Goal: Task Accomplishment & Management: Use online tool/utility

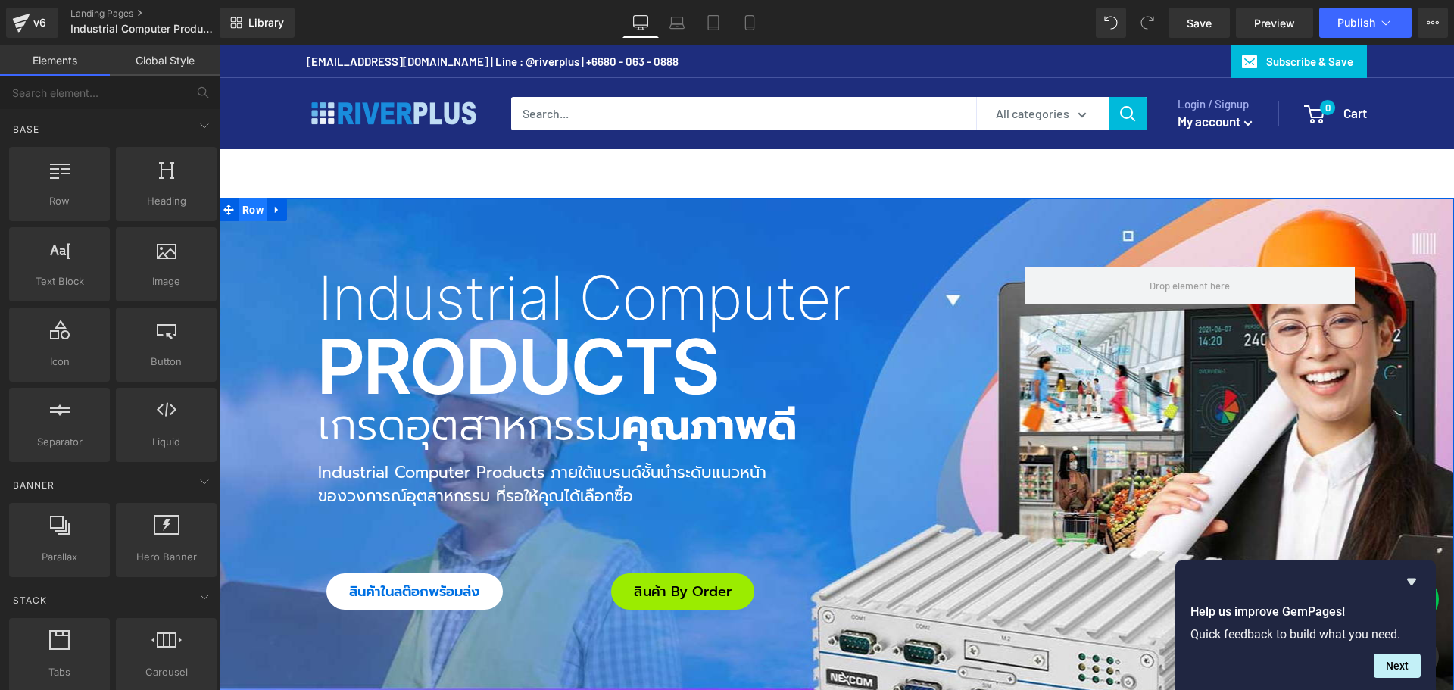
click at [240, 207] on span "Row" at bounding box center [253, 209] width 29 height 23
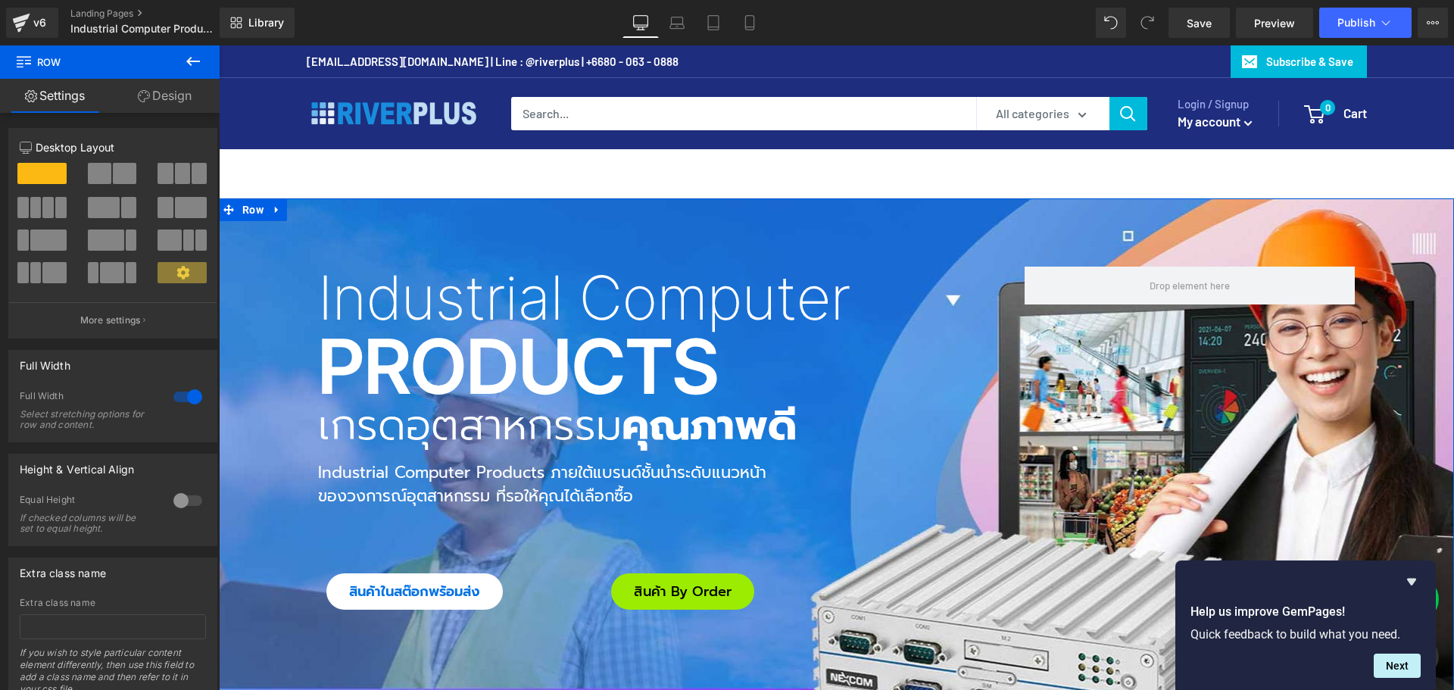
click at [182, 91] on link "Design" at bounding box center [165, 96] width 110 height 34
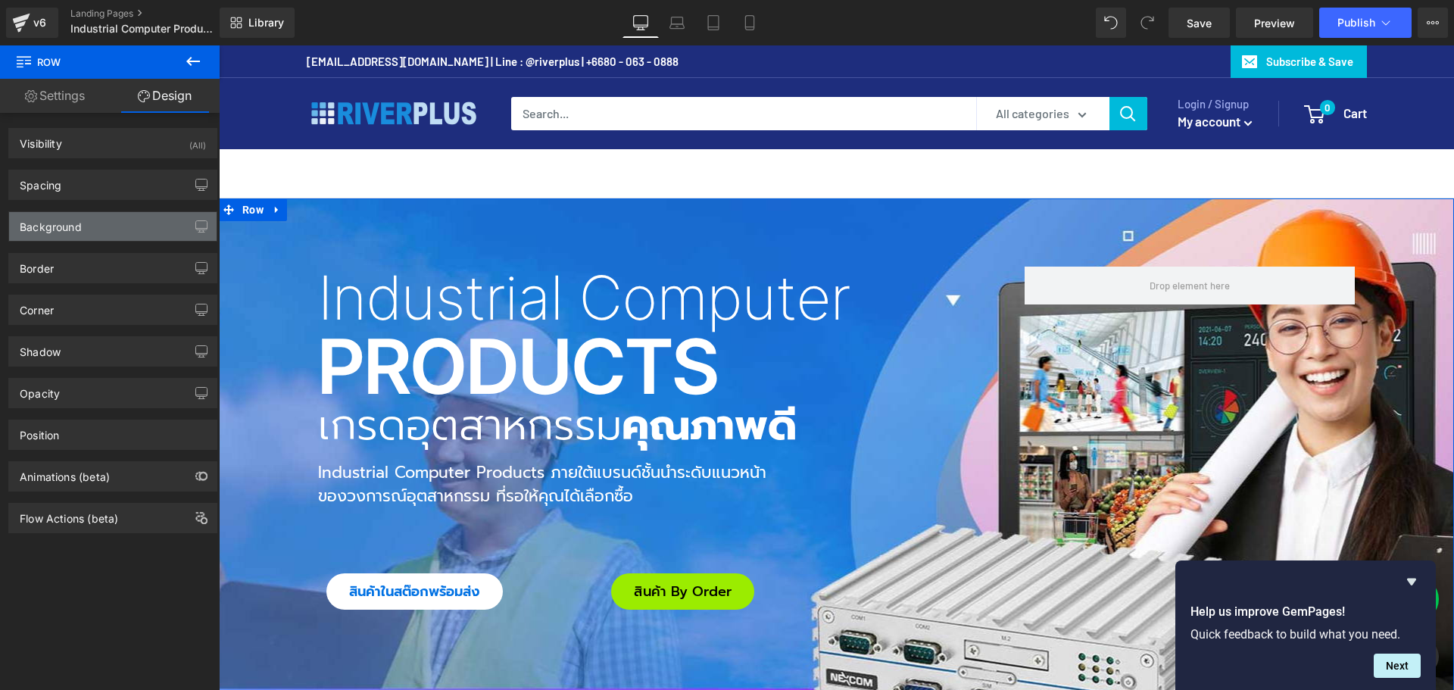
click at [84, 222] on div "Background" at bounding box center [113, 226] width 208 height 29
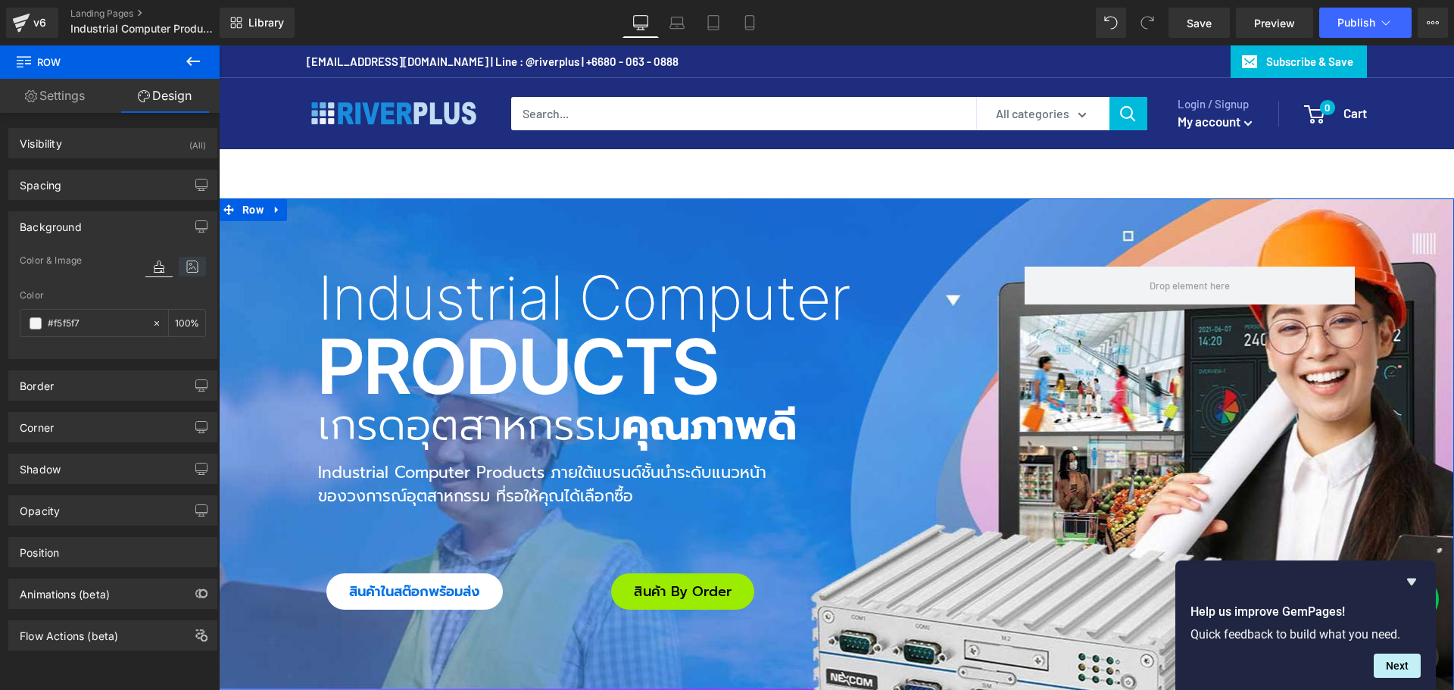
click at [191, 265] on icon at bounding box center [192, 267] width 27 height 20
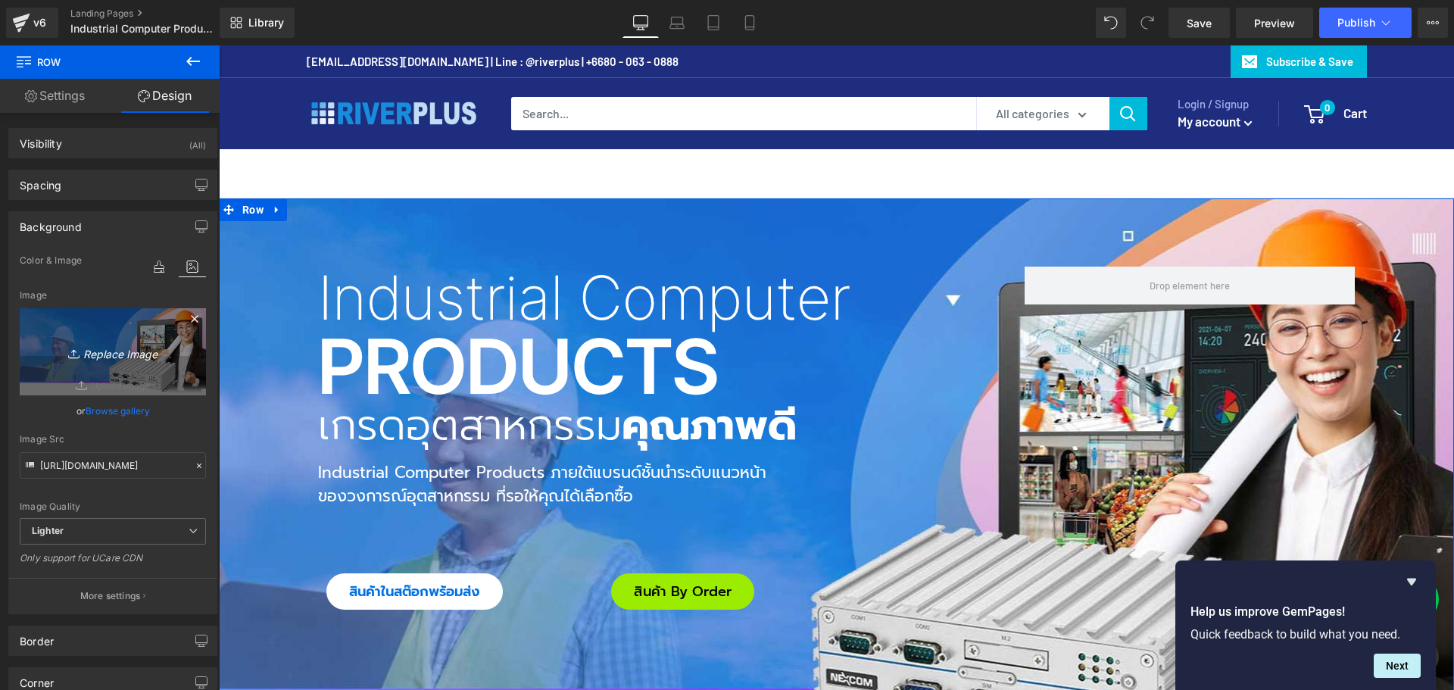
click at [120, 354] on icon "Replace Image" at bounding box center [112, 351] width 121 height 19
type input "C:\fakepath\IC_Bg_im02.jpg"
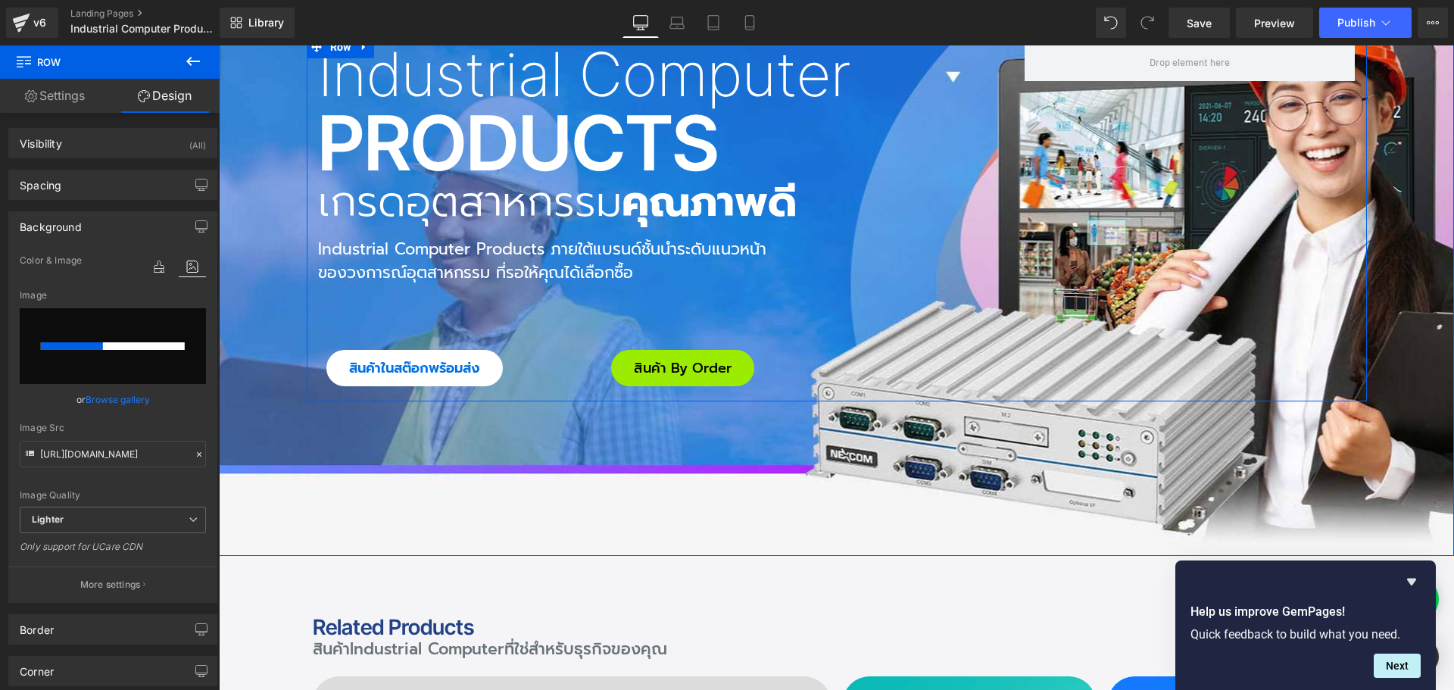
scroll to position [227, 0]
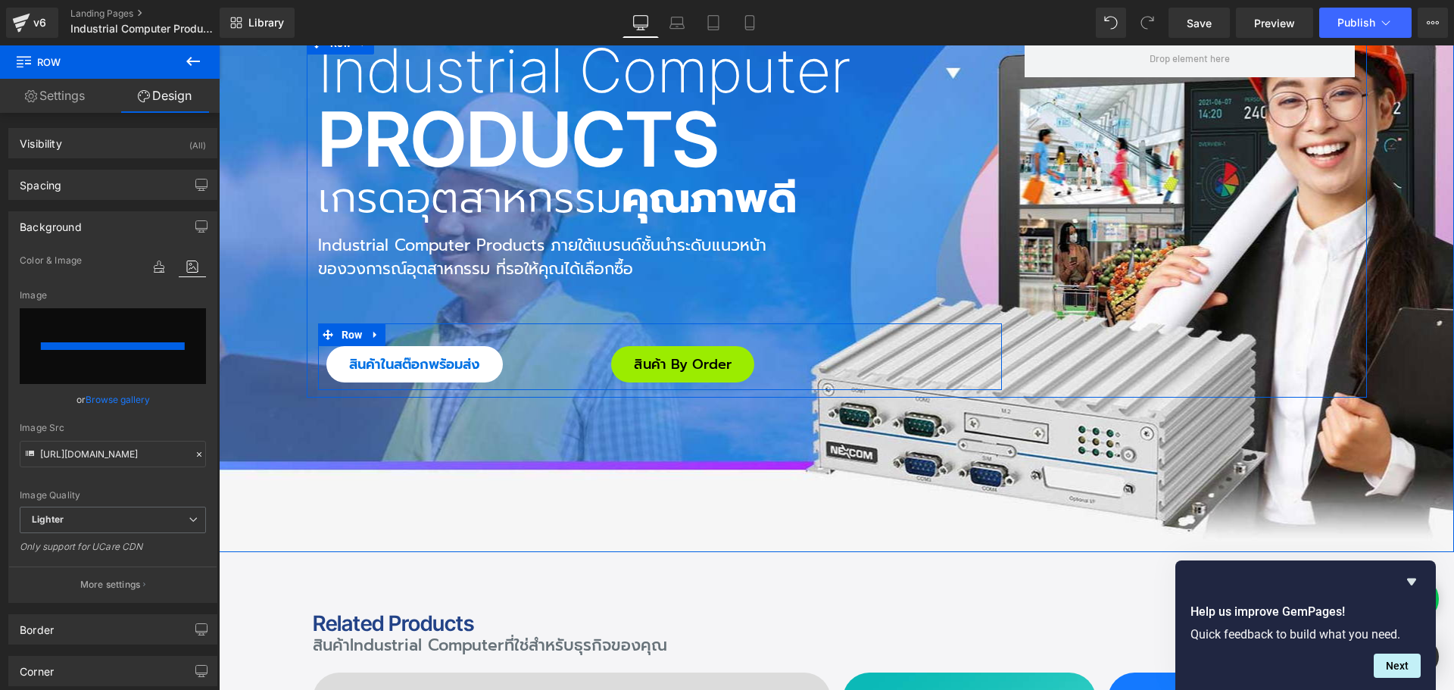
type input "[URL][DOMAIN_NAME]"
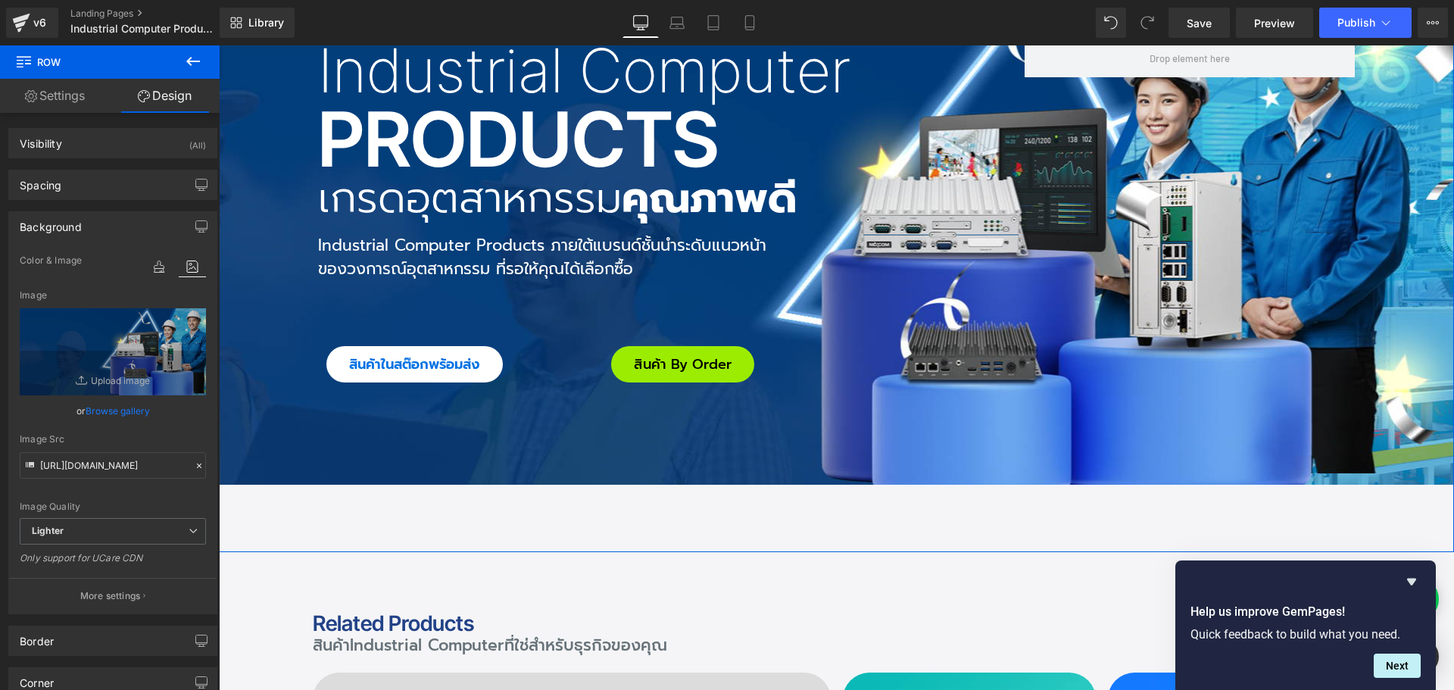
click at [748, 514] on div "Industrial Computer Heading Products Heading เกรดอุตสาหกรรม คุณภาพดี Heading In…" at bounding box center [836, 261] width 1235 height 581
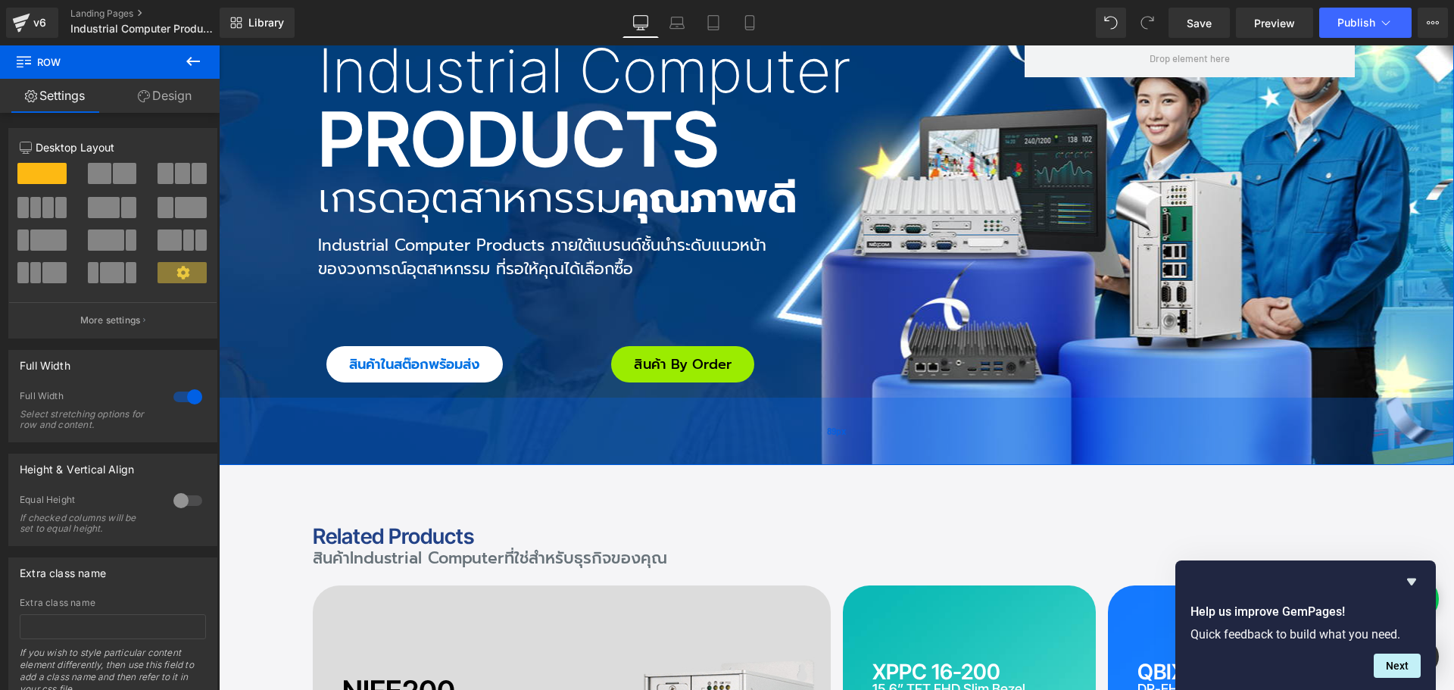
drag, startPoint x: 753, startPoint y: 550, endPoint x: 875, endPoint y: 463, distance: 149.8
click at [875, 463] on div "89px" at bounding box center [836, 431] width 1235 height 67
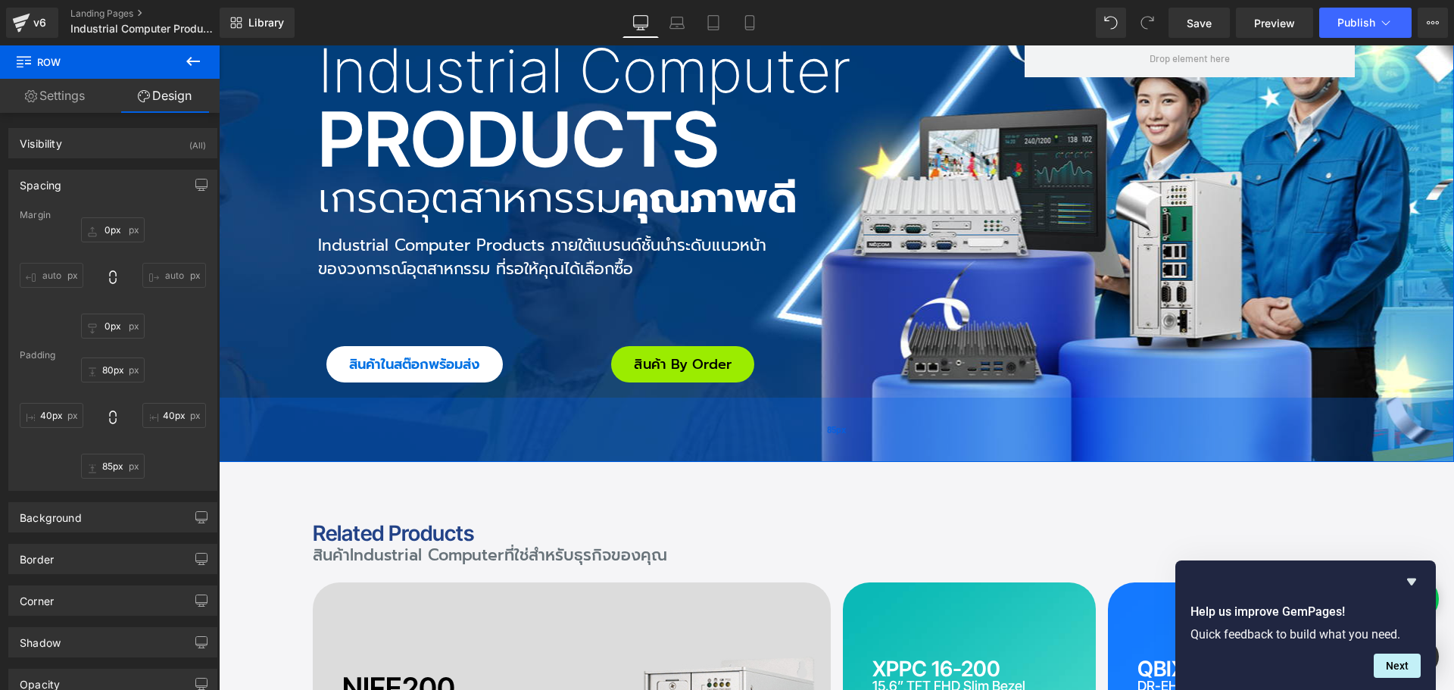
click at [816, 456] on div "85px" at bounding box center [836, 430] width 1235 height 64
click at [100, 464] on input "85px" at bounding box center [113, 466] width 64 height 25
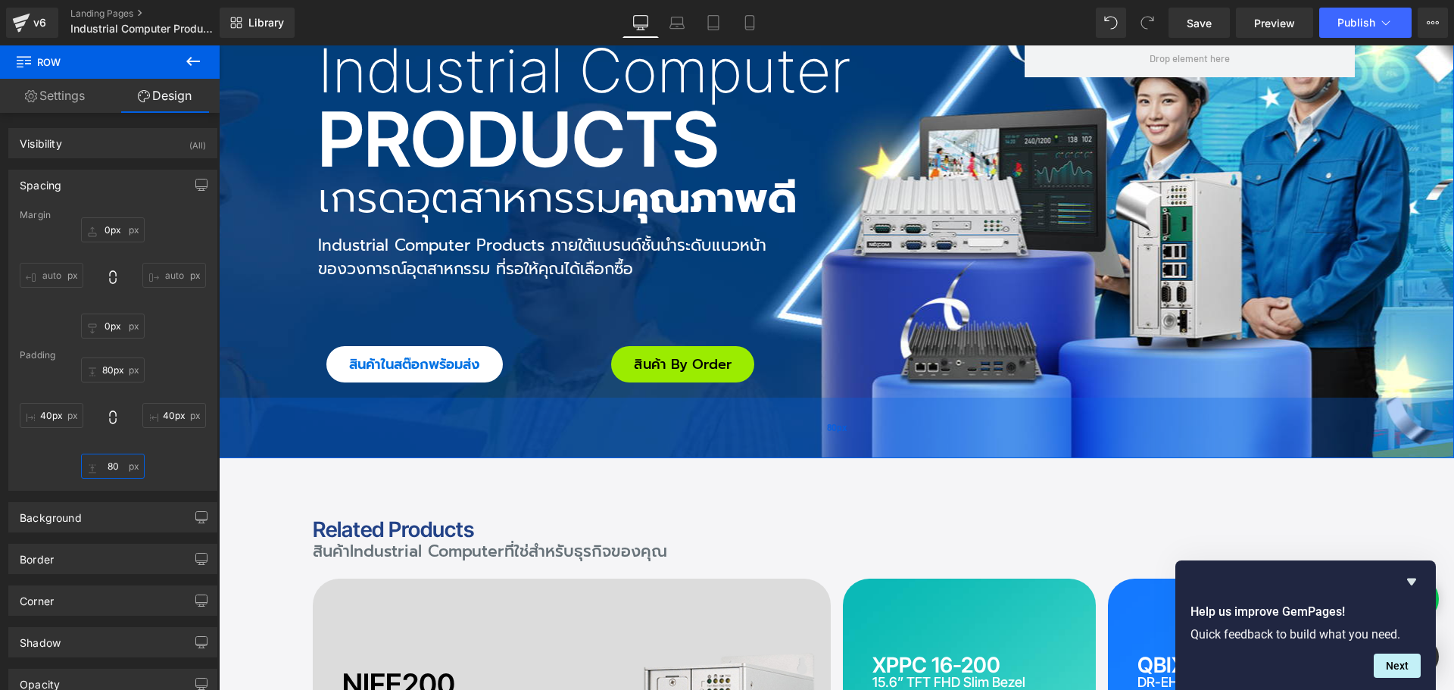
scroll to position [76, 0]
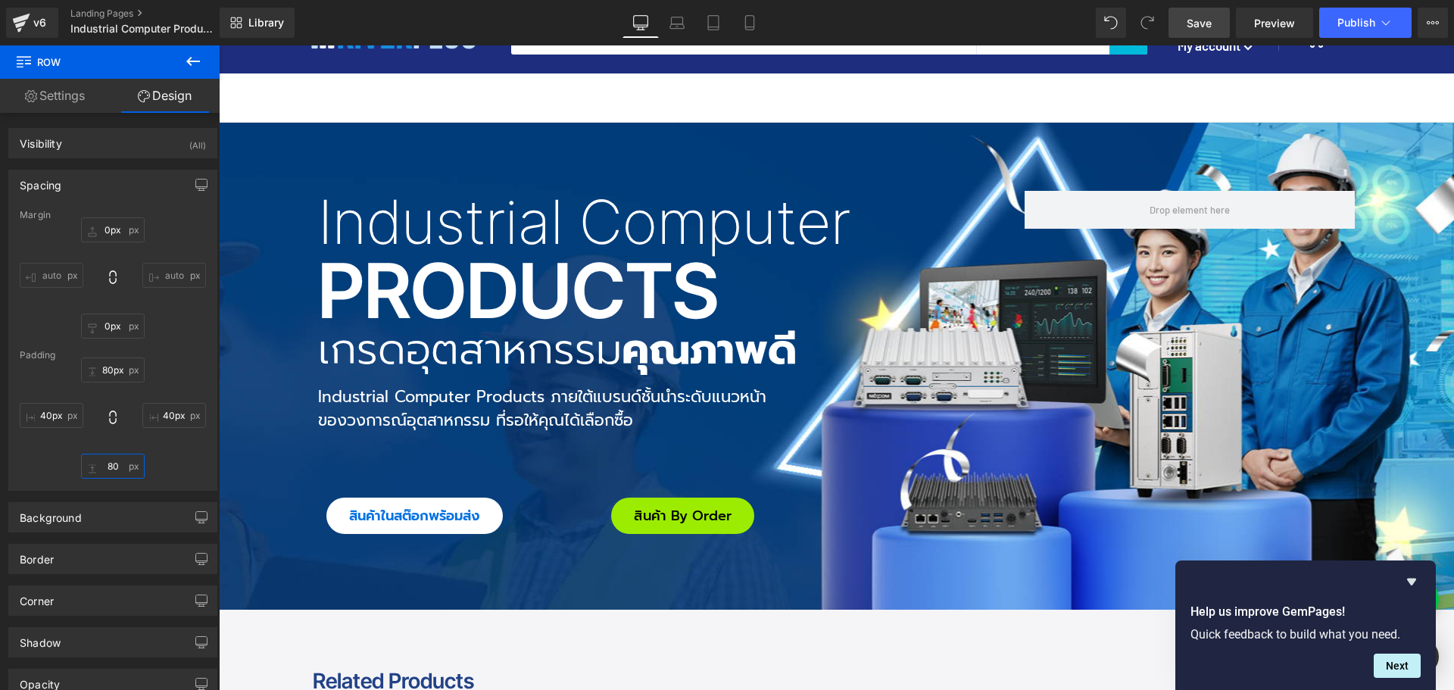
type input "80"
click at [1206, 25] on span "Save" at bounding box center [1199, 23] width 25 height 16
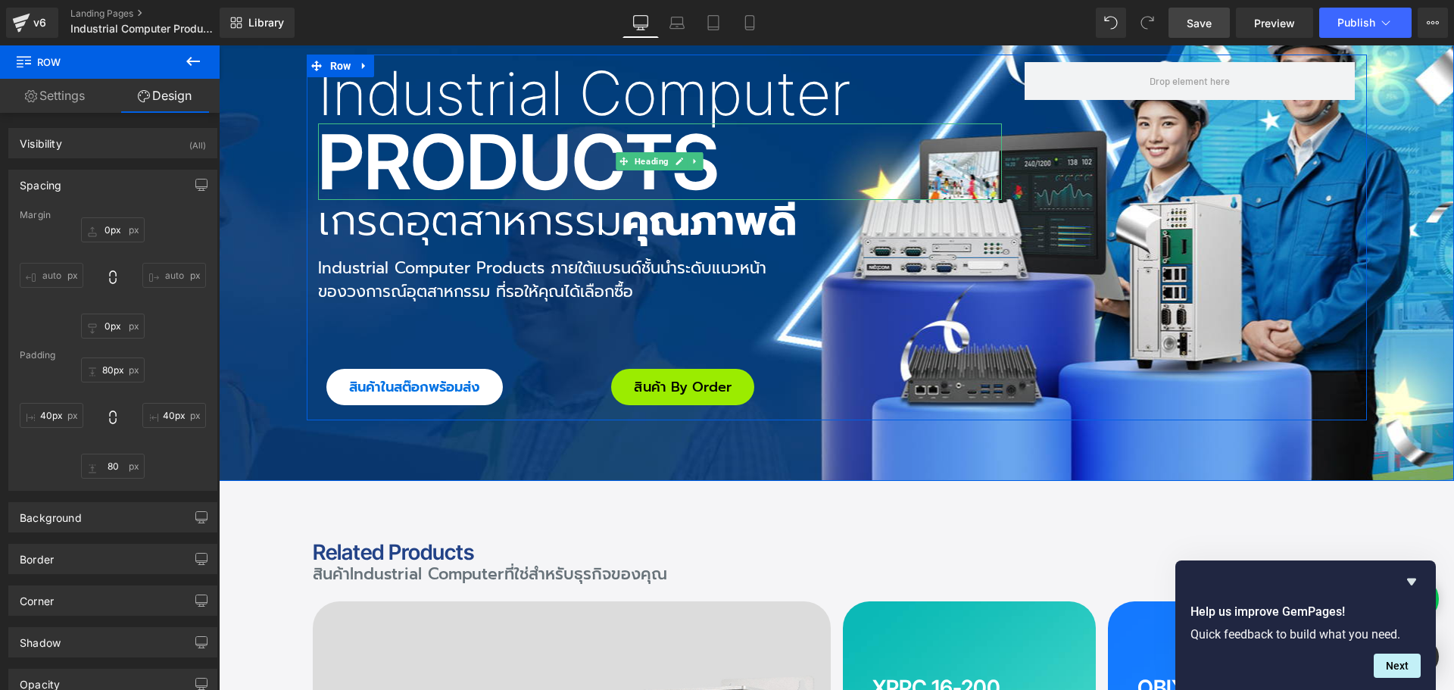
scroll to position [379, 0]
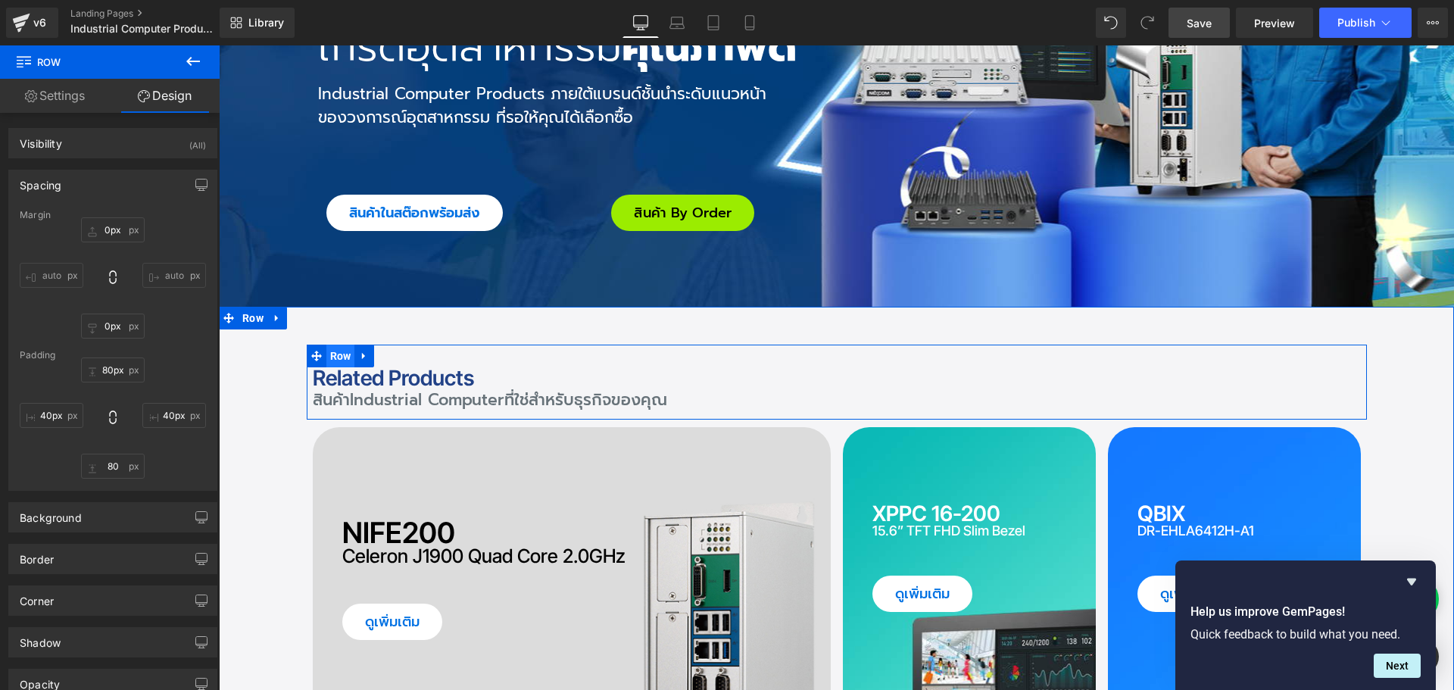
click at [336, 355] on span "Row" at bounding box center [340, 356] width 29 height 23
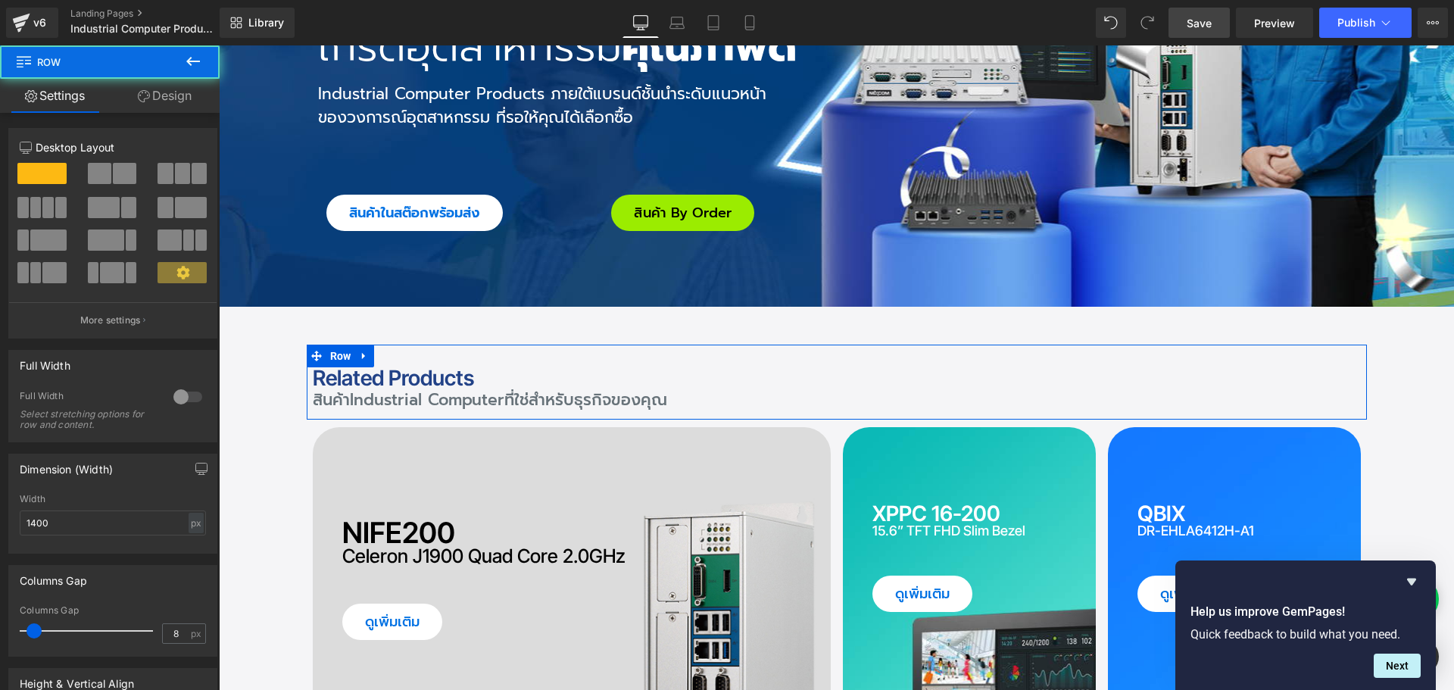
click at [179, 96] on link "Design" at bounding box center [165, 96] width 110 height 34
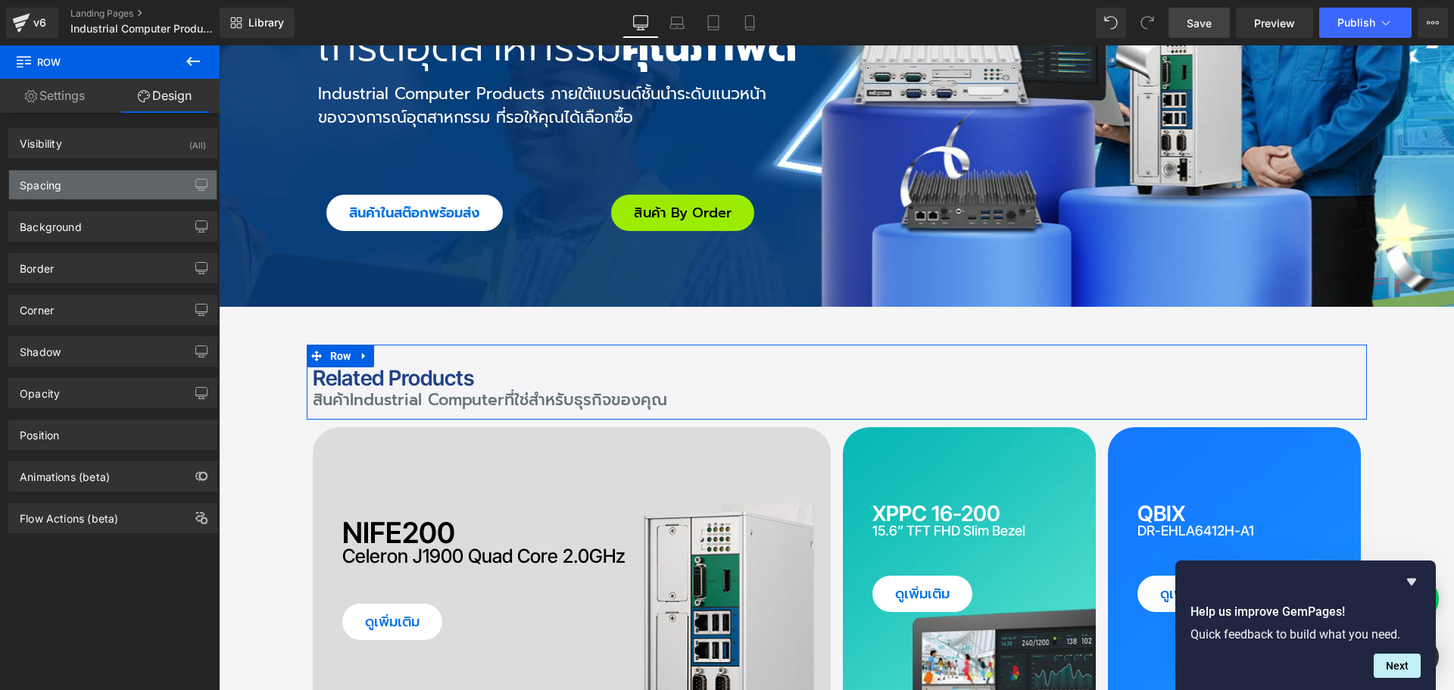
click at [133, 188] on div "Spacing" at bounding box center [113, 184] width 208 height 29
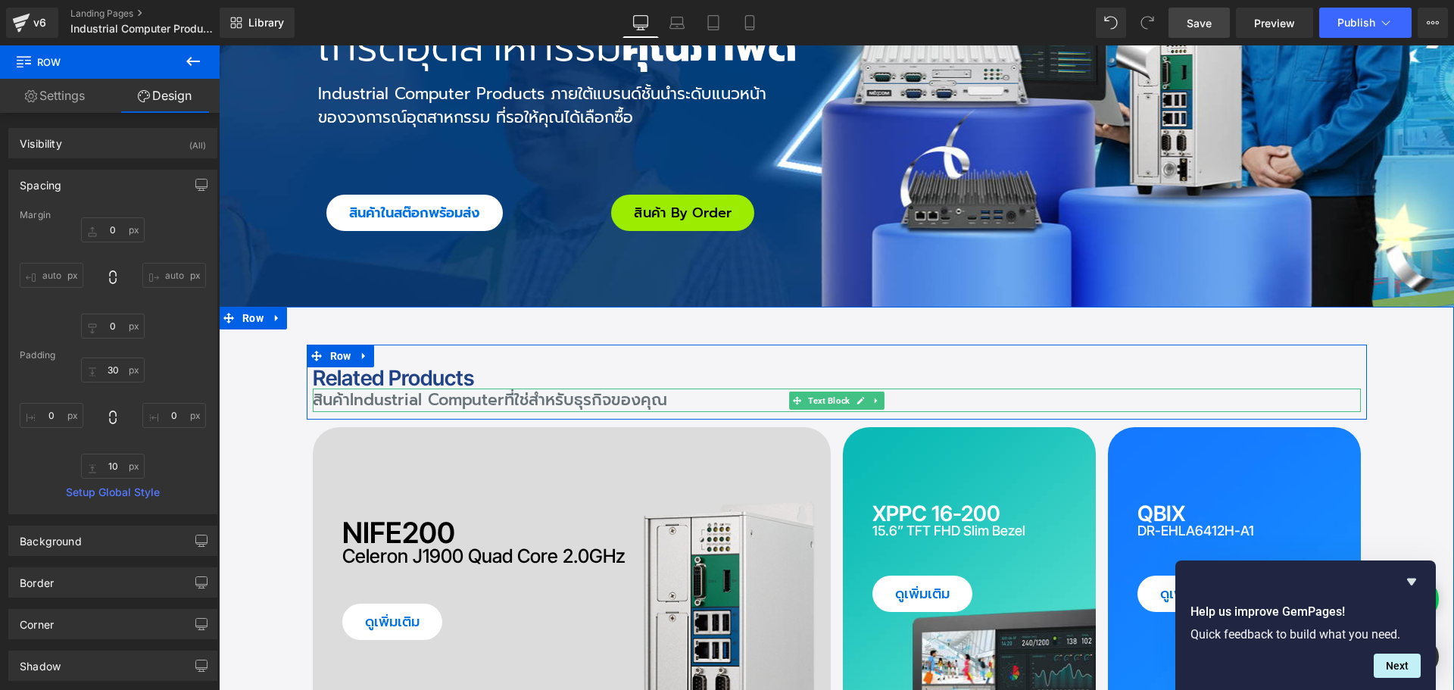
click at [376, 402] on span "Industrial Computer" at bounding box center [427, 400] width 155 height 24
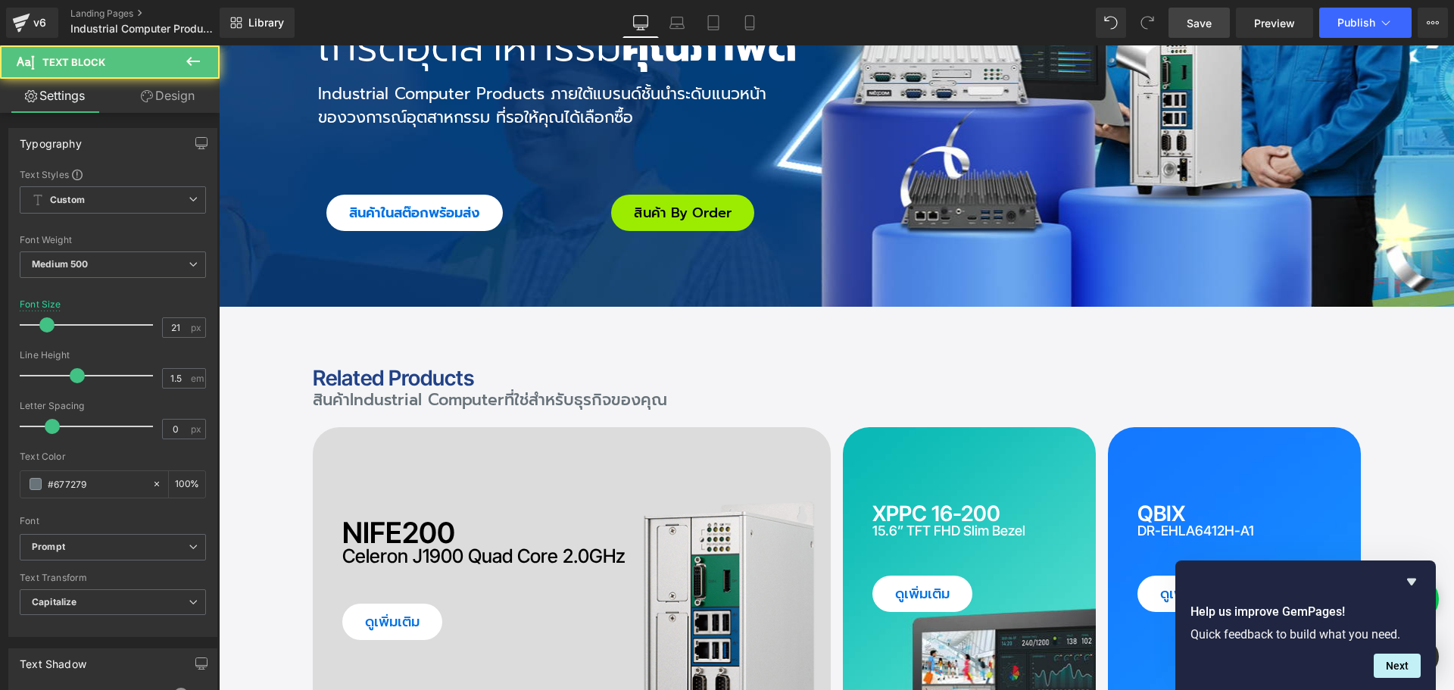
click at [191, 94] on link "Design" at bounding box center [168, 96] width 110 height 34
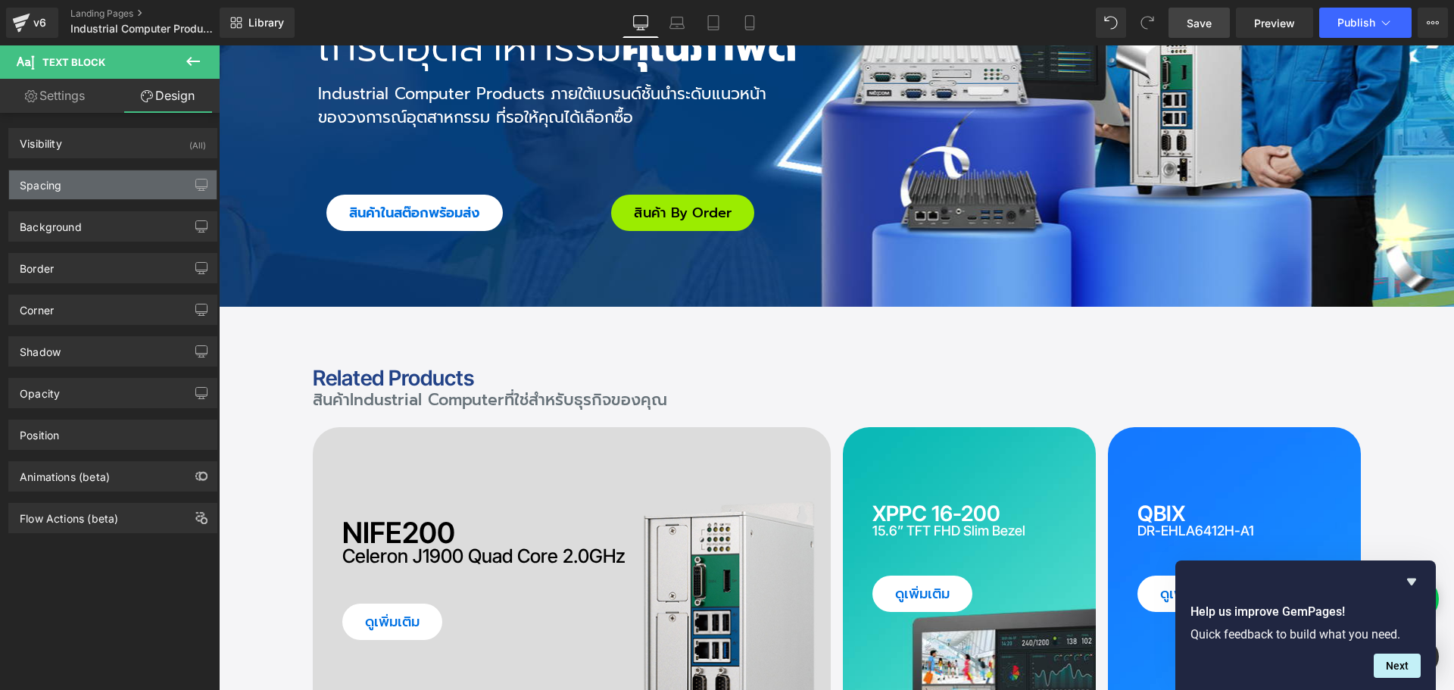
type input "0"
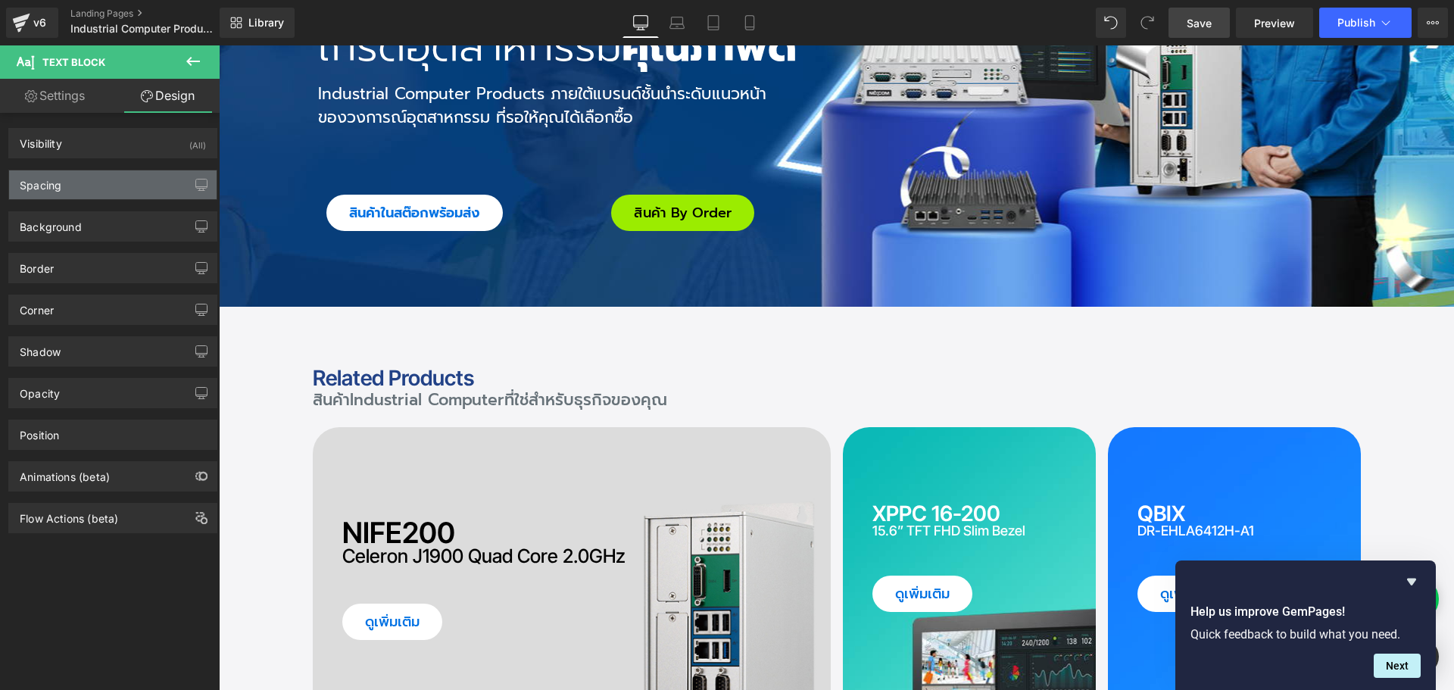
type input "0"
click at [89, 188] on div "Spacing" at bounding box center [113, 184] width 208 height 29
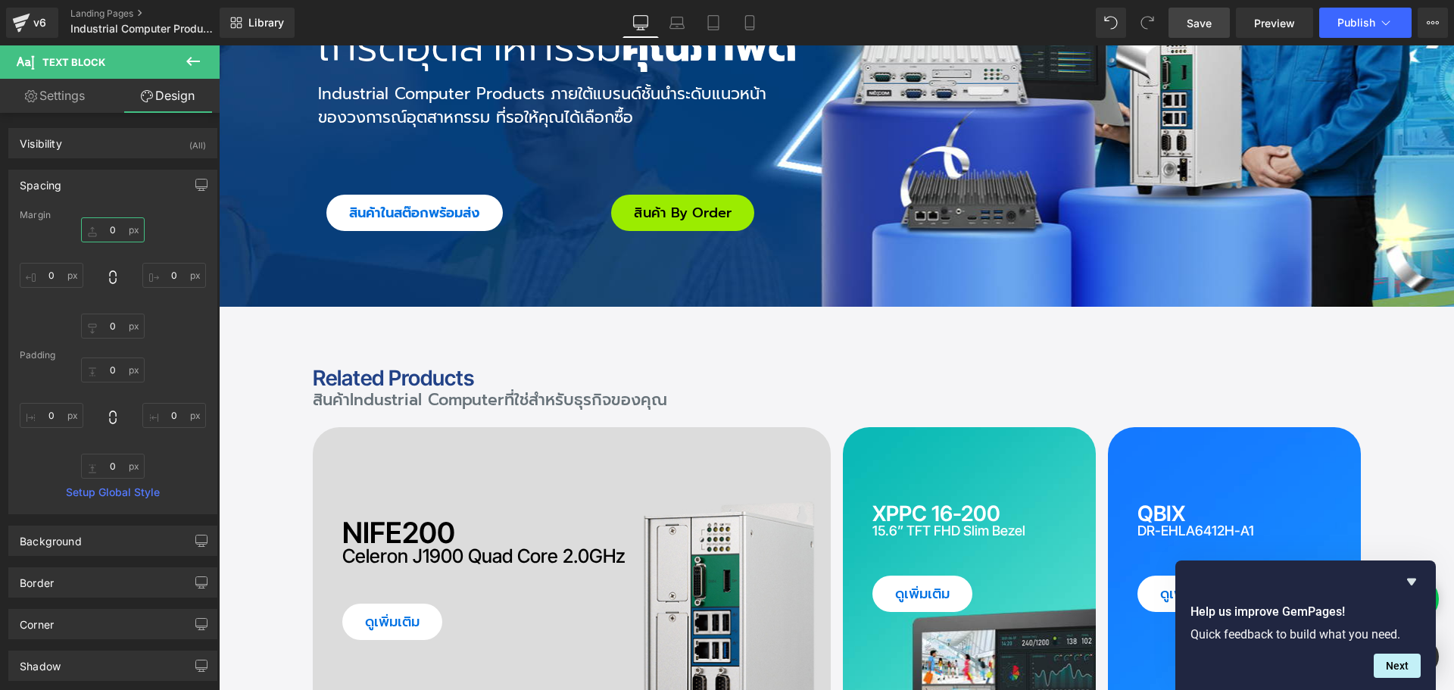
click at [111, 233] on input "0" at bounding box center [113, 229] width 64 height 25
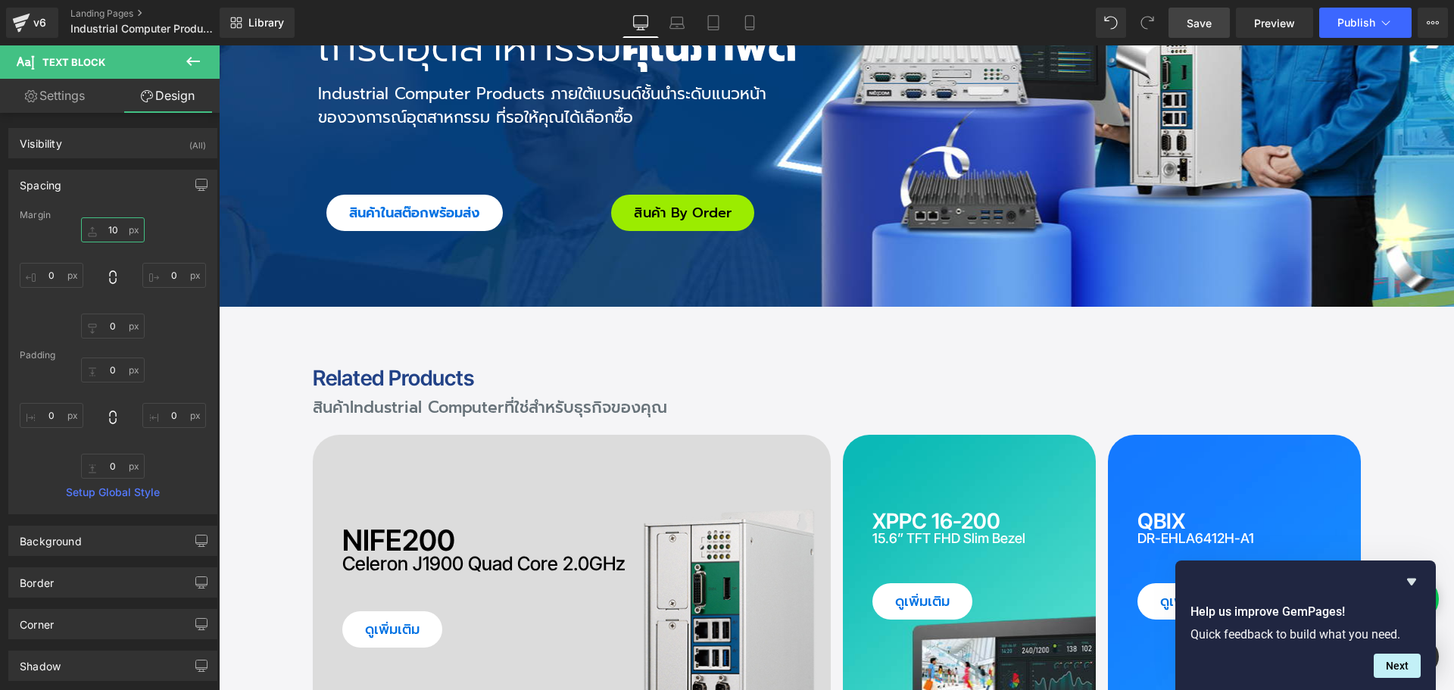
type input "10"
drag, startPoint x: 1204, startPoint y: 28, endPoint x: 1117, endPoint y: 301, distance: 286.9
click at [1204, 28] on span "Save" at bounding box center [1199, 23] width 25 height 16
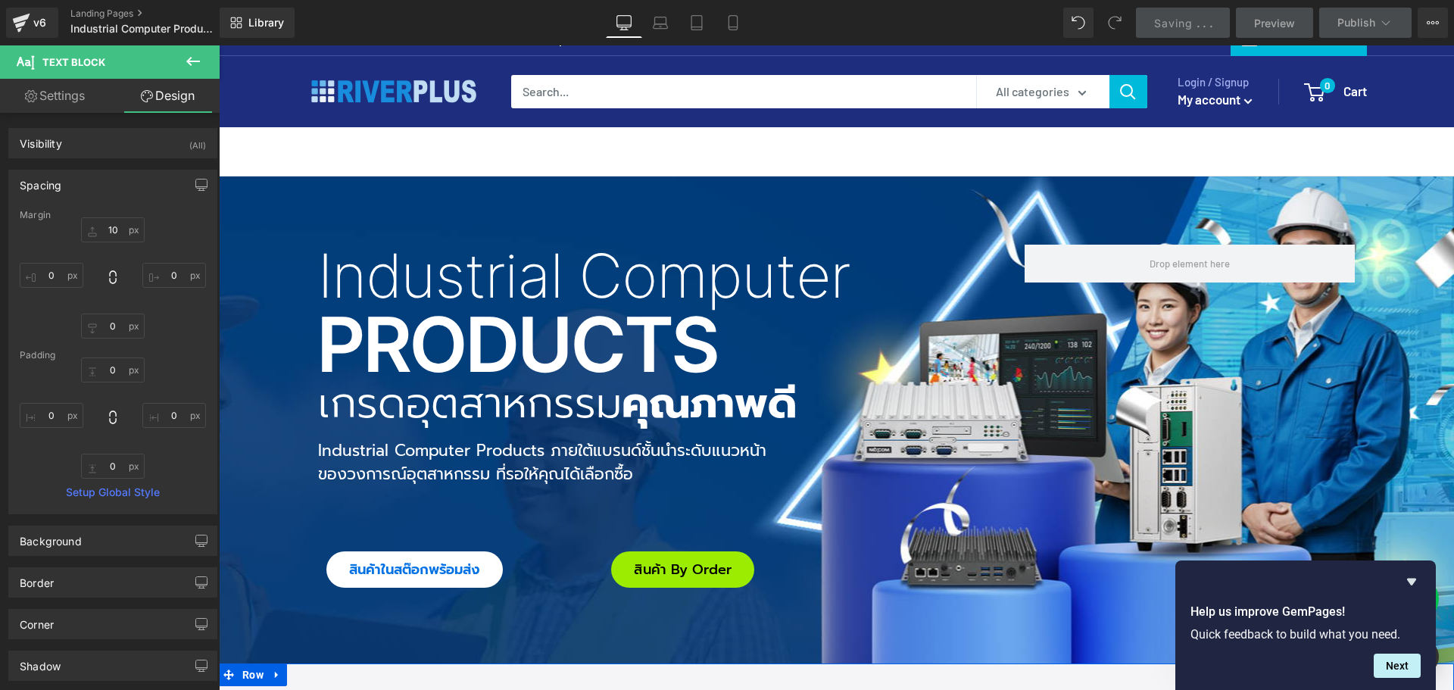
scroll to position [0, 0]
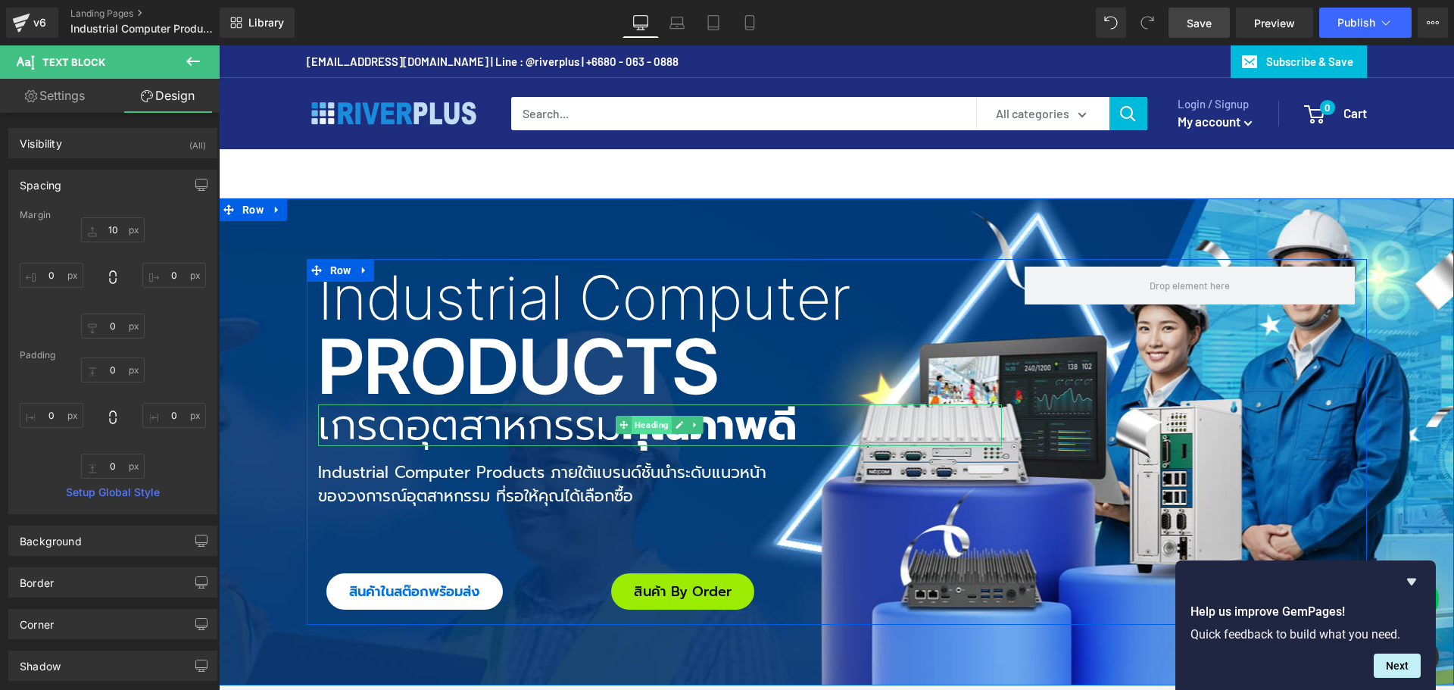
drag, startPoint x: 663, startPoint y: 426, endPoint x: 646, endPoint y: 423, distance: 17.7
click at [663, 426] on span "Heading" at bounding box center [652, 425] width 40 height 18
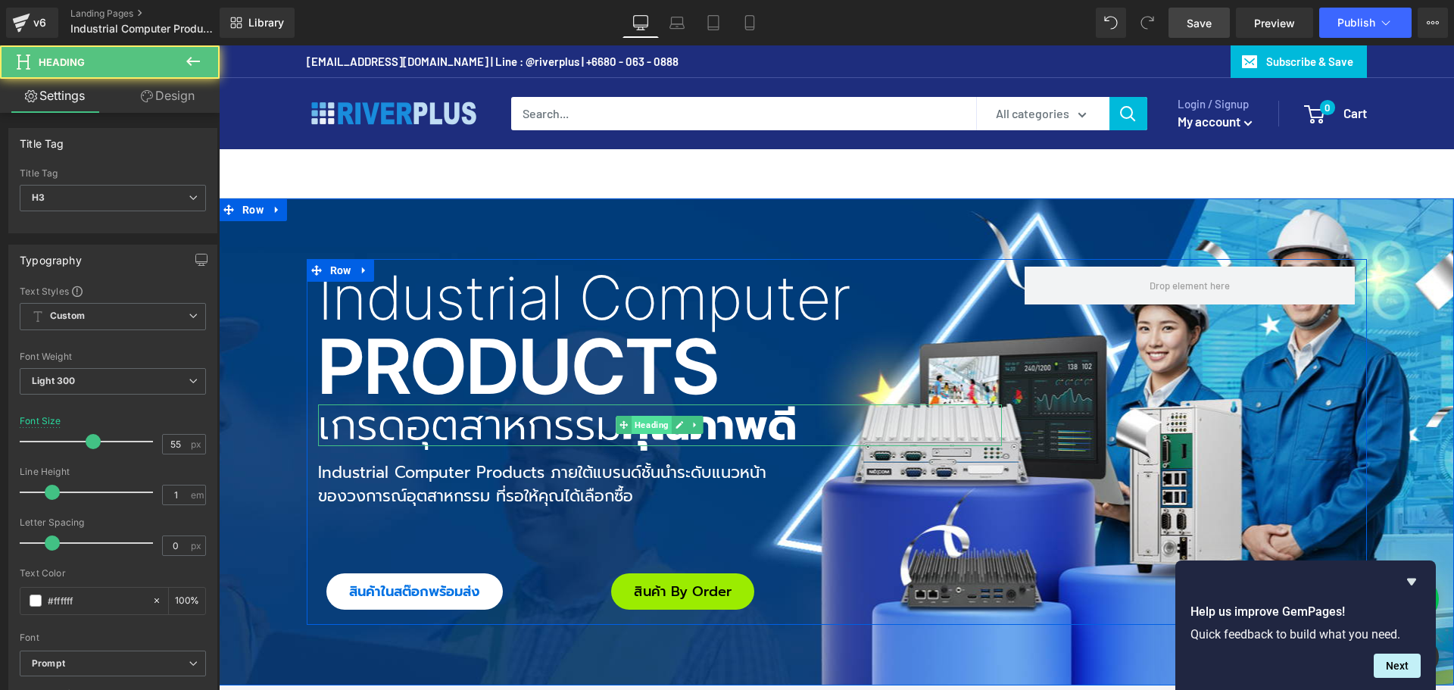
click at [647, 425] on span "Heading" at bounding box center [652, 425] width 40 height 18
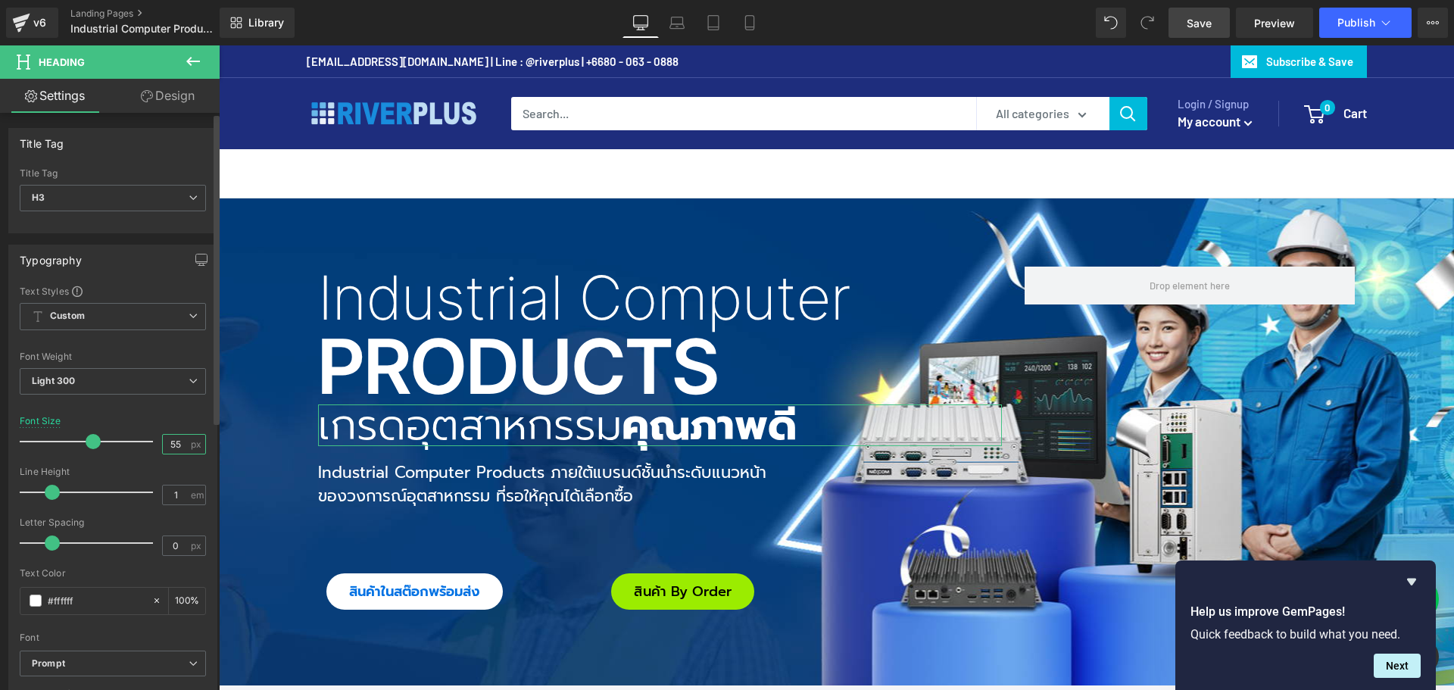
drag, startPoint x: 175, startPoint y: 449, endPoint x: 60, endPoint y: 432, distance: 116.3
click at [59, 439] on div "Font Size 55 px" at bounding box center [113, 441] width 186 height 51
type input "45"
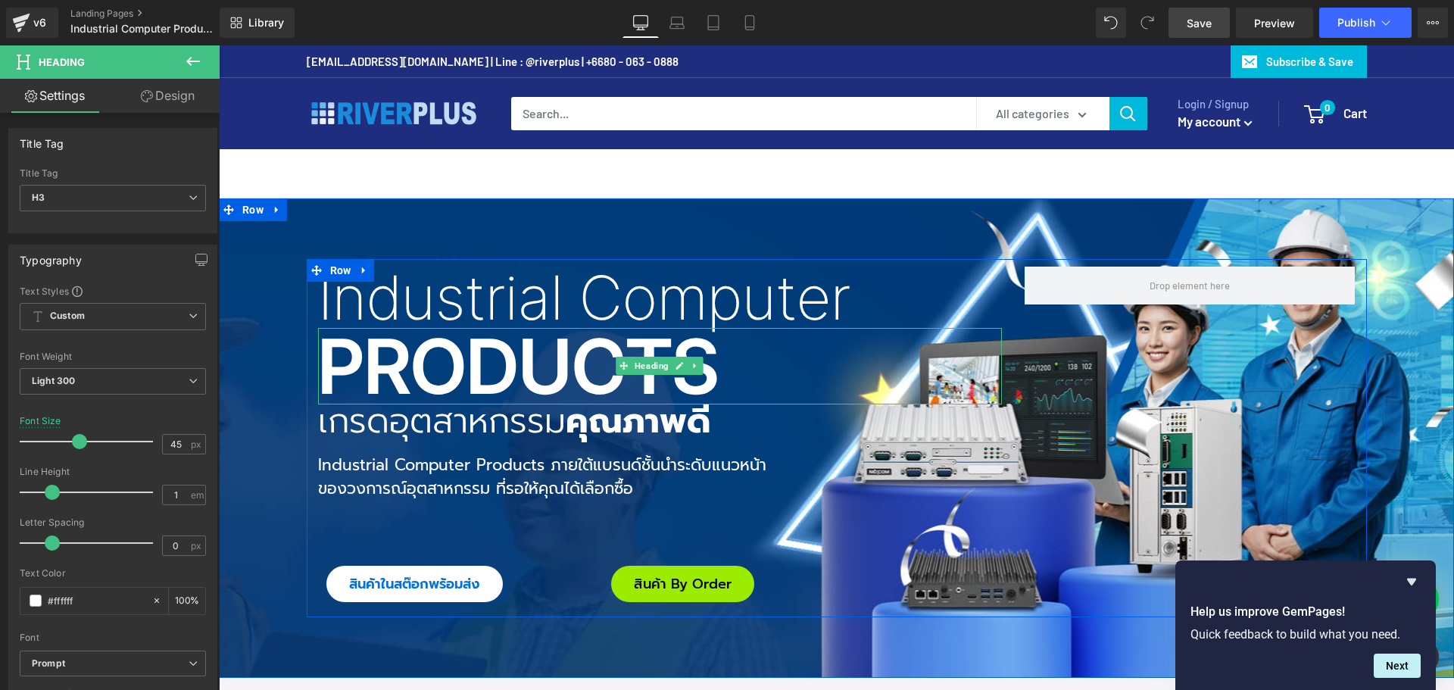
click at [408, 370] on h2 "Products" at bounding box center [660, 367] width 684 height 76
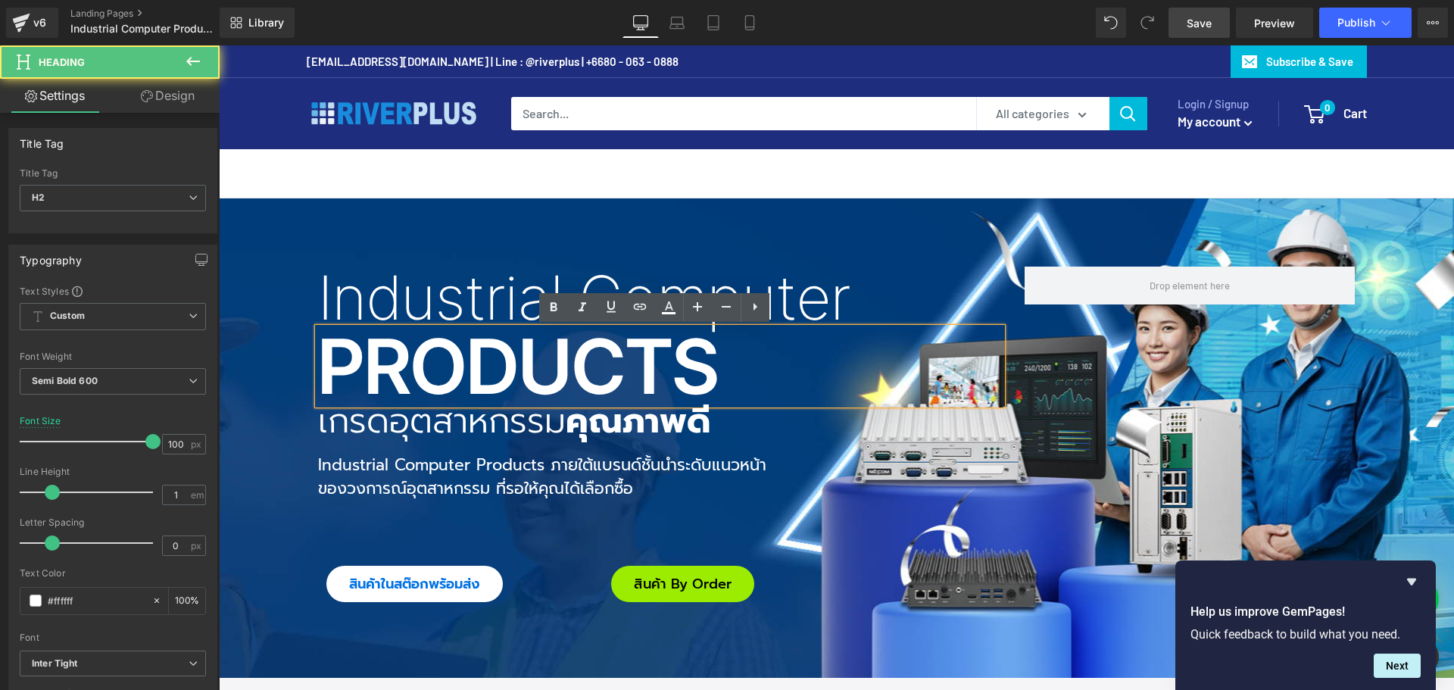
click at [391, 367] on h2 "Products" at bounding box center [660, 367] width 684 height 76
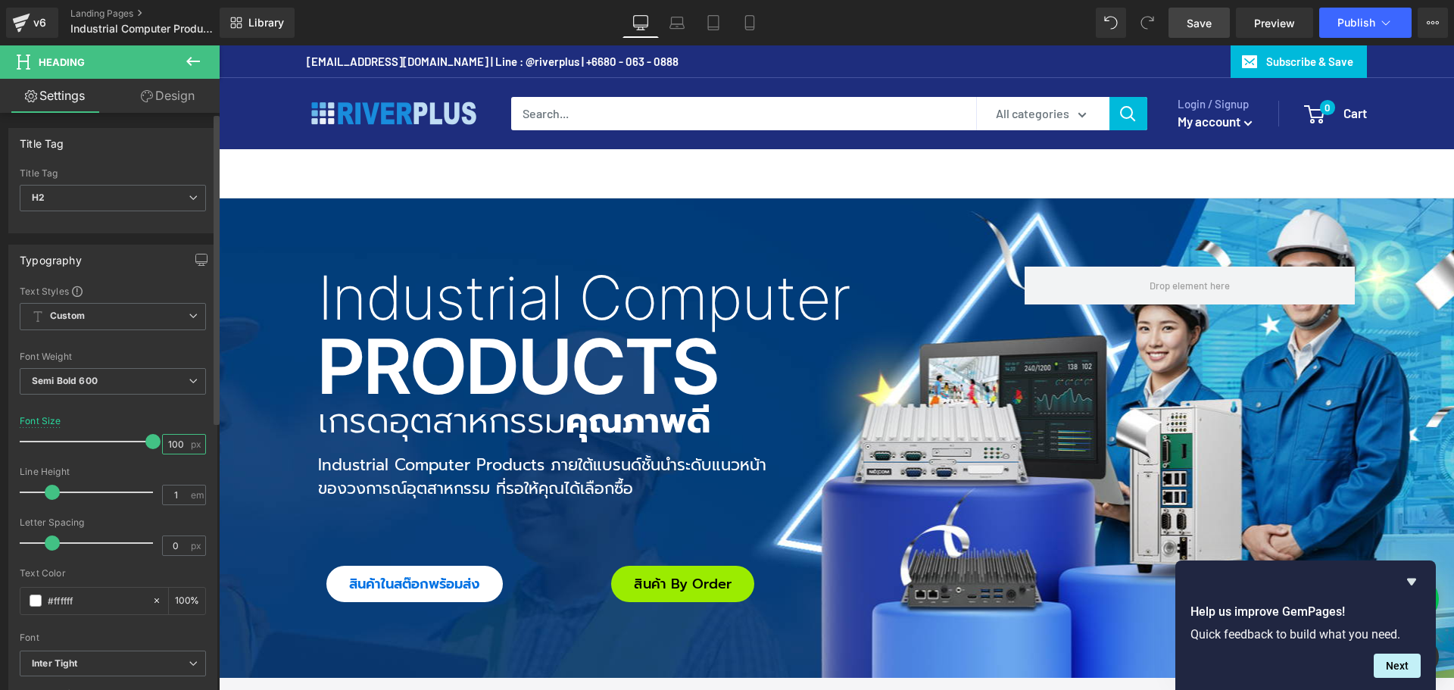
drag, startPoint x: 180, startPoint y: 445, endPoint x: 132, endPoint y: 445, distance: 48.5
click at [132, 445] on div "Font Size 100 px" at bounding box center [113, 441] width 186 height 51
type input "90"
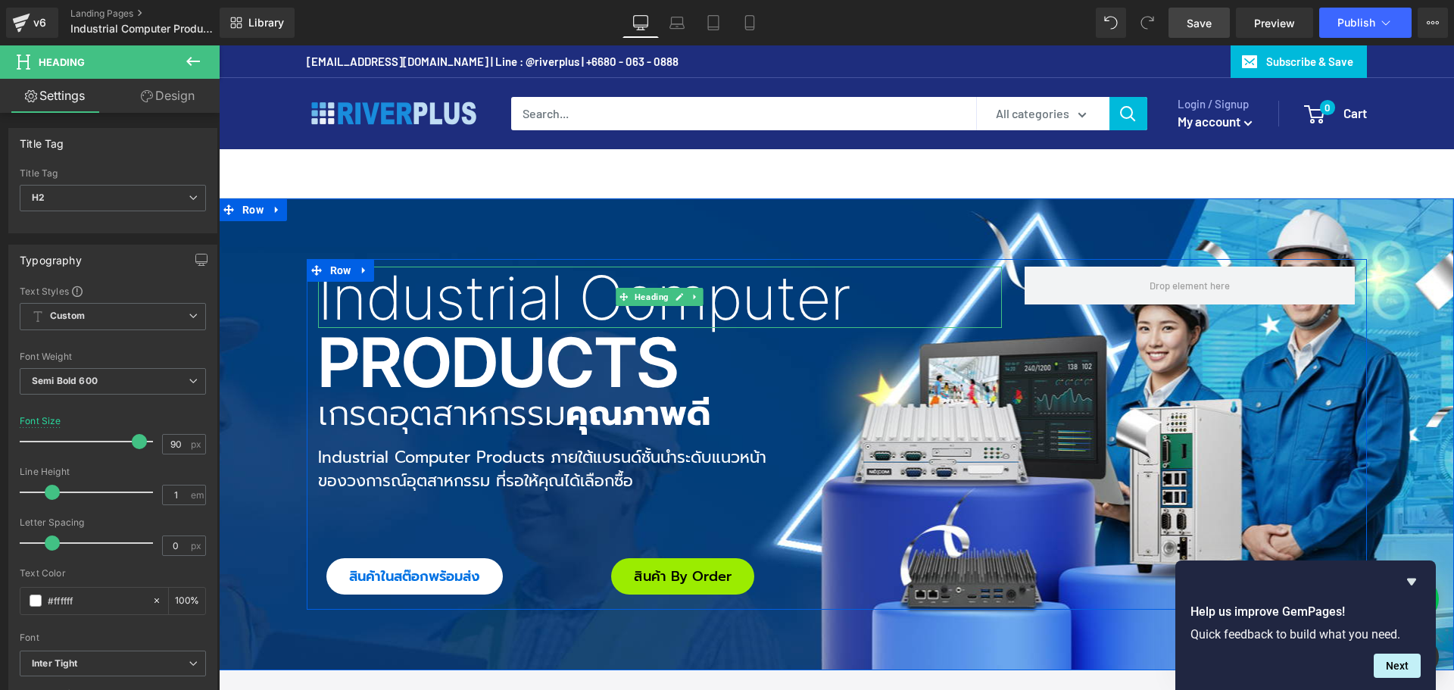
click at [457, 300] on h1 "Industrial Computer" at bounding box center [660, 297] width 684 height 61
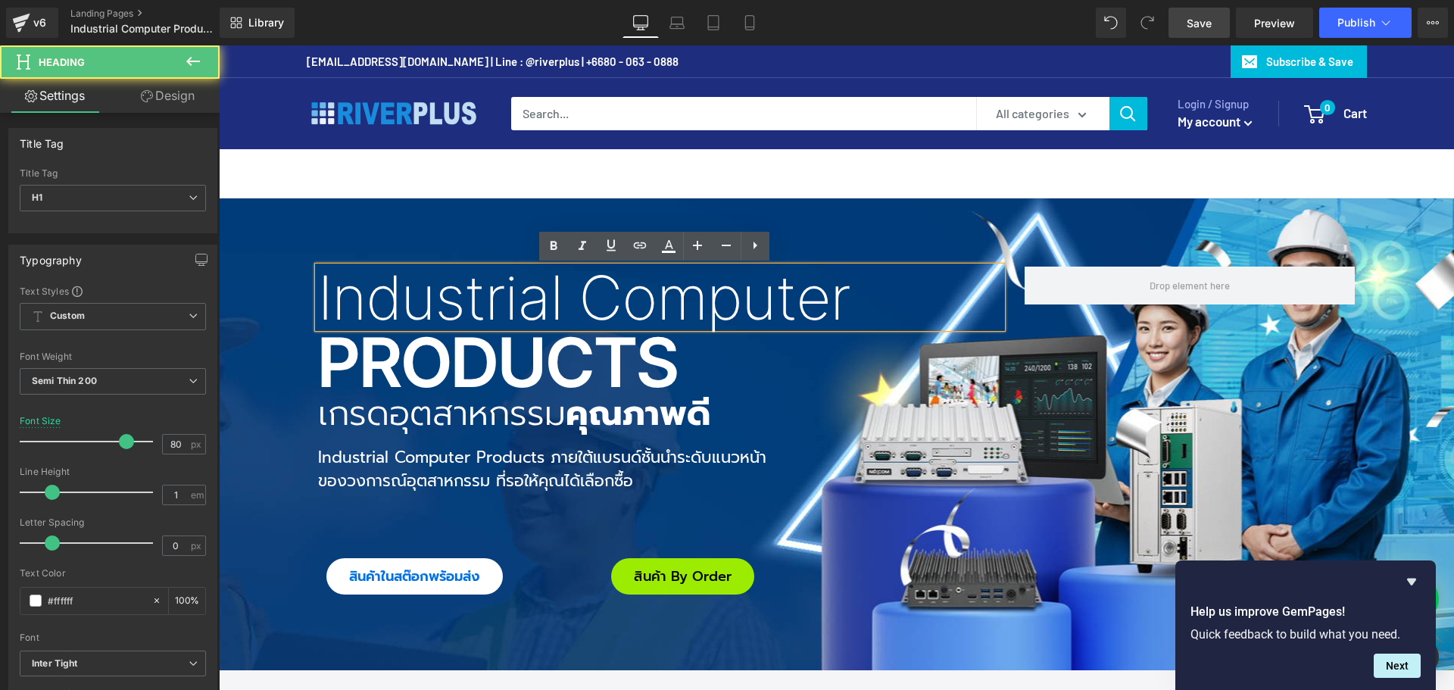
click at [442, 302] on h1 "Industrial Computer" at bounding box center [660, 297] width 684 height 61
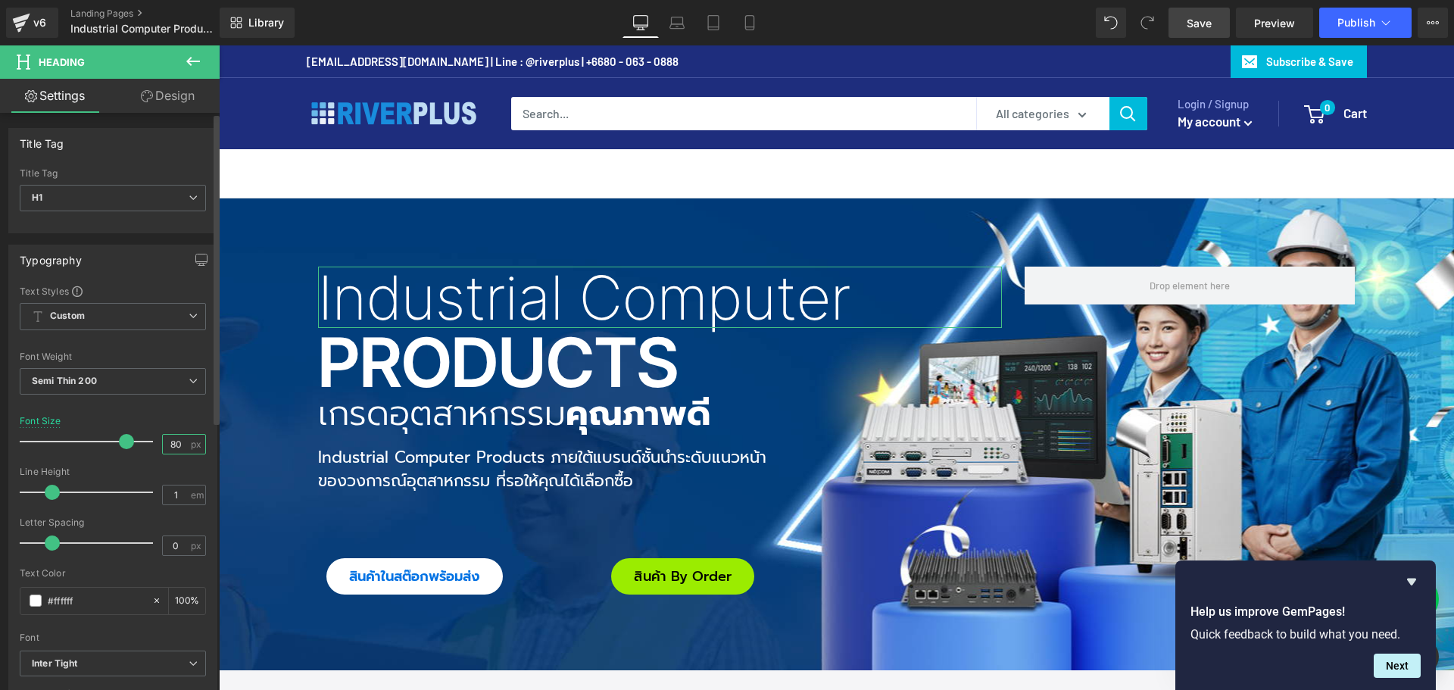
drag, startPoint x: 175, startPoint y: 442, endPoint x: 148, endPoint y: 444, distance: 27.4
click at [148, 444] on div "Font Size 80 px" at bounding box center [113, 441] width 186 height 51
type input "70"
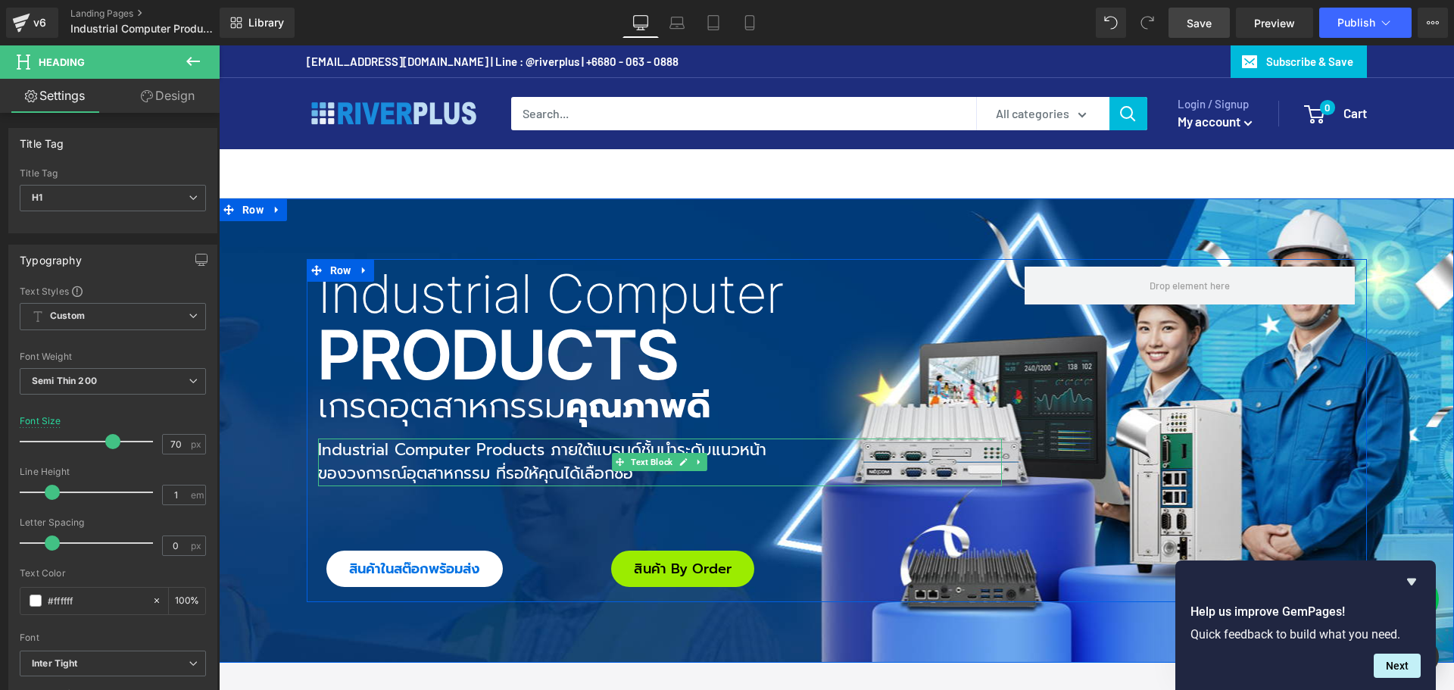
click at [446, 467] on p "ของวงการณ์อุตสาหกรรม ที่รอให้คุณได้เลือกซื้อ" at bounding box center [660, 474] width 684 height 24
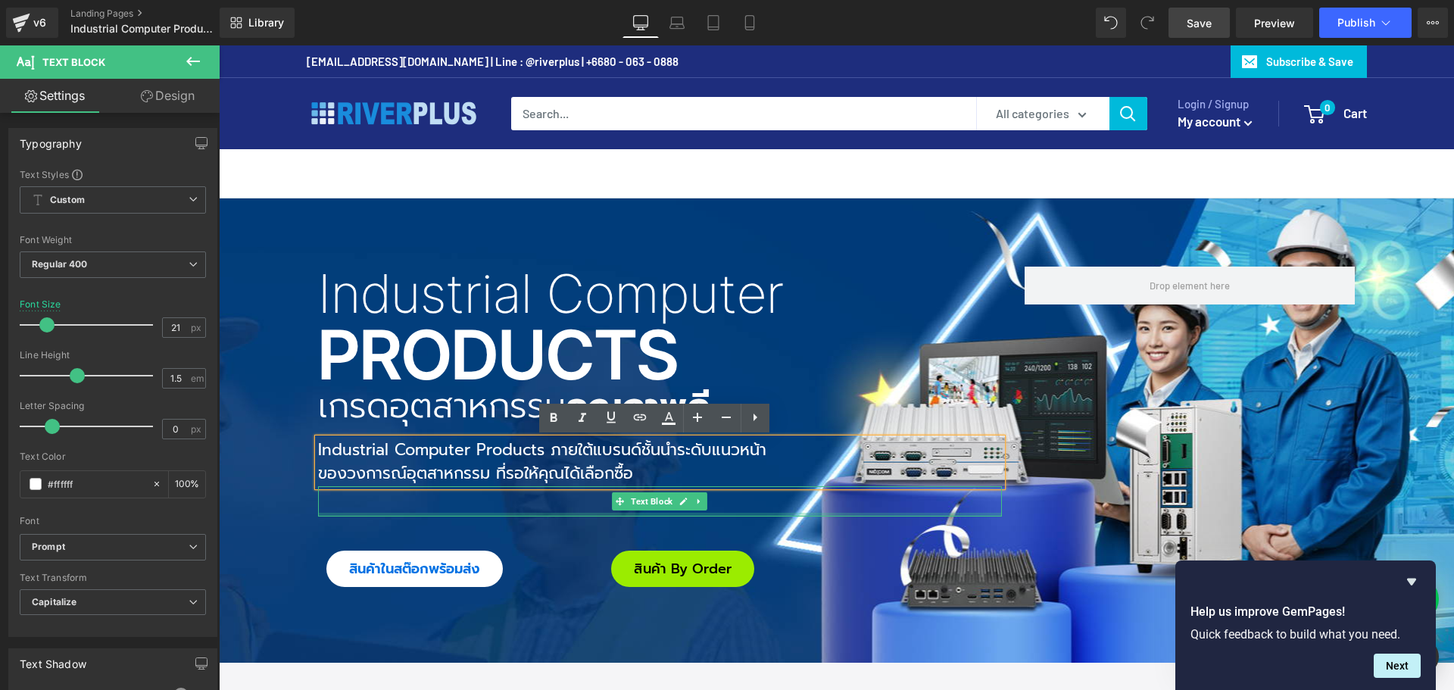
click at [775, 513] on div at bounding box center [660, 515] width 684 height 4
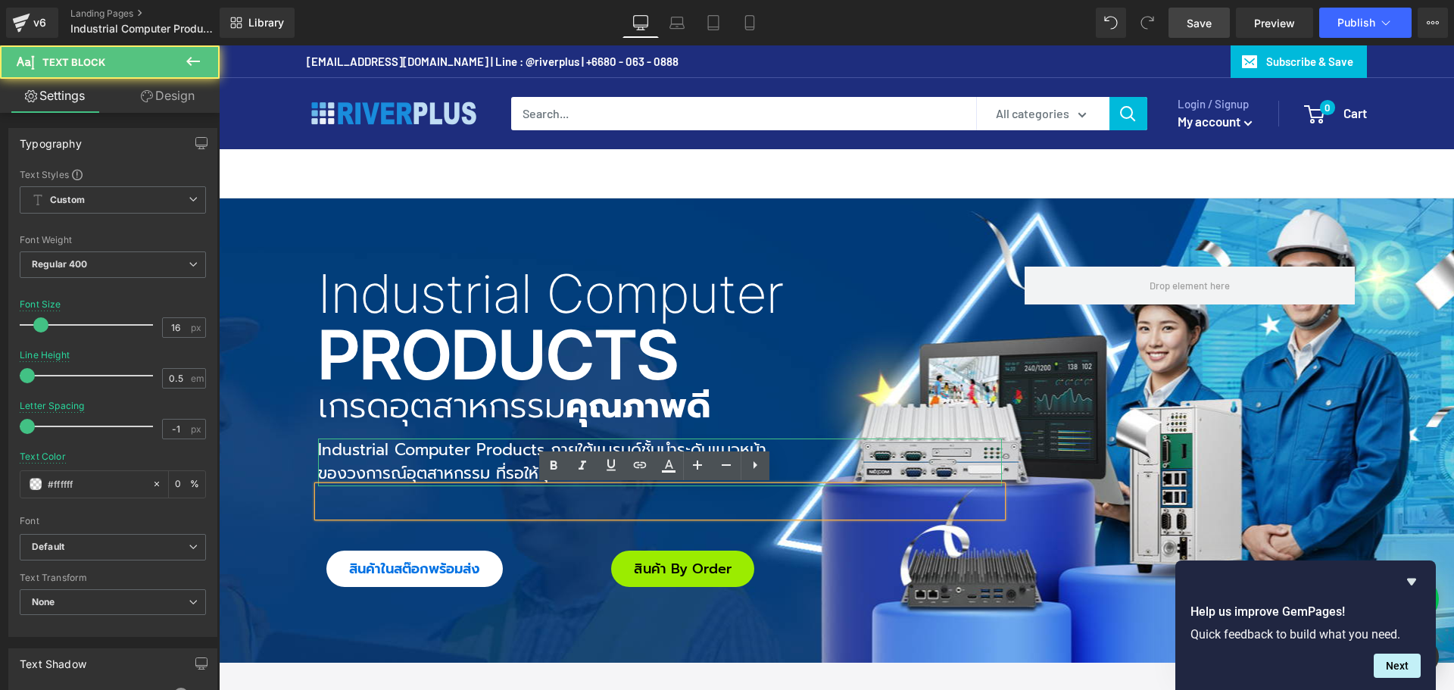
drag, startPoint x: 772, startPoint y: 454, endPoint x: 801, endPoint y: 459, distance: 30.0
click at [772, 454] on p "Industrial Computer Products ภายใต้แบรนด์ชั้นนำระดับแนวหน้า" at bounding box center [660, 451] width 684 height 24
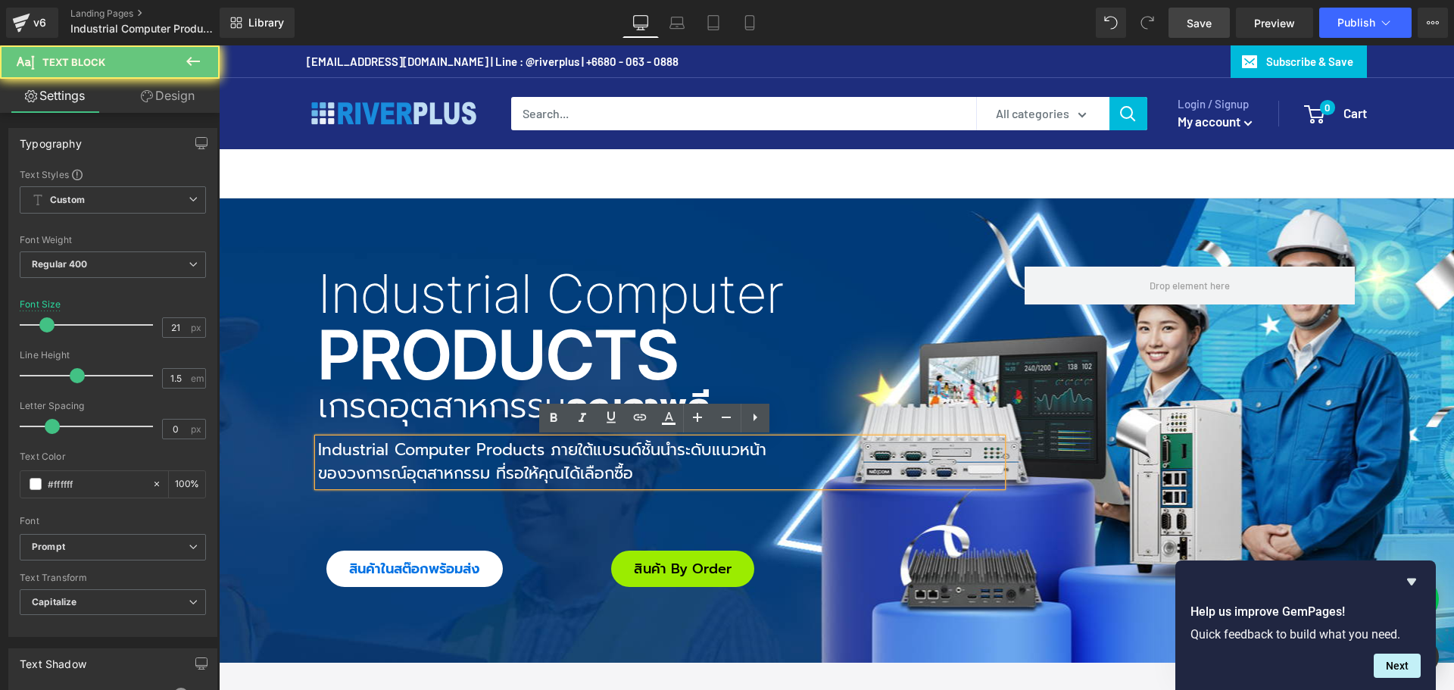
click at [804, 459] on p "Industrial Computer Products ภายใต้แบรนด์ชั้นนำระดับแนวหน้า" at bounding box center [660, 451] width 684 height 24
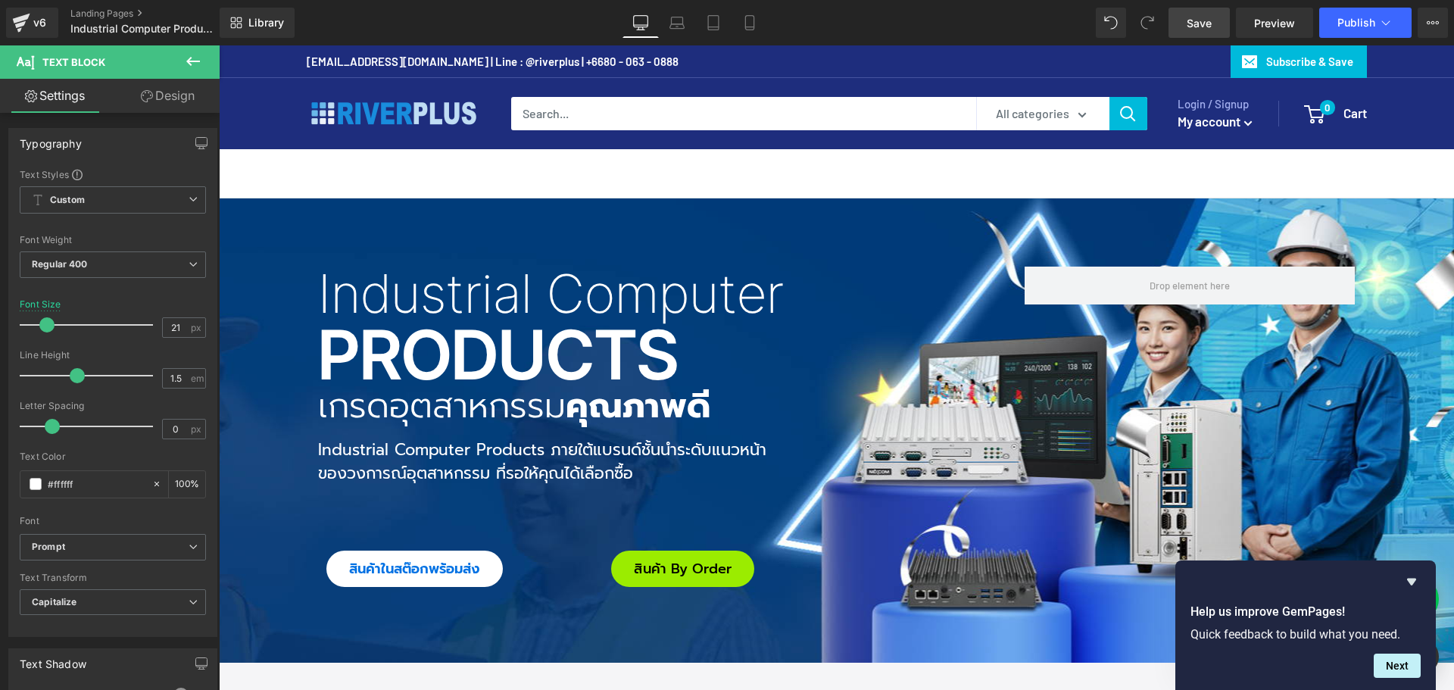
click at [190, 98] on link "Design" at bounding box center [168, 96] width 110 height 34
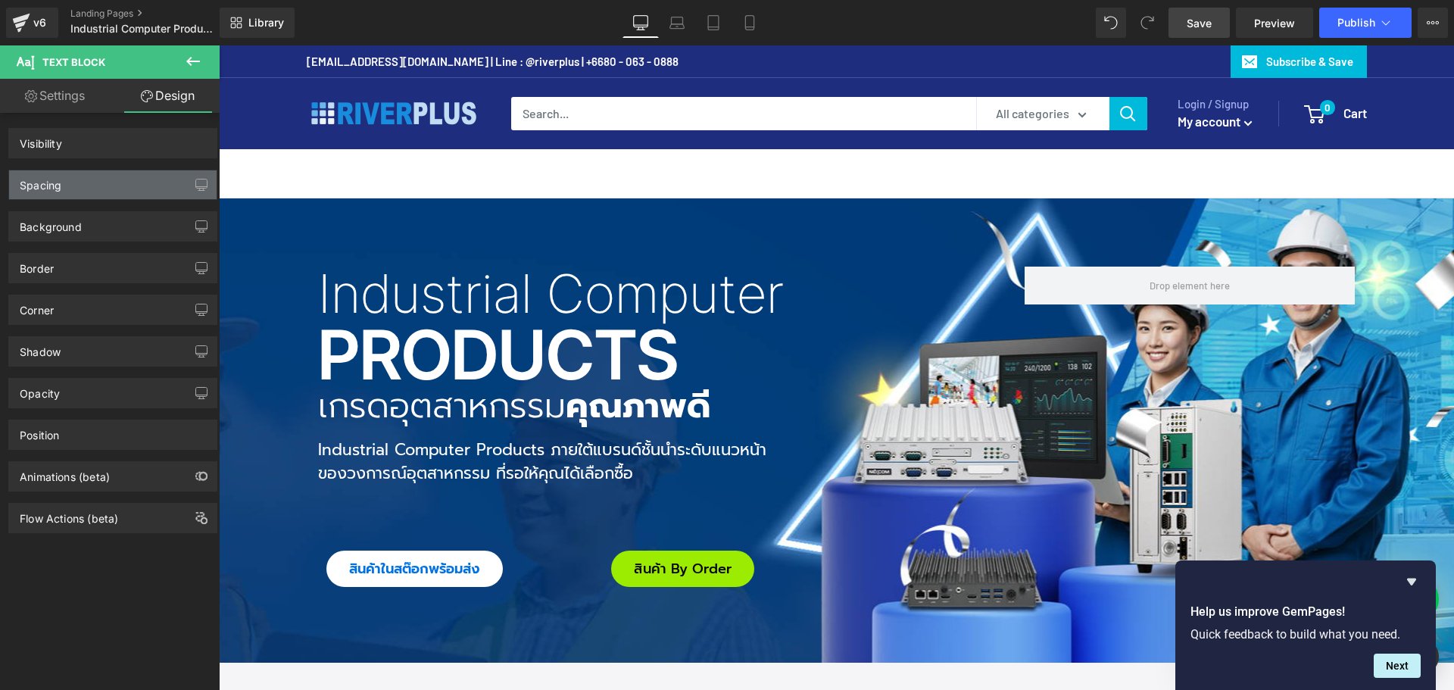
click at [52, 184] on div "Spacing" at bounding box center [41, 180] width 42 height 21
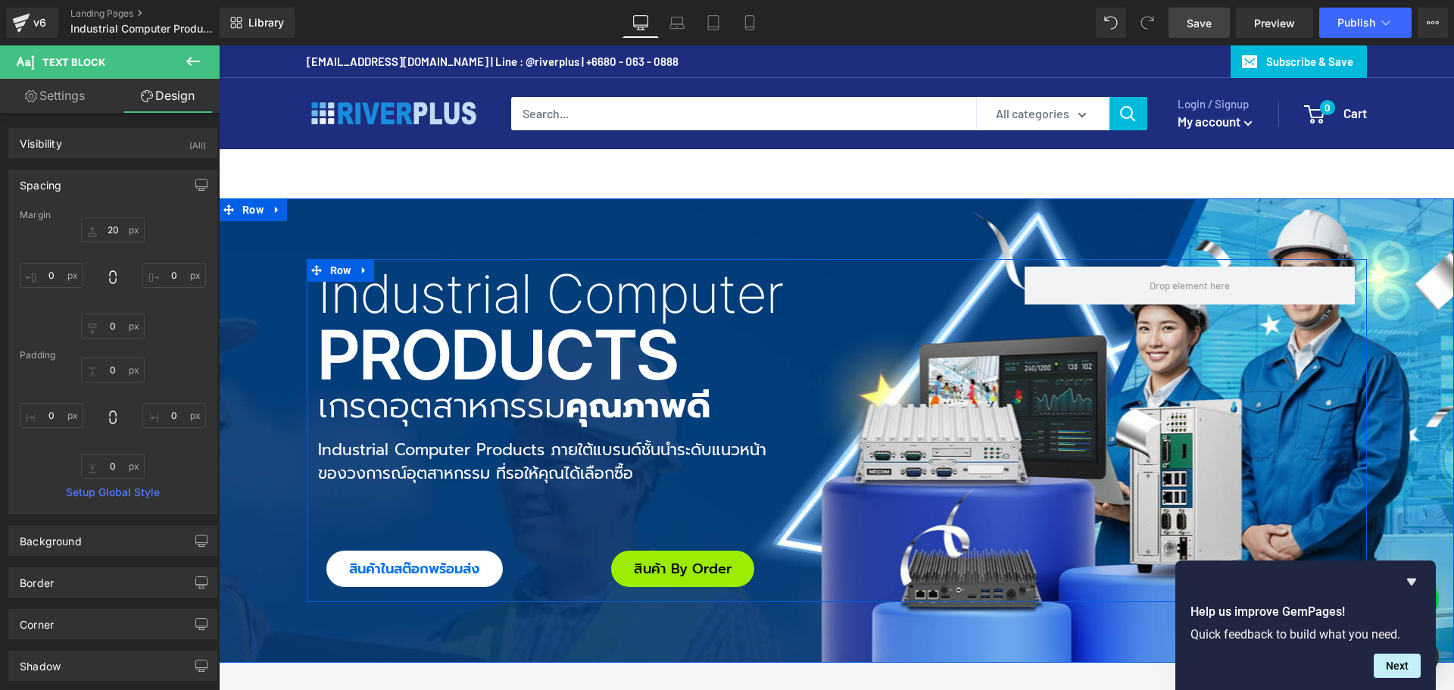
click at [844, 413] on h3 "เกรดอุตสาหกรรม คุณภาพดี" at bounding box center [660, 406] width 684 height 34
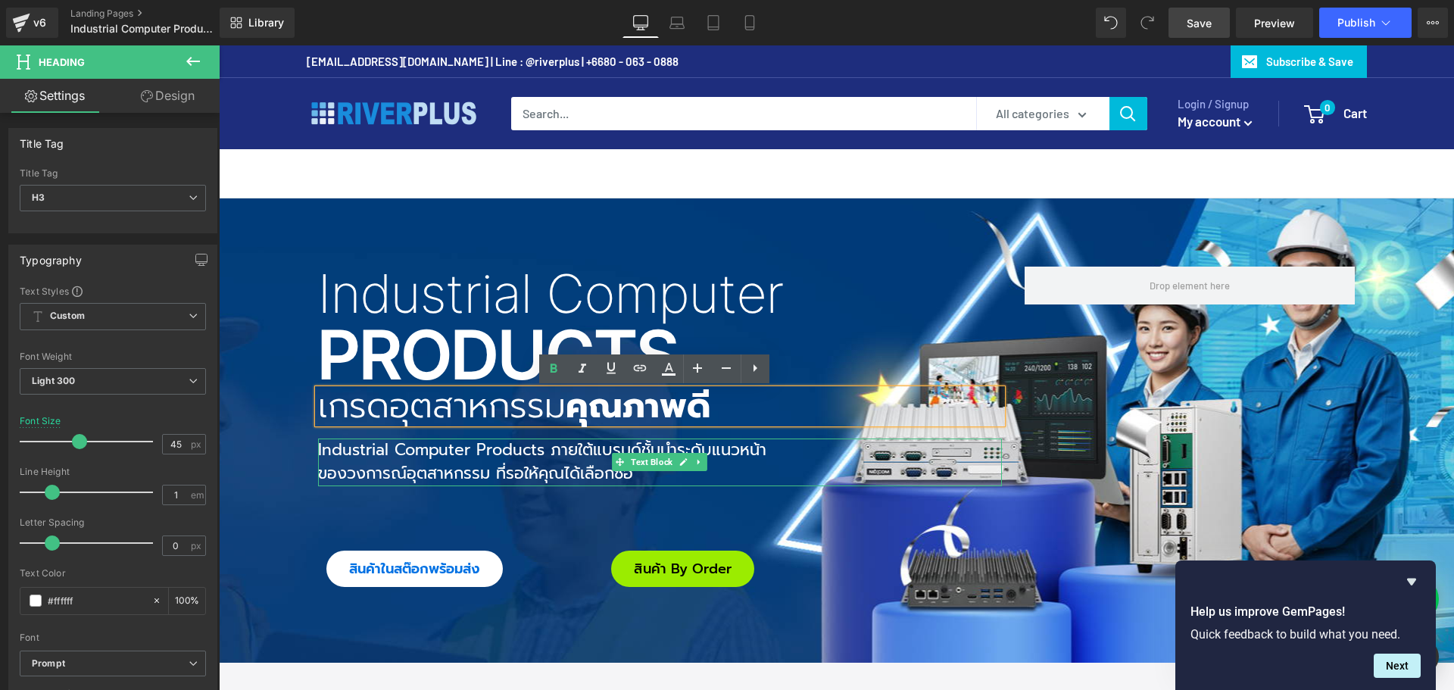
click at [837, 453] on p "Industrial Computer Products ภายใต้แบรนด์ชั้นนำระดับแนวหน้า" at bounding box center [660, 451] width 684 height 24
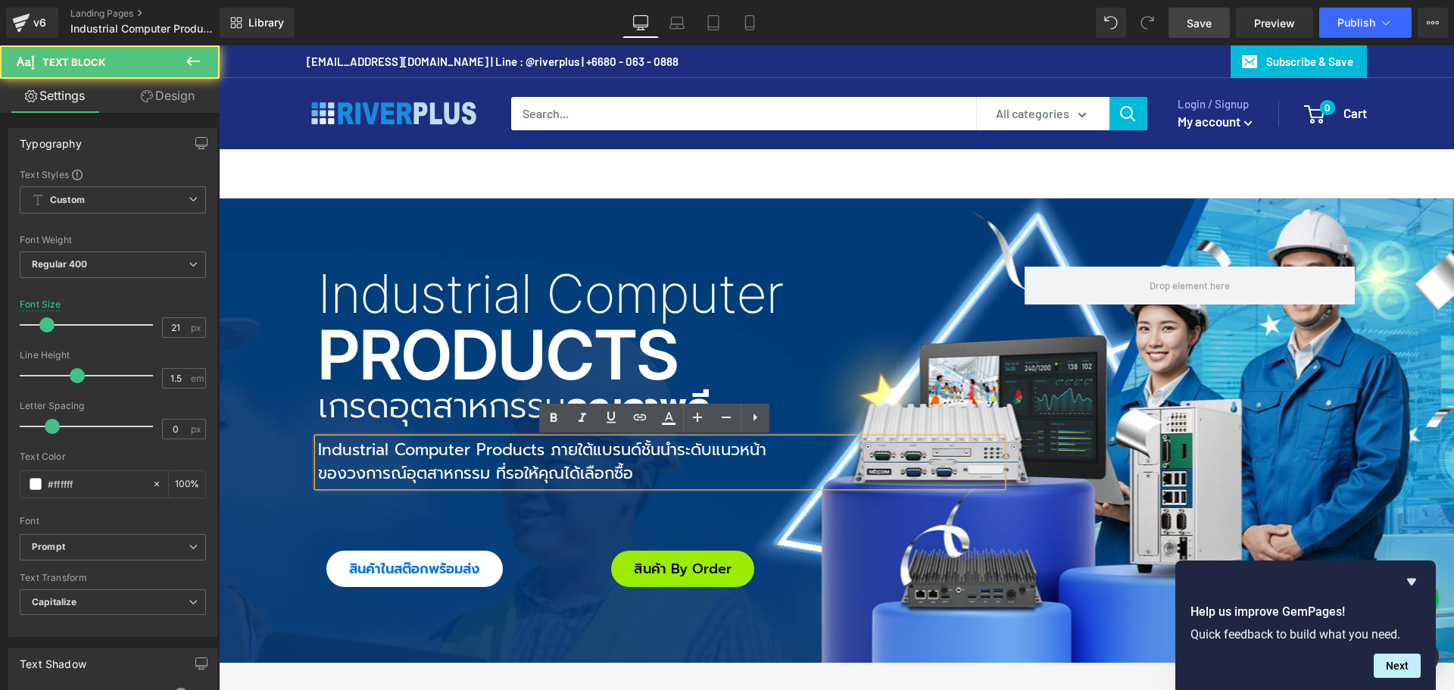
click at [772, 453] on p "Industrial Computer Products ภายใต้แบรนด์ชั้นนำระดับแนวหน้า" at bounding box center [660, 451] width 684 height 24
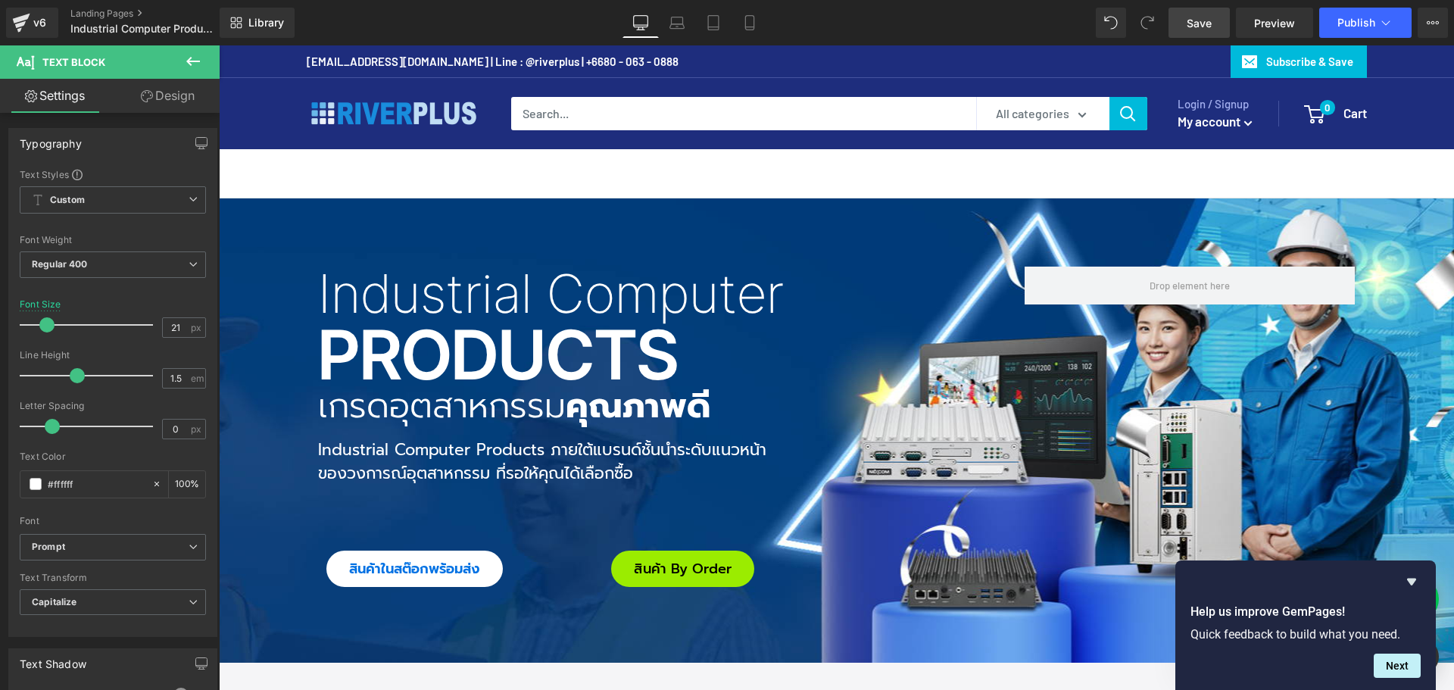
click at [168, 94] on link "Design" at bounding box center [168, 96] width 110 height 34
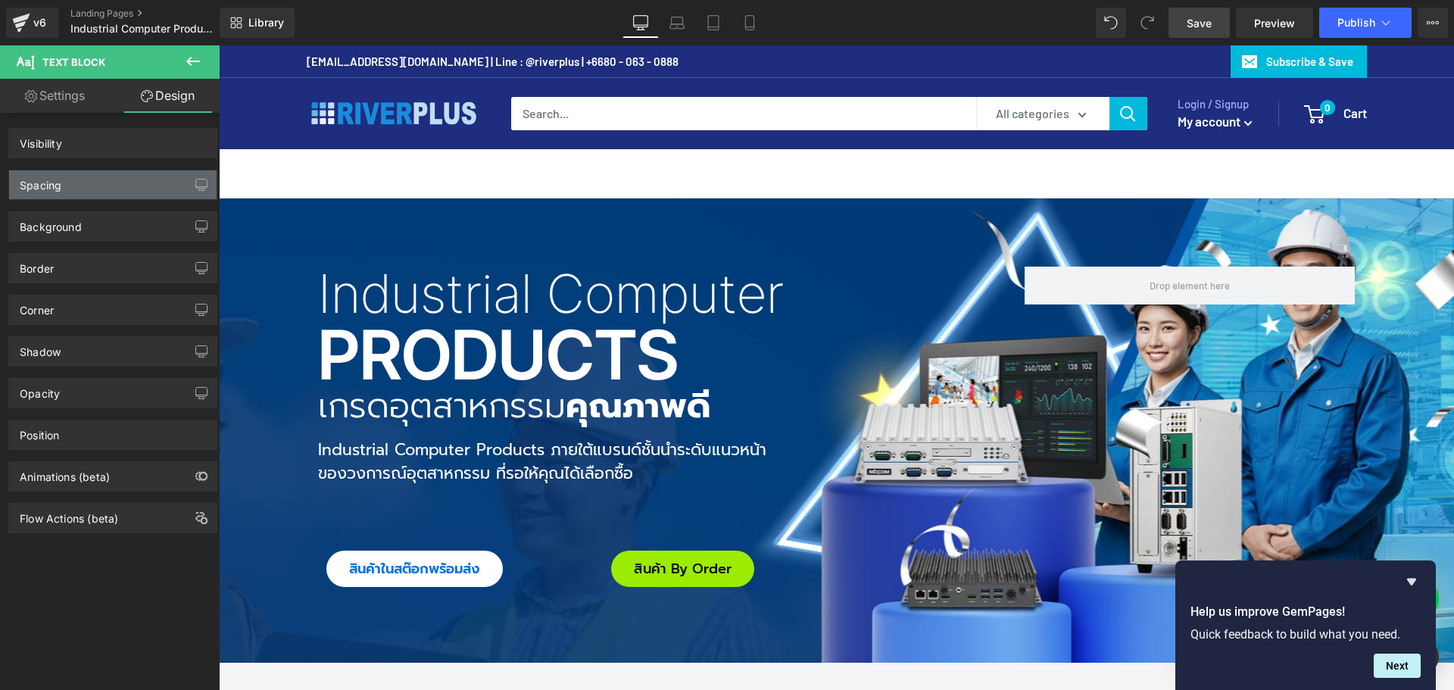
click at [74, 179] on div "Spacing" at bounding box center [113, 184] width 208 height 29
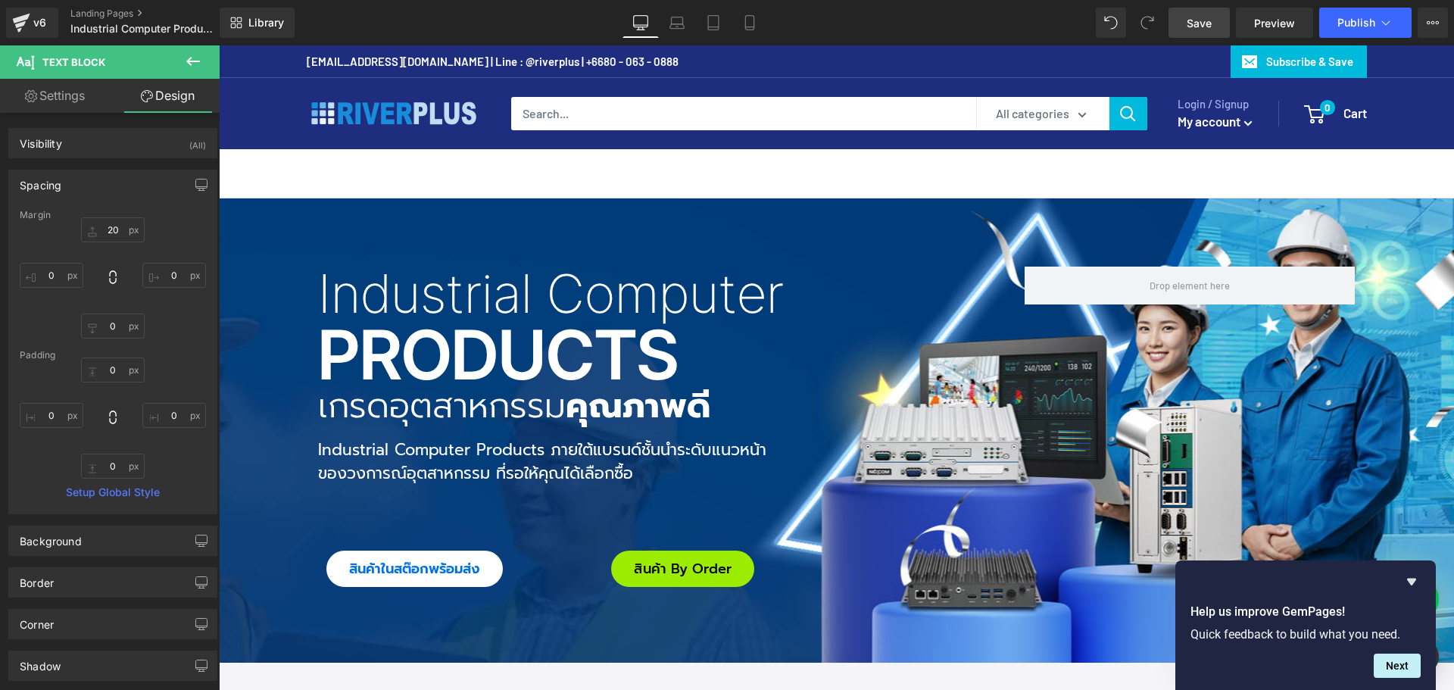
type input "20"
type input "0"
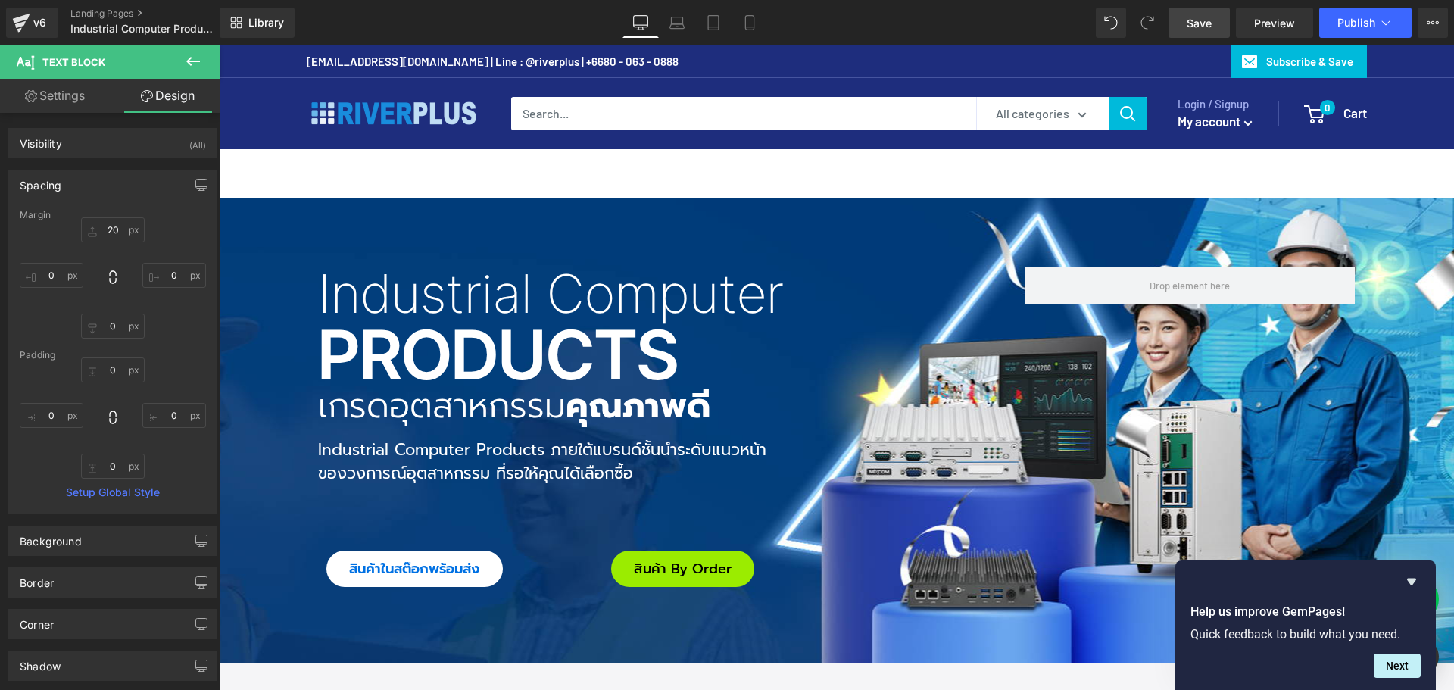
type input "0"
click at [430, 464] on p "ของวงการณ์อุตสาหกรรม ที่รอให้คุณได้เลือกซื้อ" at bounding box center [660, 474] width 684 height 24
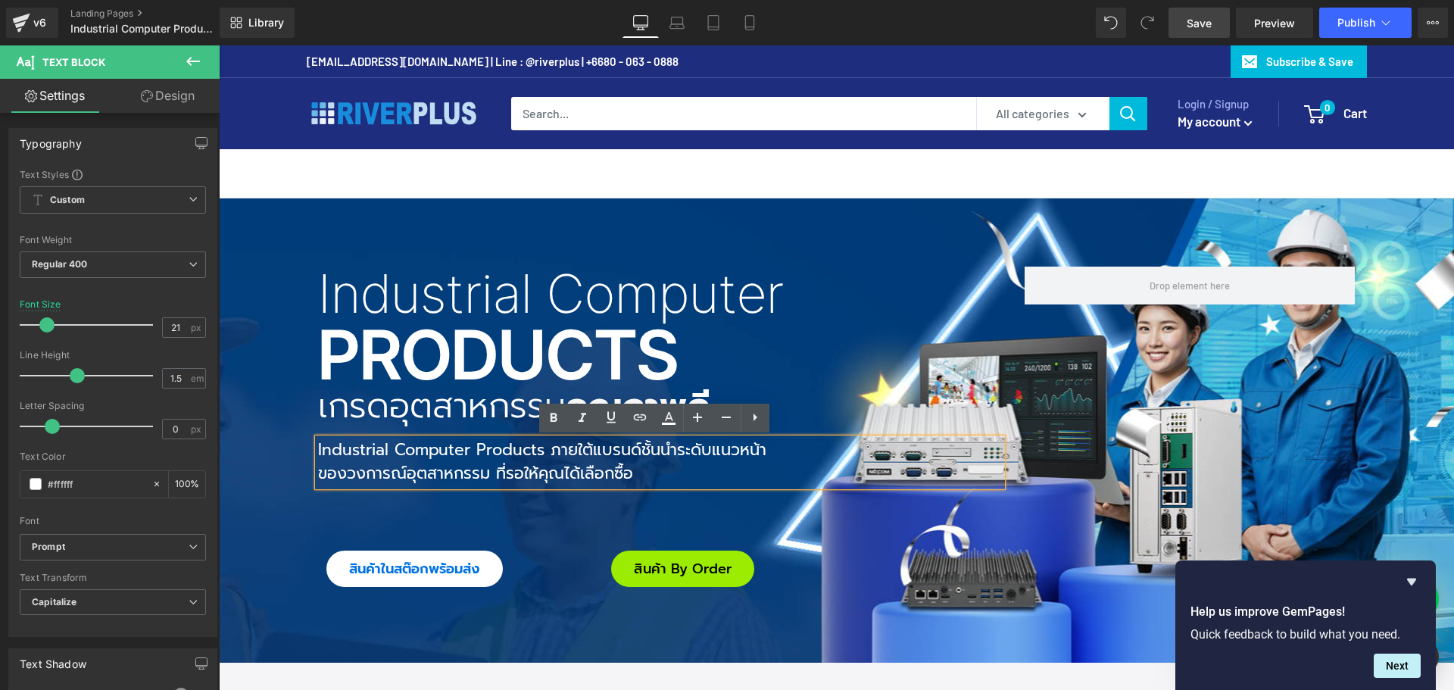
click at [318, 474] on p "ของวงการณ์อุตสาหกรรม ที่รอให้คุณได้เลือกซื้อ" at bounding box center [660, 474] width 684 height 24
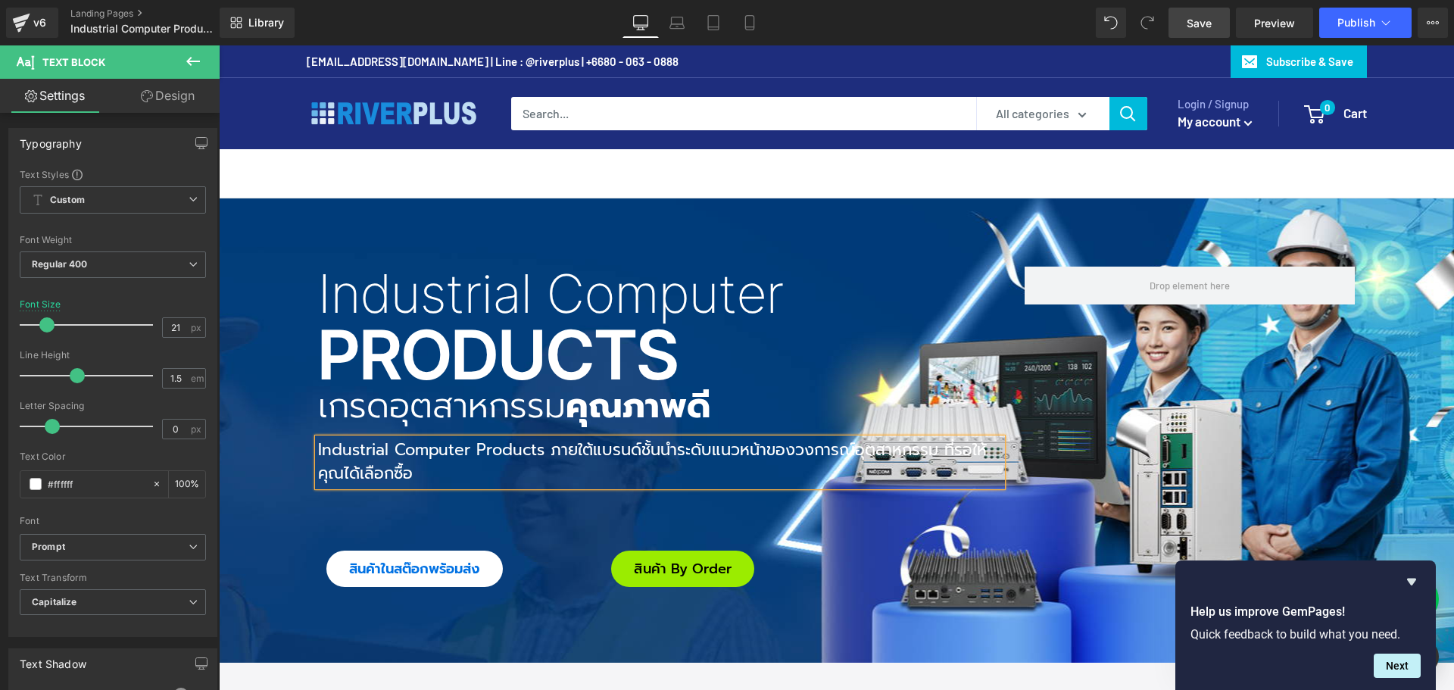
click at [998, 451] on div "Industrial Computer Products ภายใต้แบรนด์ชั้นนำระดับแนวหน้า ของวงการณ์อุตสาหกรร…" at bounding box center [660, 463] width 684 height 48
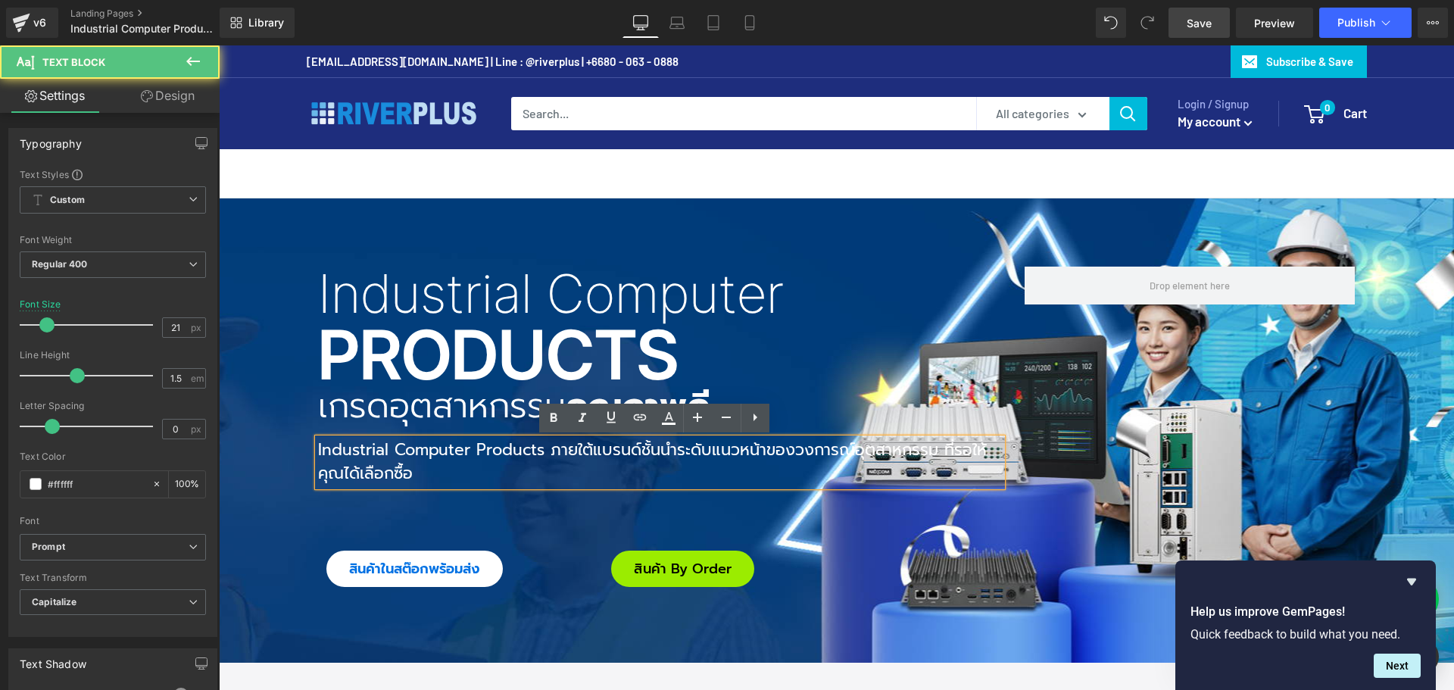
click at [720, 520] on div "Industrial Computer Heading Products Heading เกรดอุตสาหกรรม คุณภาพดี Heading In…" at bounding box center [660, 431] width 707 height 328
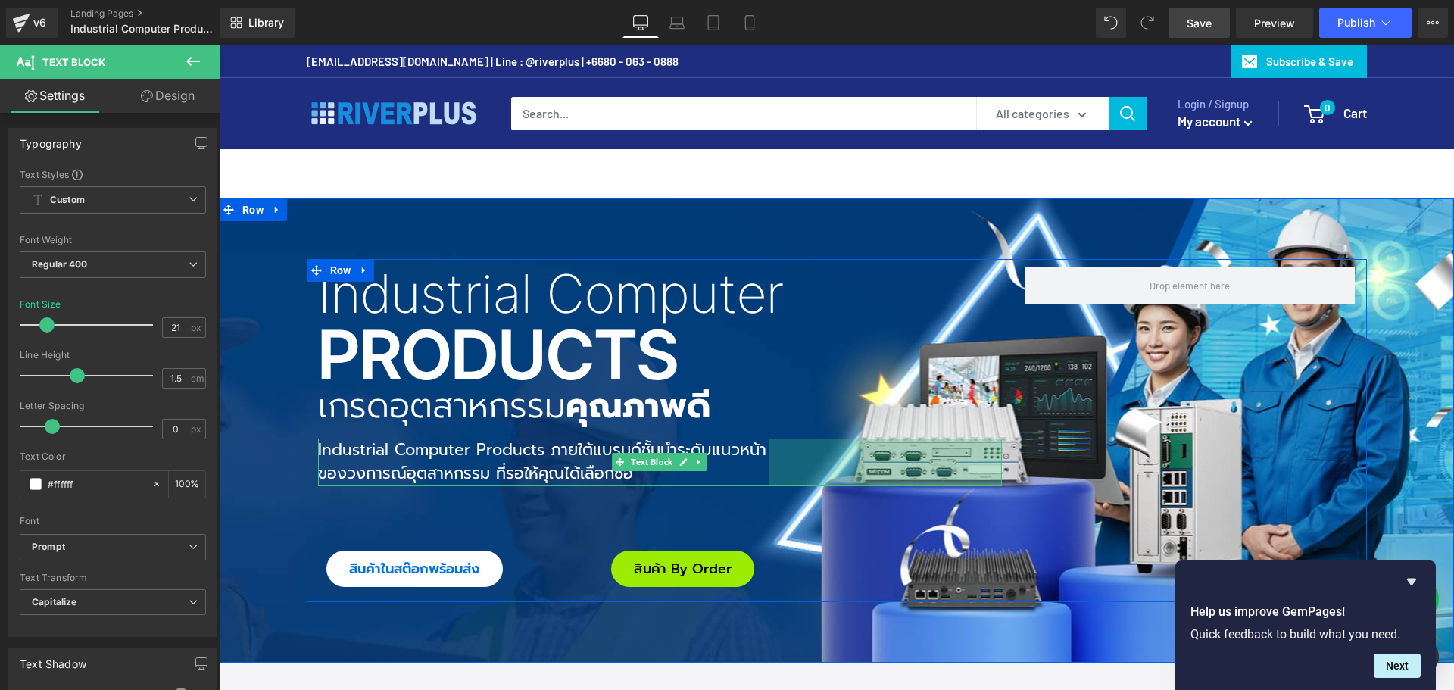
drag, startPoint x: 994, startPoint y: 463, endPoint x: 761, endPoint y: 462, distance: 233.3
click at [761, 462] on div "Industrial Computer Products ภายใต้แบรนด์ชั้นนำระดับแนวหน้า ของวงการณ์อุตสาหกรร…" at bounding box center [660, 463] width 684 height 48
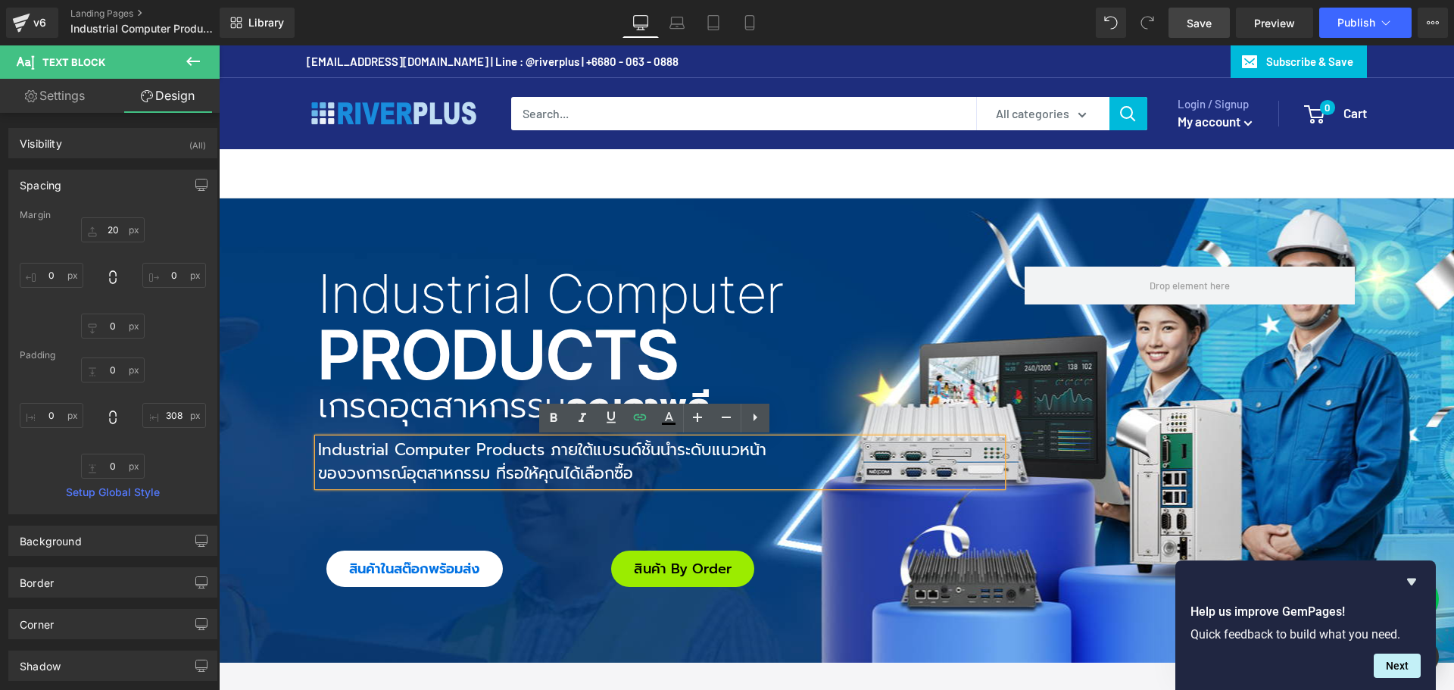
click at [388, 461] on span "ของวงการณ์อุตสาหกรรม ที่รอให้คุณได้เลือกซื้อ" at bounding box center [475, 473] width 315 height 24
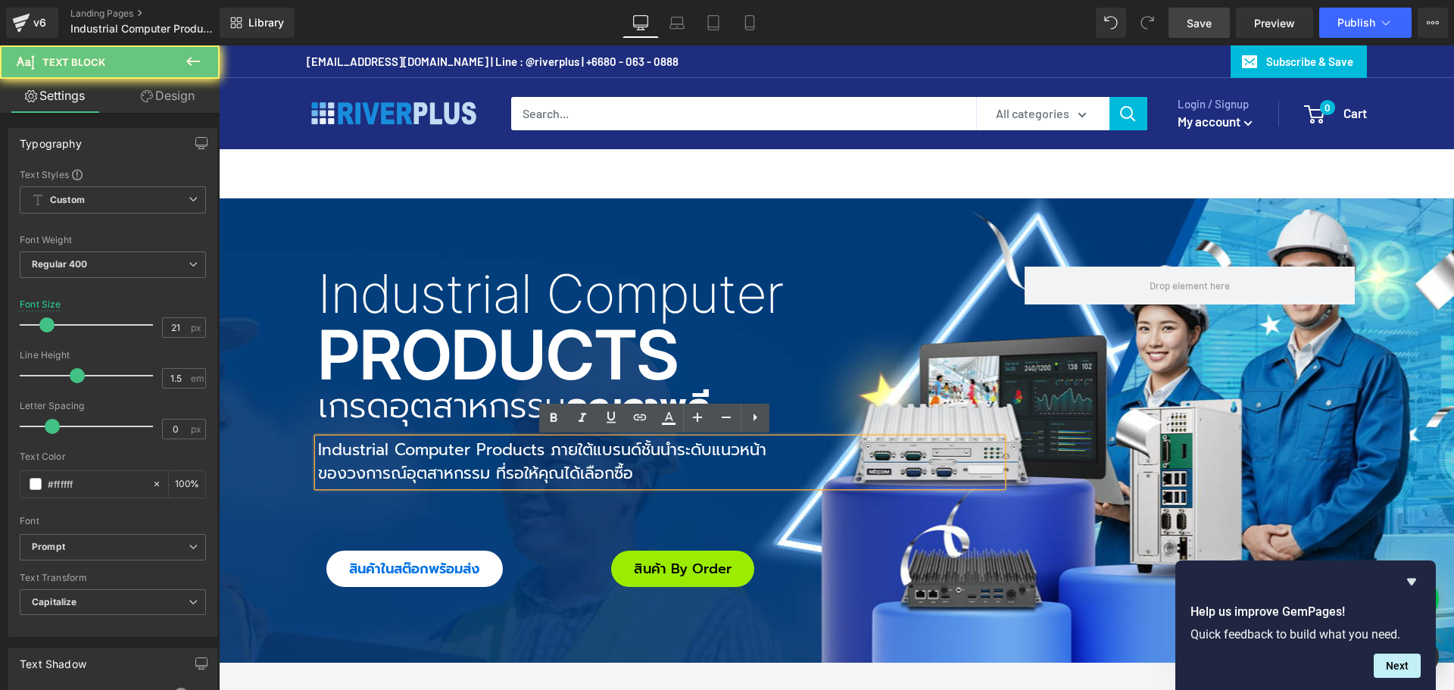
click at [370, 456] on p "Industrial Computer Products ภายใต้แบรนด์ชั้นนำระดับแนวหน้า ของวงการณ์อุตสาหกรร…" at bounding box center [543, 463] width 451 height 48
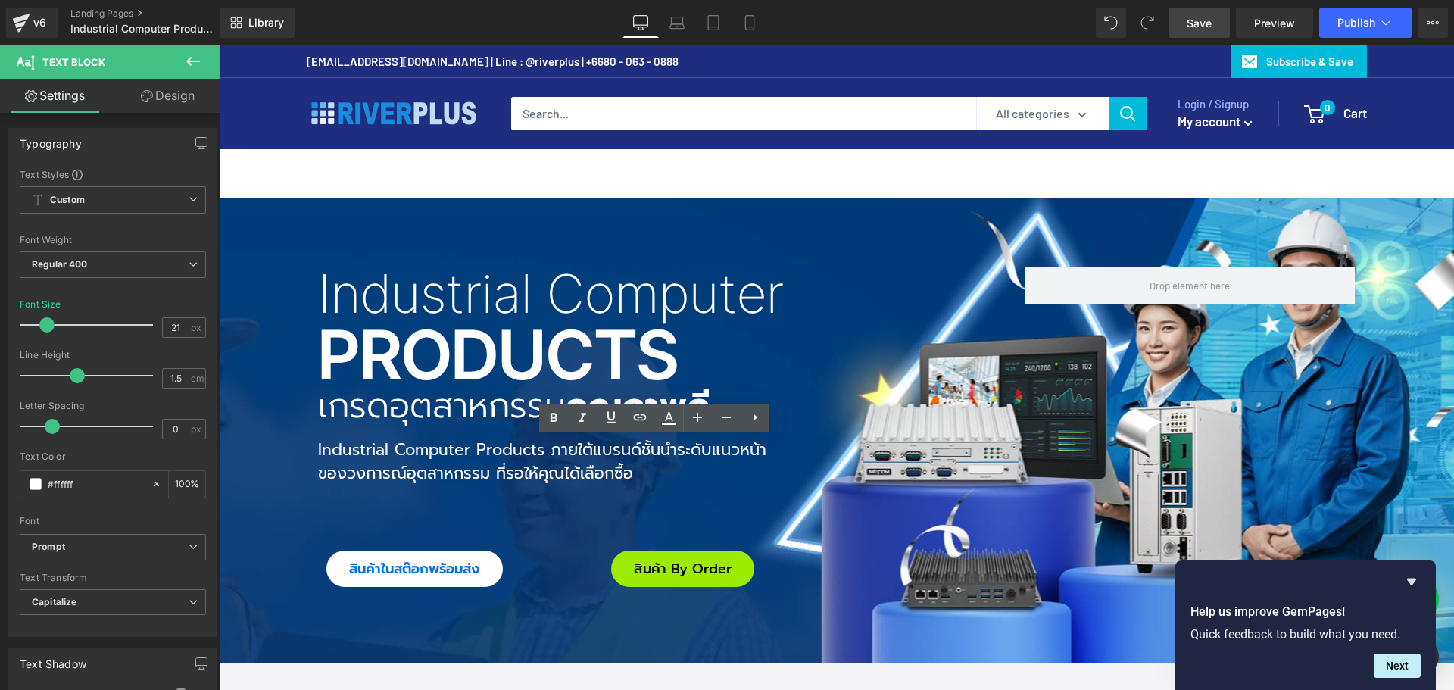
click at [1203, 23] on span "Save" at bounding box center [1199, 23] width 25 height 16
click at [1271, 27] on span "Preview" at bounding box center [1274, 23] width 41 height 16
click at [674, 27] on icon at bounding box center [677, 22] width 15 height 15
type input "100"
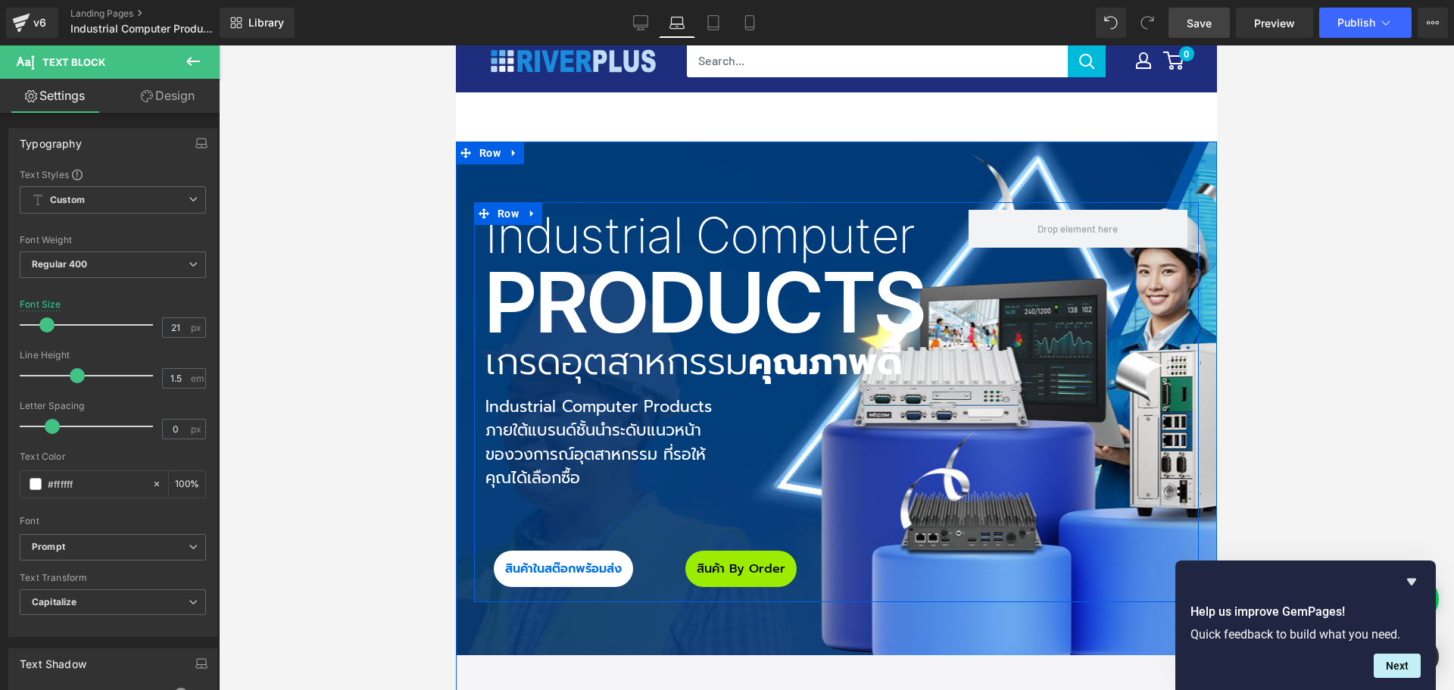
scroll to position [30, 0]
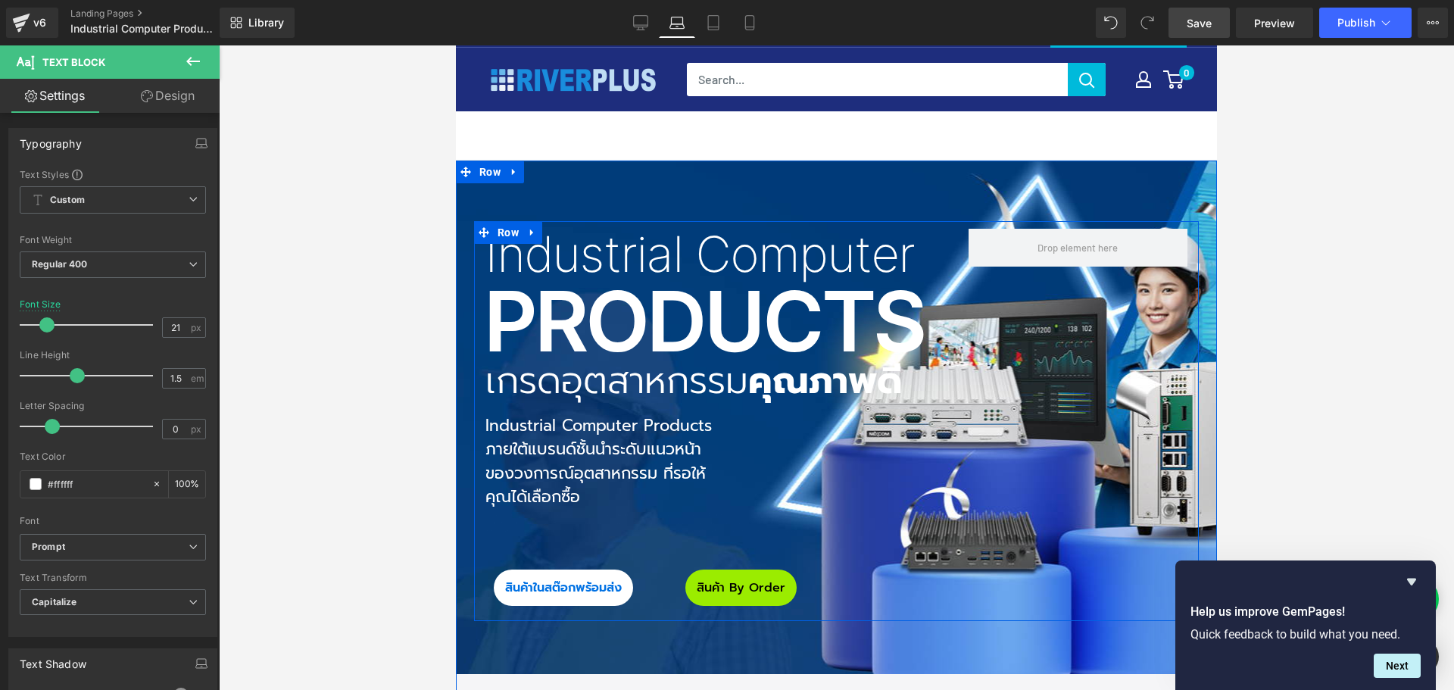
drag, startPoint x: 696, startPoint y: 312, endPoint x: 633, endPoint y: 323, distance: 63.9
click at [693, 313] on div "Products Heading" at bounding box center [715, 321] width 460 height 84
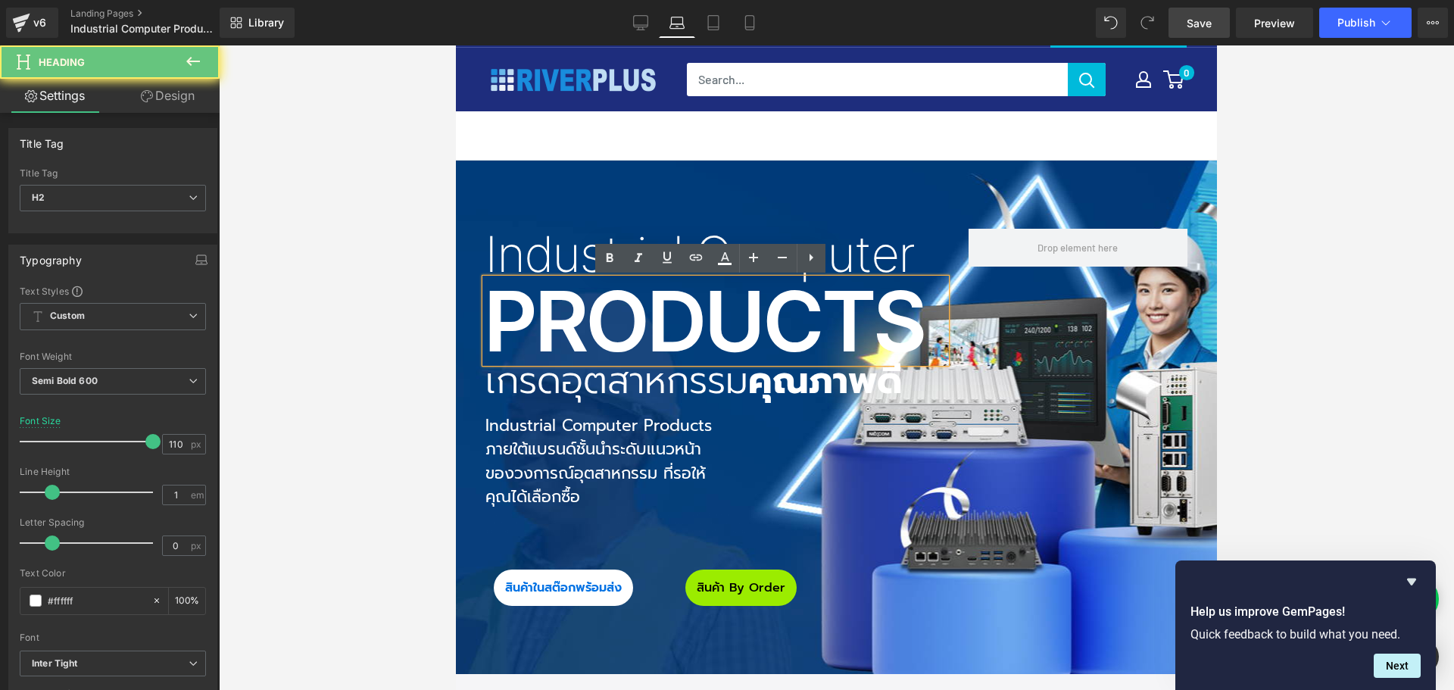
click at [633, 323] on h2 "Products" at bounding box center [715, 320] width 460 height 83
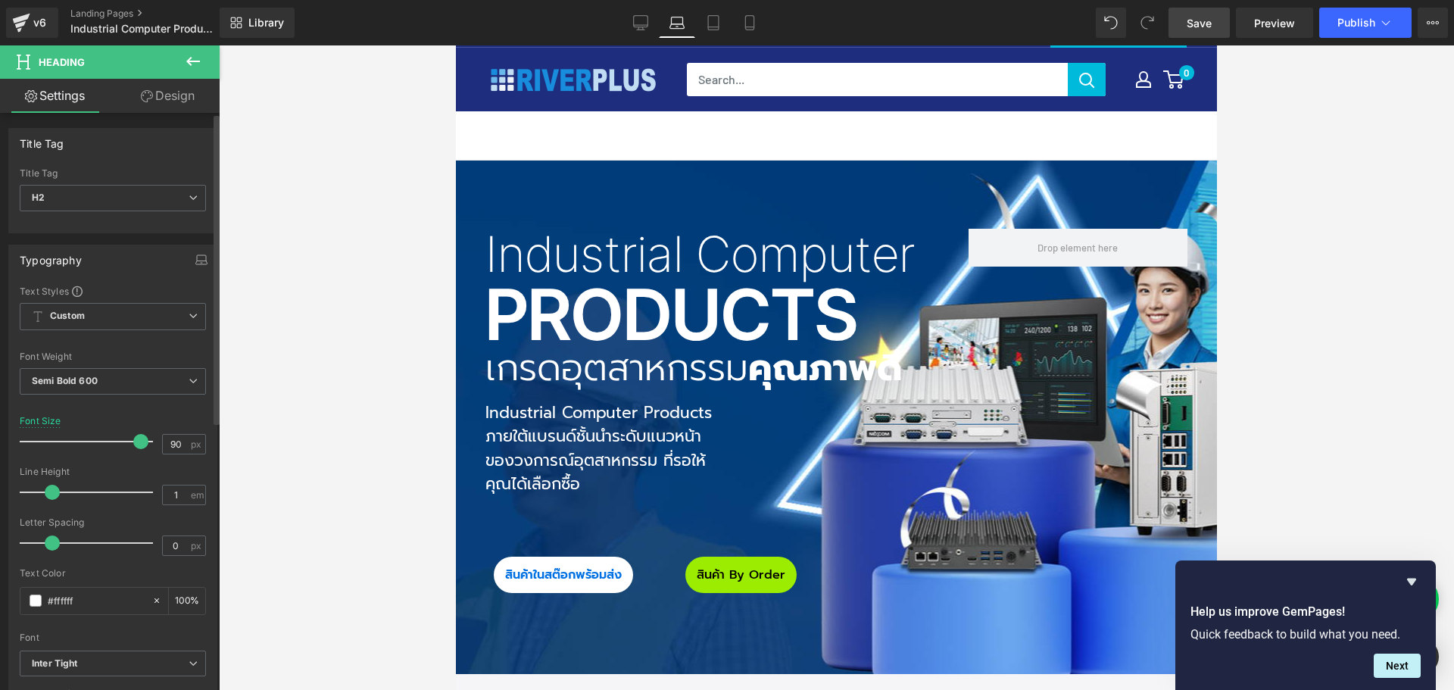
type input "89"
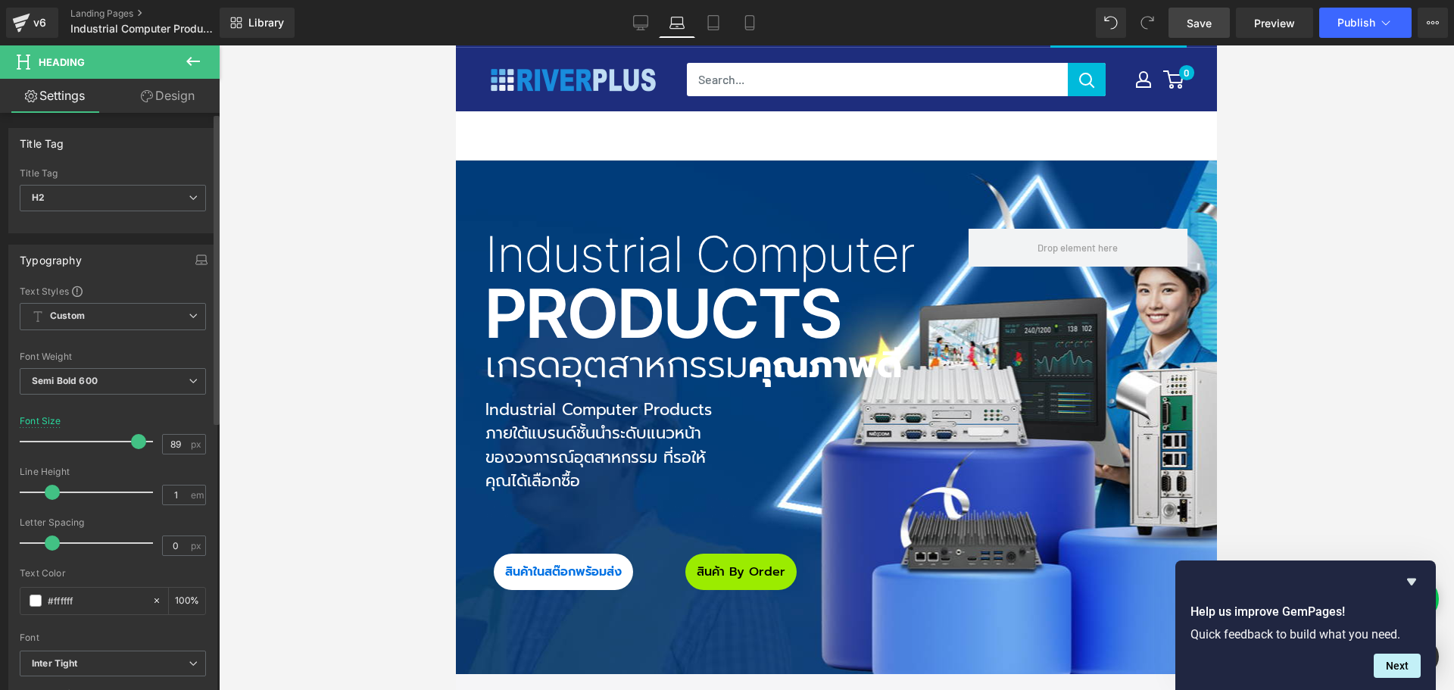
drag, startPoint x: 145, startPoint y: 442, endPoint x: 131, endPoint y: 443, distance: 13.7
click at [131, 443] on span at bounding box center [138, 441] width 15 height 15
click at [555, 367] on h3 "เกรดอุตสาหกรรม คุณภาพดี" at bounding box center [715, 365] width 460 height 36
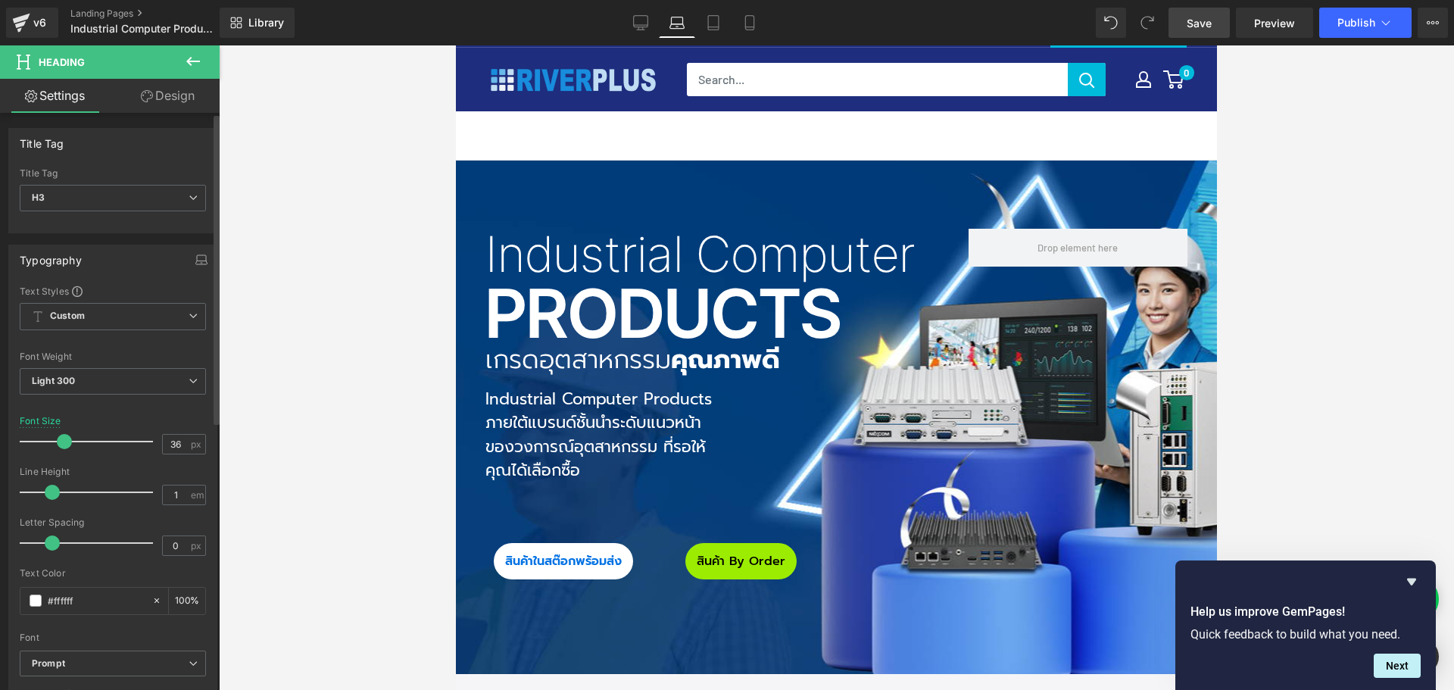
type input "37"
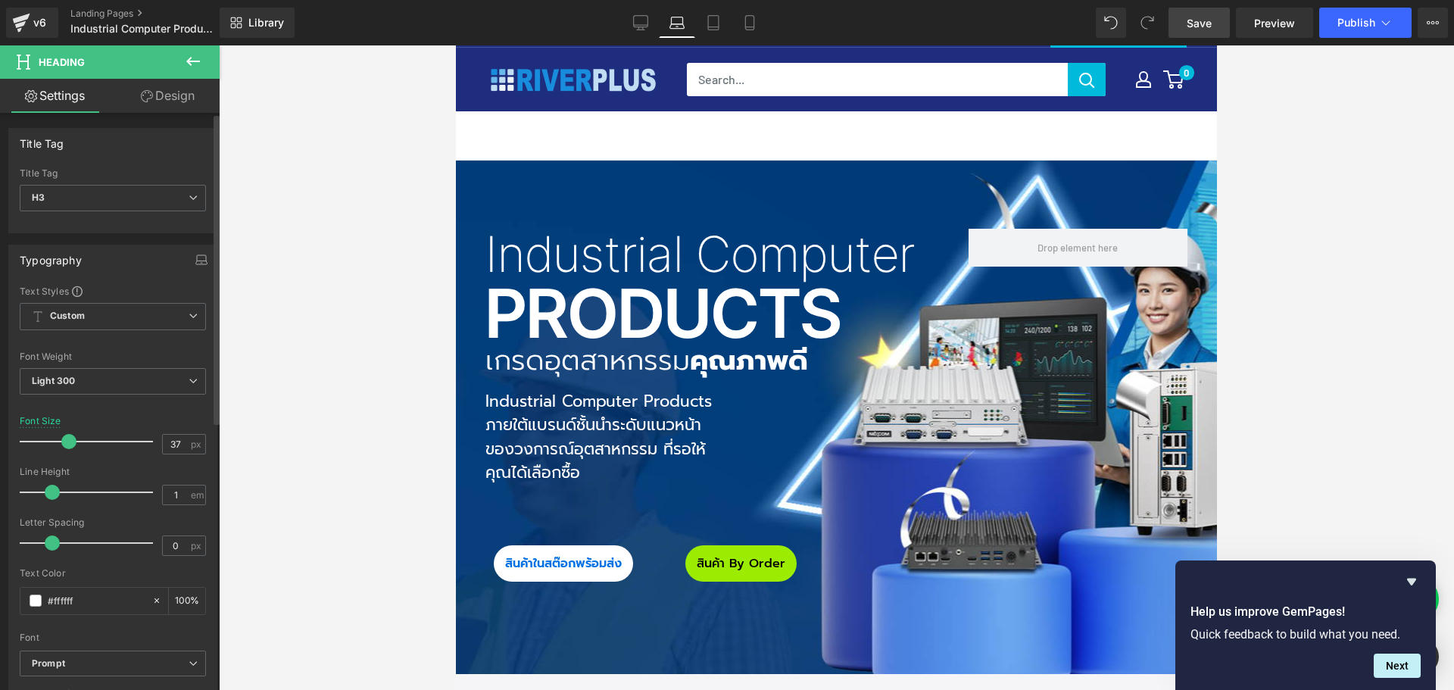
drag, startPoint x: 80, startPoint y: 441, endPoint x: 66, endPoint y: 448, distance: 15.9
click at [66, 448] on span at bounding box center [68, 441] width 15 height 15
click at [623, 441] on span "ของวงการณ์อุตสาหกรรม ที่รอให้คุณได้เลือกซื้อ" at bounding box center [595, 461] width 220 height 48
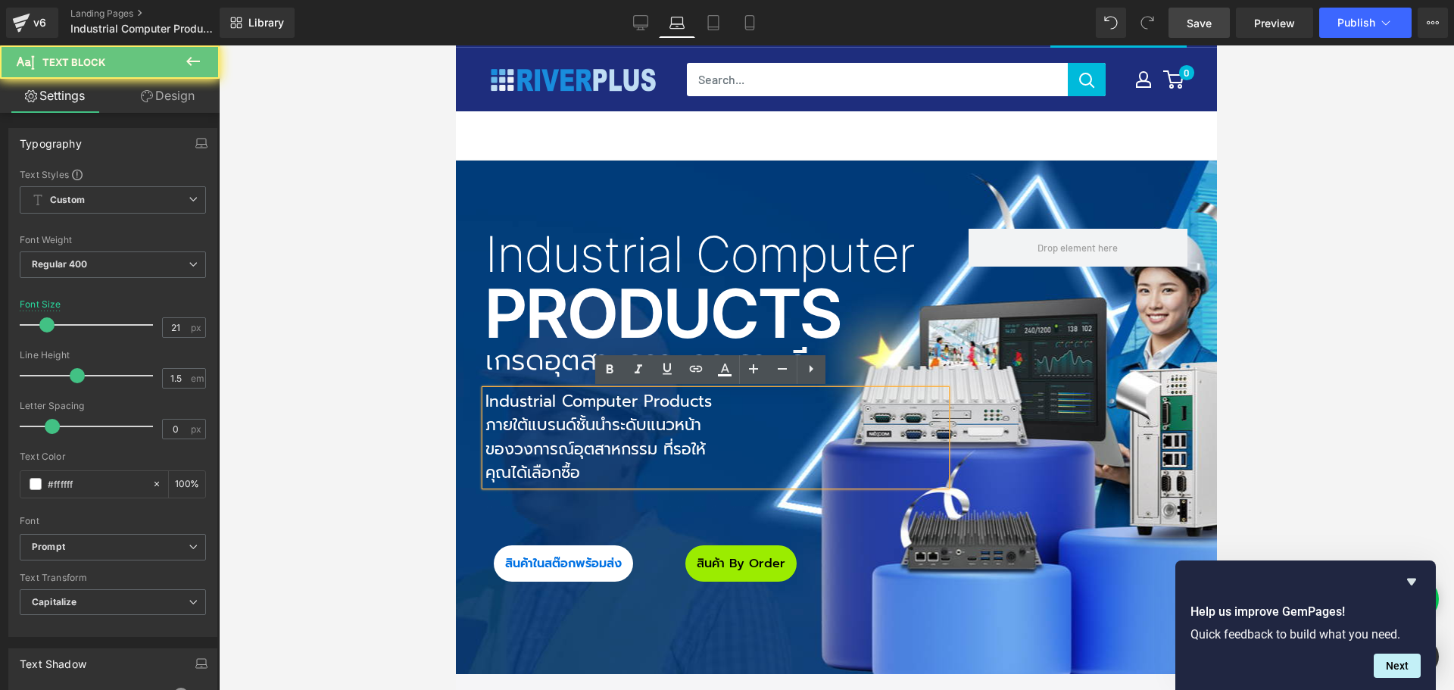
click at [769, 434] on div "Industrial Computer Products ภายใต้แบรนด์ชั้นนำระดับแนวหน้า ของวงการณ์อุตสาหกรร…" at bounding box center [715, 437] width 460 height 95
click at [984, 439] on div "Industrial Computer Heading Products Heading เกรดอุตสาหกรรม คุณภาพดี Heading In…" at bounding box center [836, 409] width 725 height 376
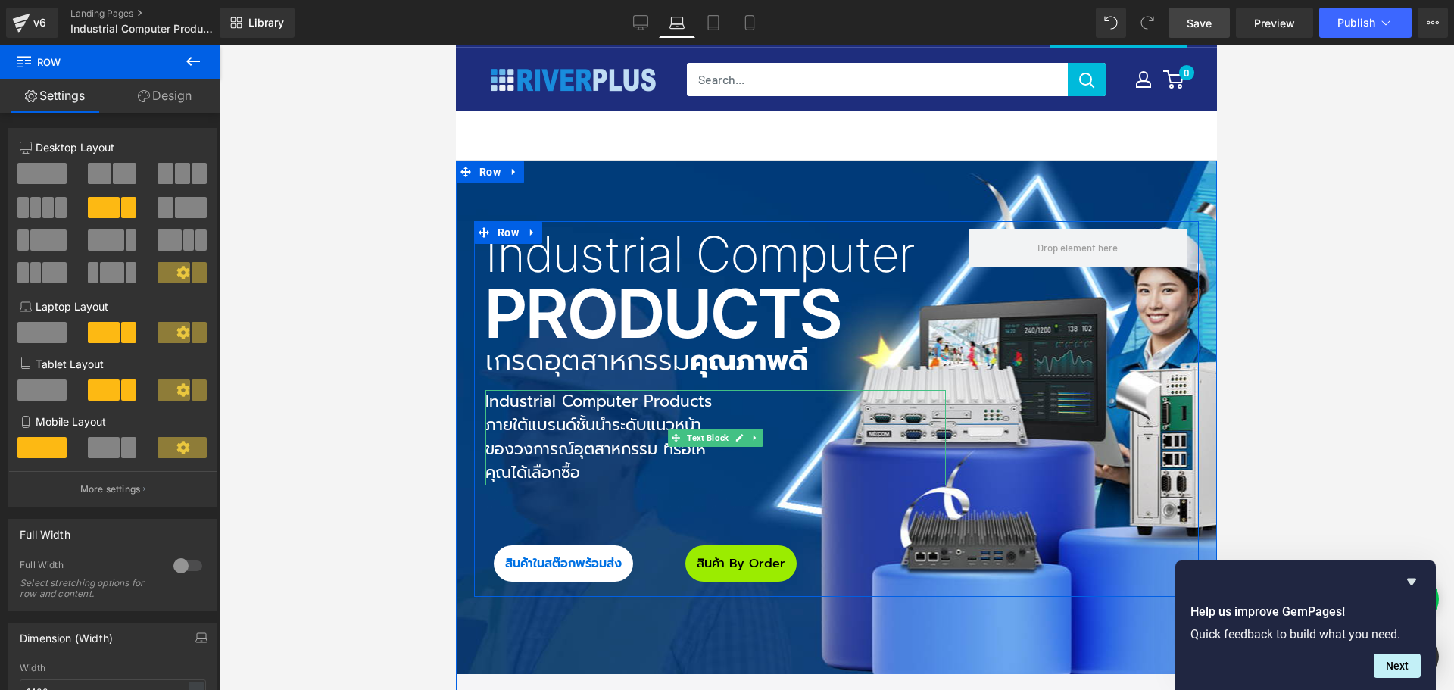
click at [801, 429] on div "Industrial Computer Products ภายใต้แบรนด์ชั้นนำระดับแนวหน้า ของวงการณ์อุตสาหกรร…" at bounding box center [715, 437] width 460 height 95
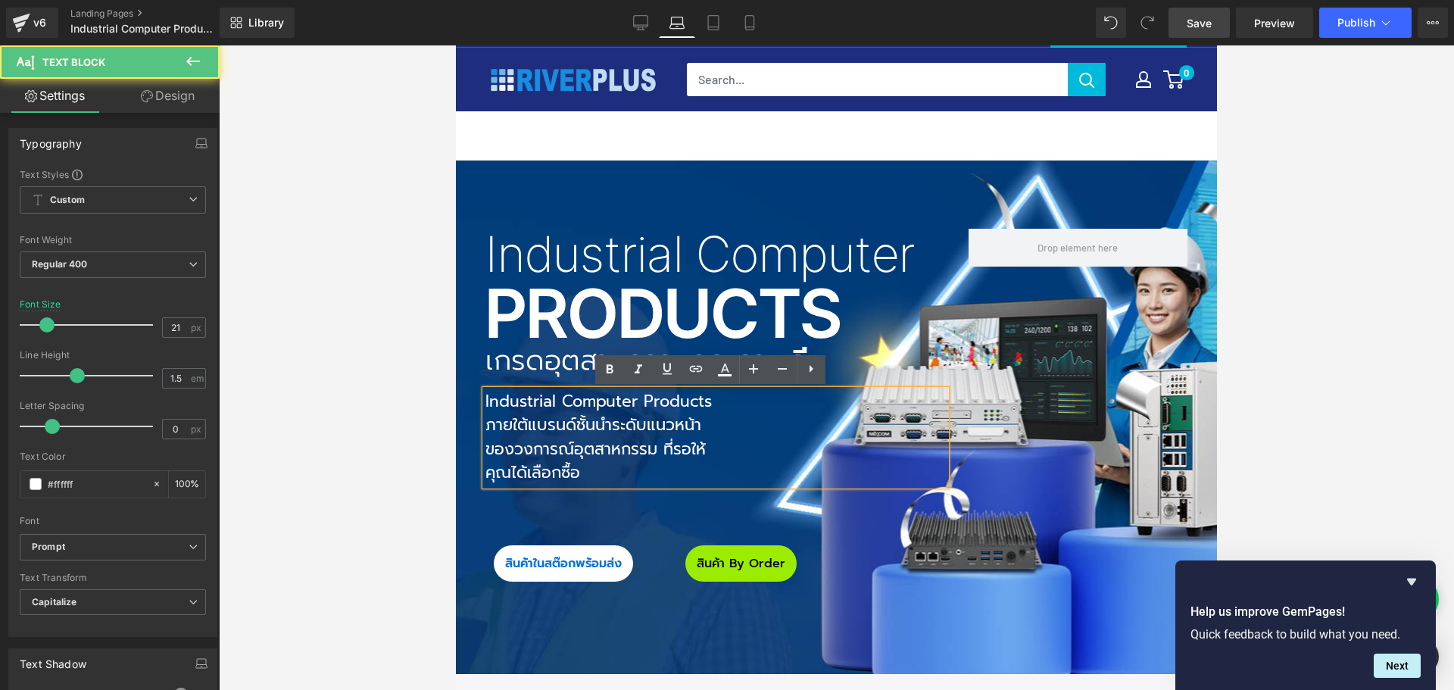
click at [780, 420] on div "Industrial Computer Products ภายใต้แบรนด์ชั้นนำระดับแนวหน้า ของวงการณ์อุตสาหกรร…" at bounding box center [715, 437] width 460 height 95
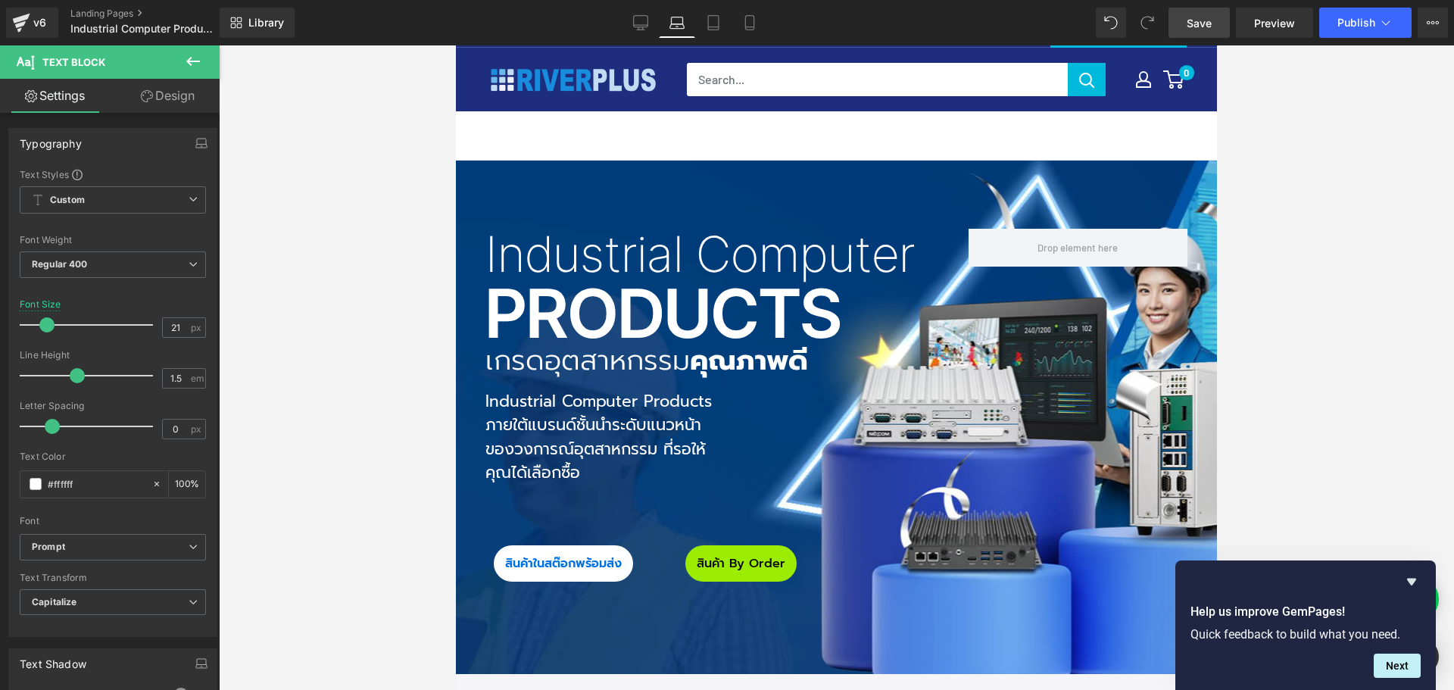
click at [184, 98] on link "Design" at bounding box center [168, 96] width 110 height 34
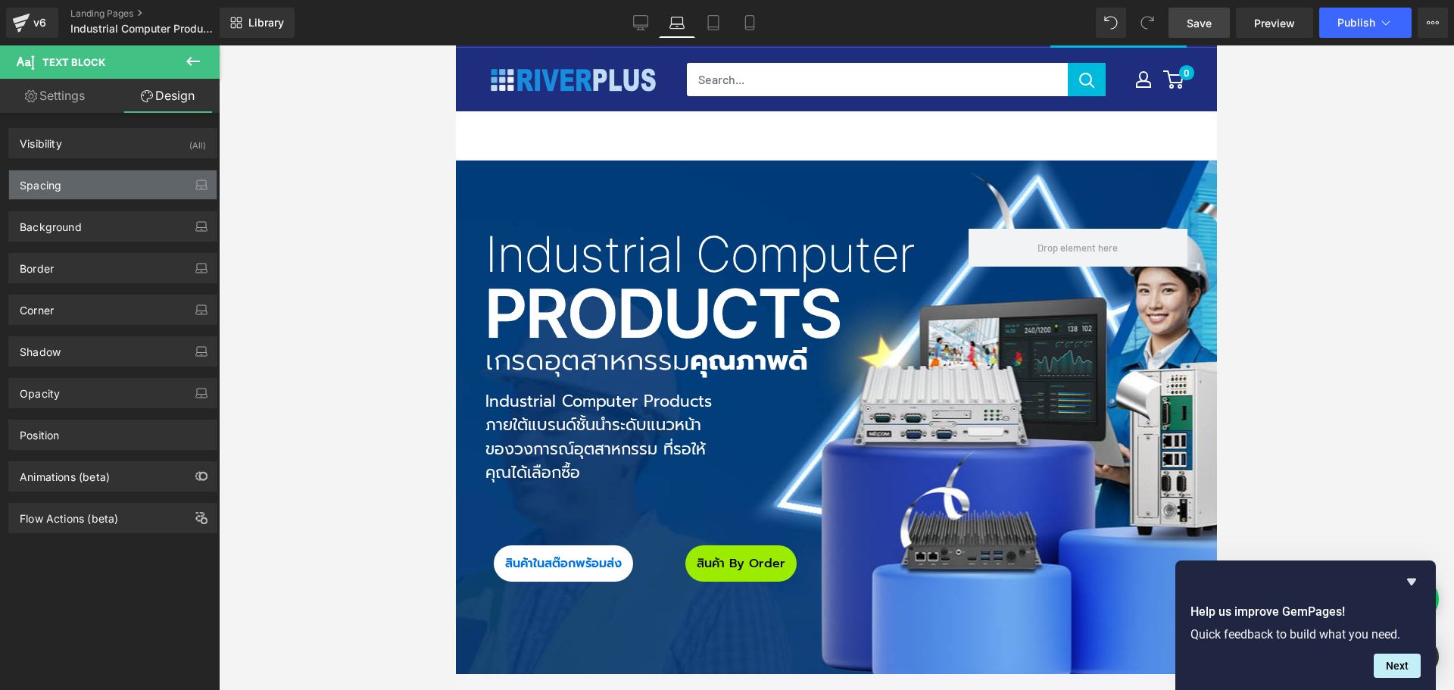
click at [74, 180] on div "Spacing" at bounding box center [113, 184] width 208 height 29
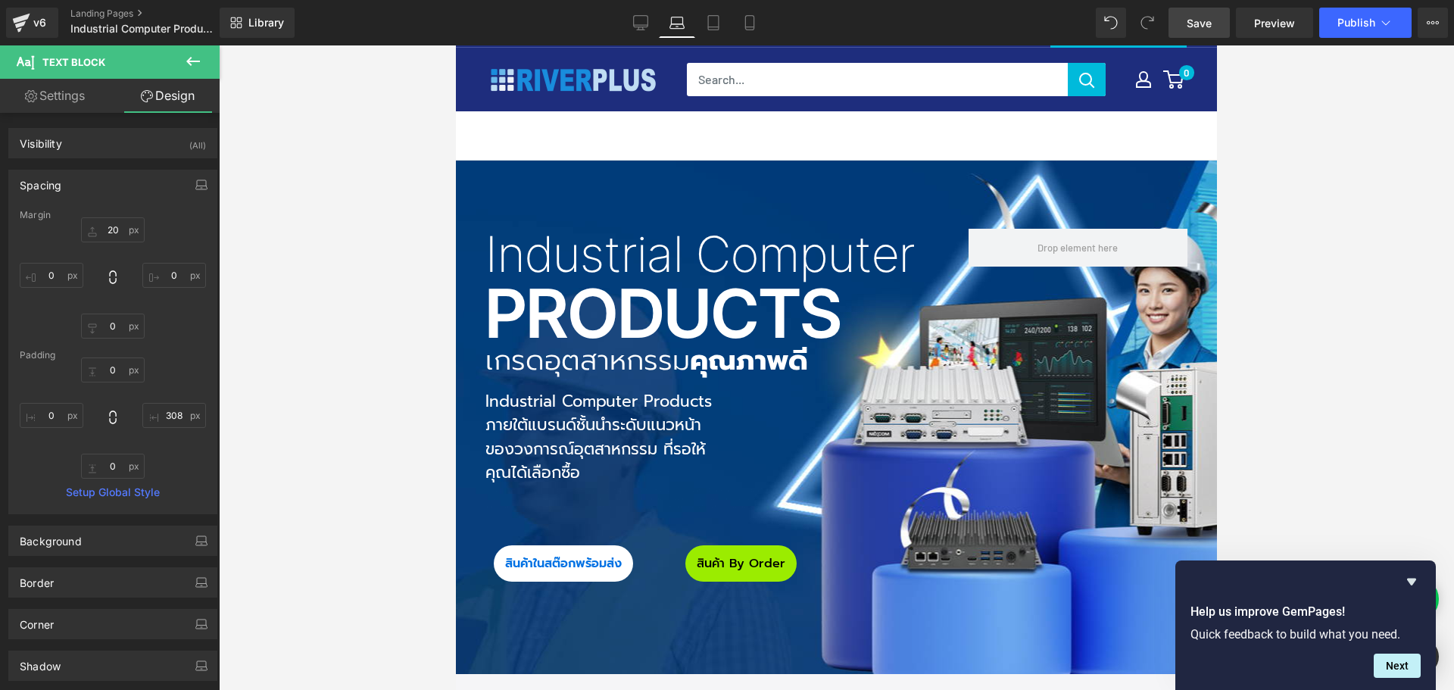
type input "20"
type input "0"
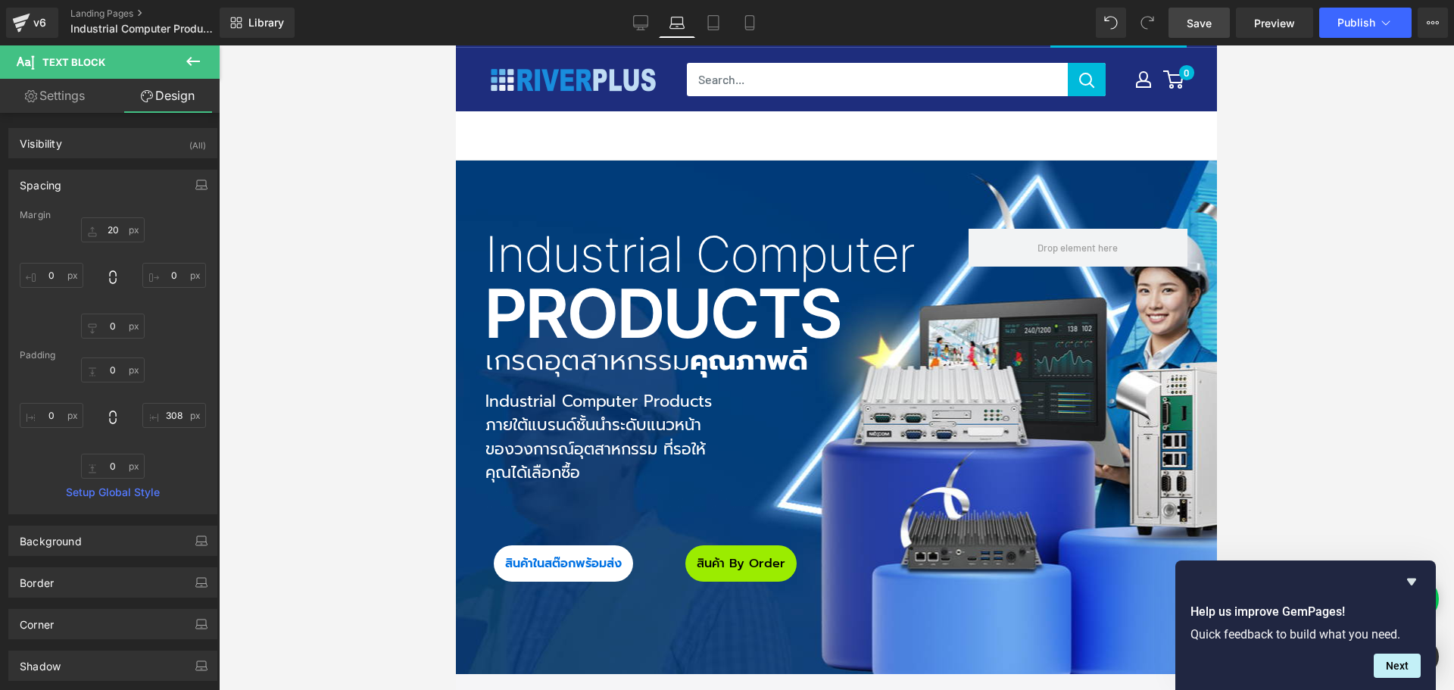
type input "308"
type input "0"
click at [170, 415] on input "308" at bounding box center [174, 415] width 64 height 25
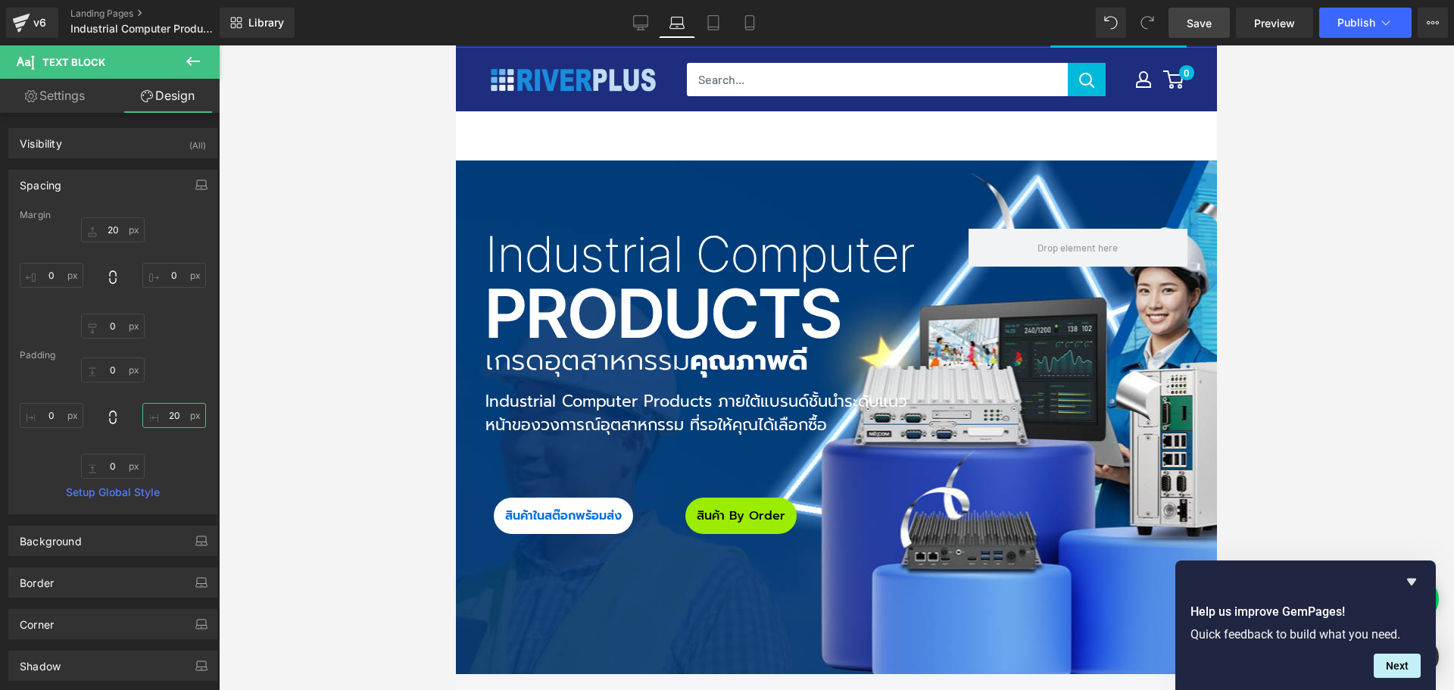
type input "2"
type input "180"
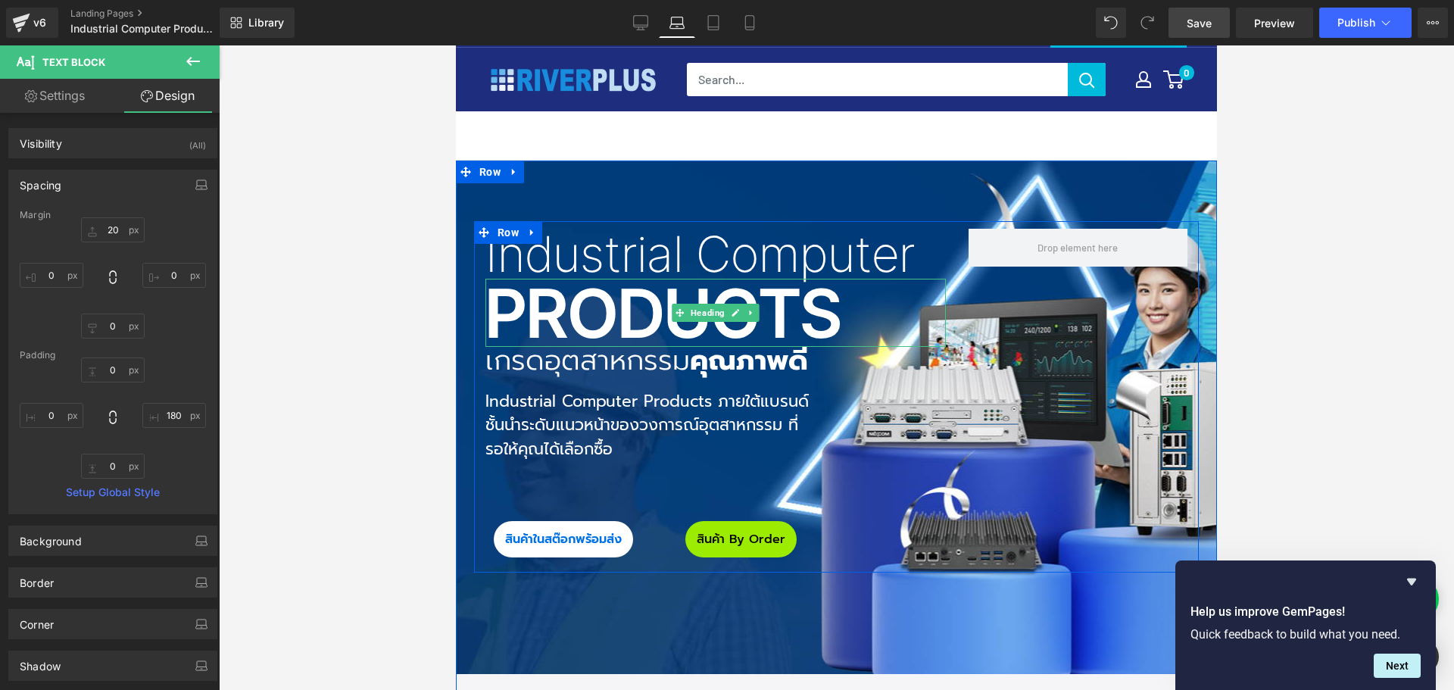
drag, startPoint x: 658, startPoint y: 301, endPoint x: 593, endPoint y: 315, distance: 66.5
click at [654, 302] on h2 "Products" at bounding box center [715, 312] width 460 height 67
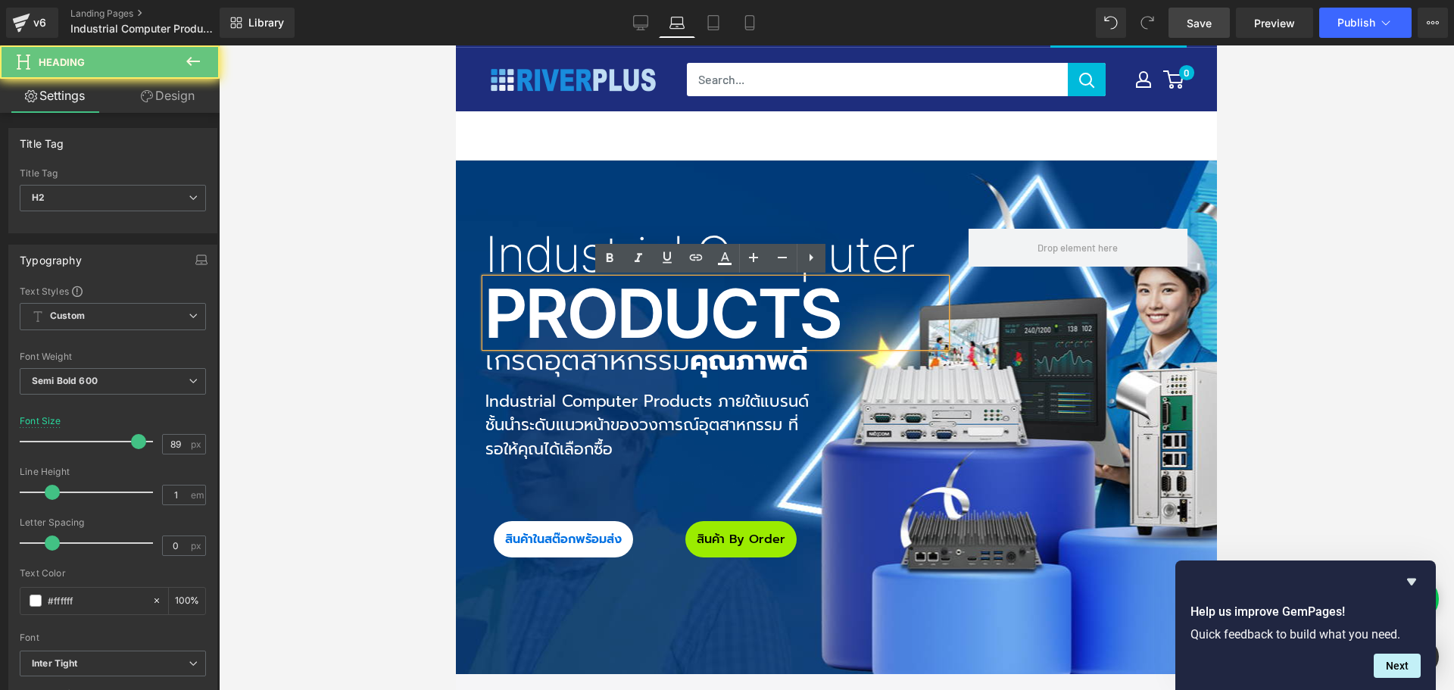
click at [593, 315] on h2 "Products" at bounding box center [715, 312] width 460 height 67
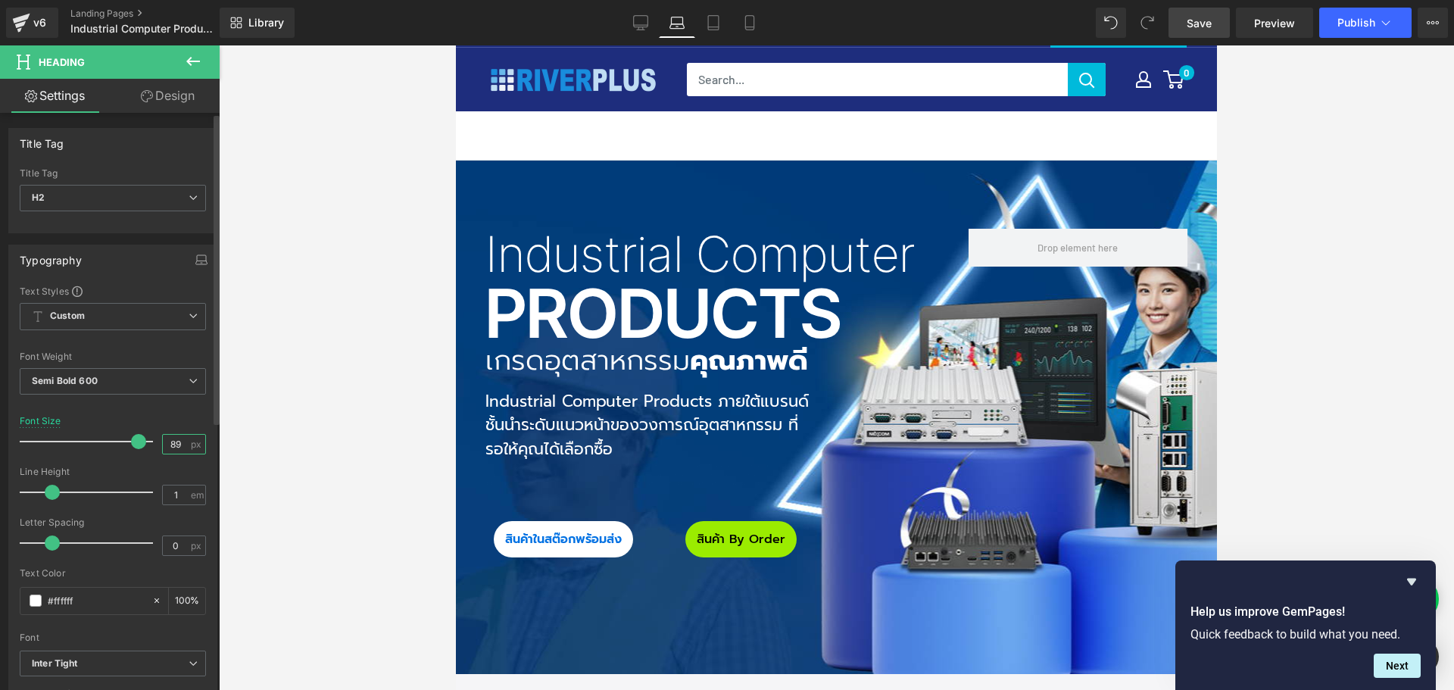
drag, startPoint x: 177, startPoint y: 445, endPoint x: 115, endPoint y: 445, distance: 62.1
click at [115, 445] on div "Font Size 89 px" at bounding box center [113, 441] width 186 height 51
type input "80"
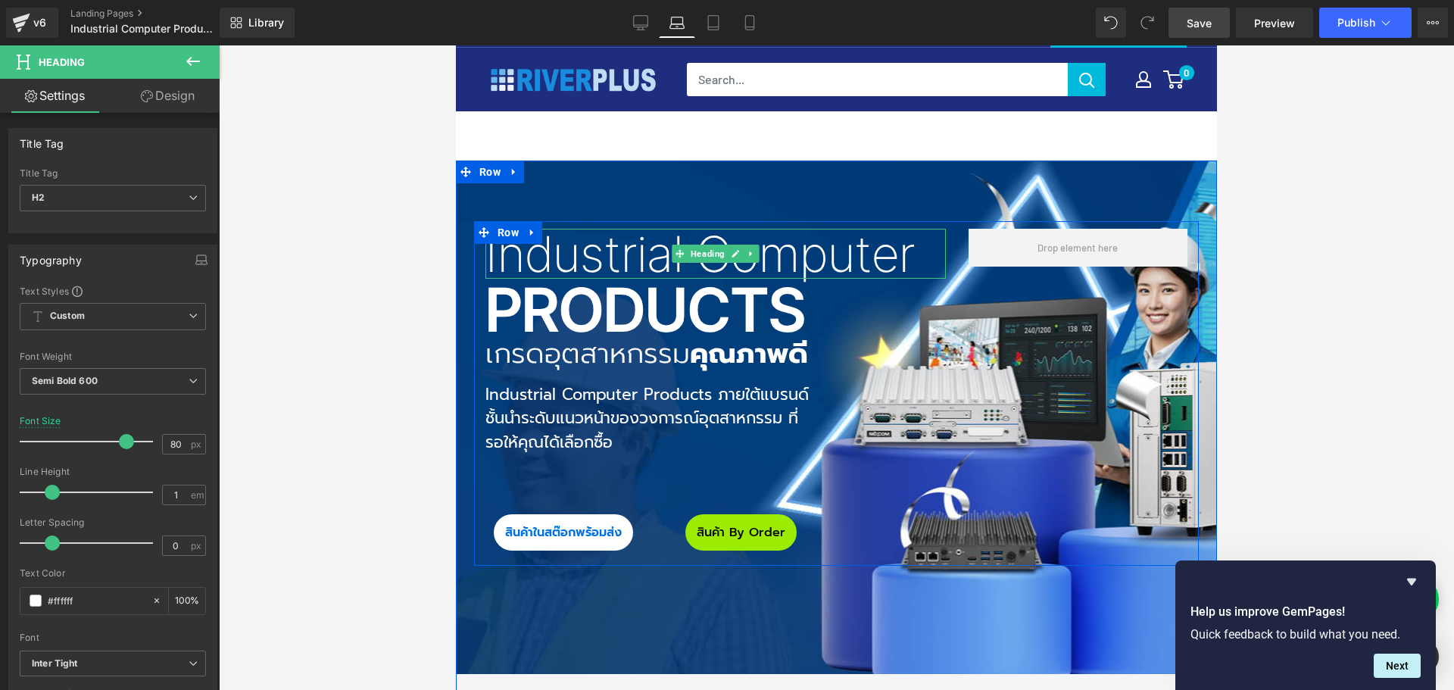
click at [569, 248] on h1 "Industrial Computer" at bounding box center [715, 253] width 460 height 49
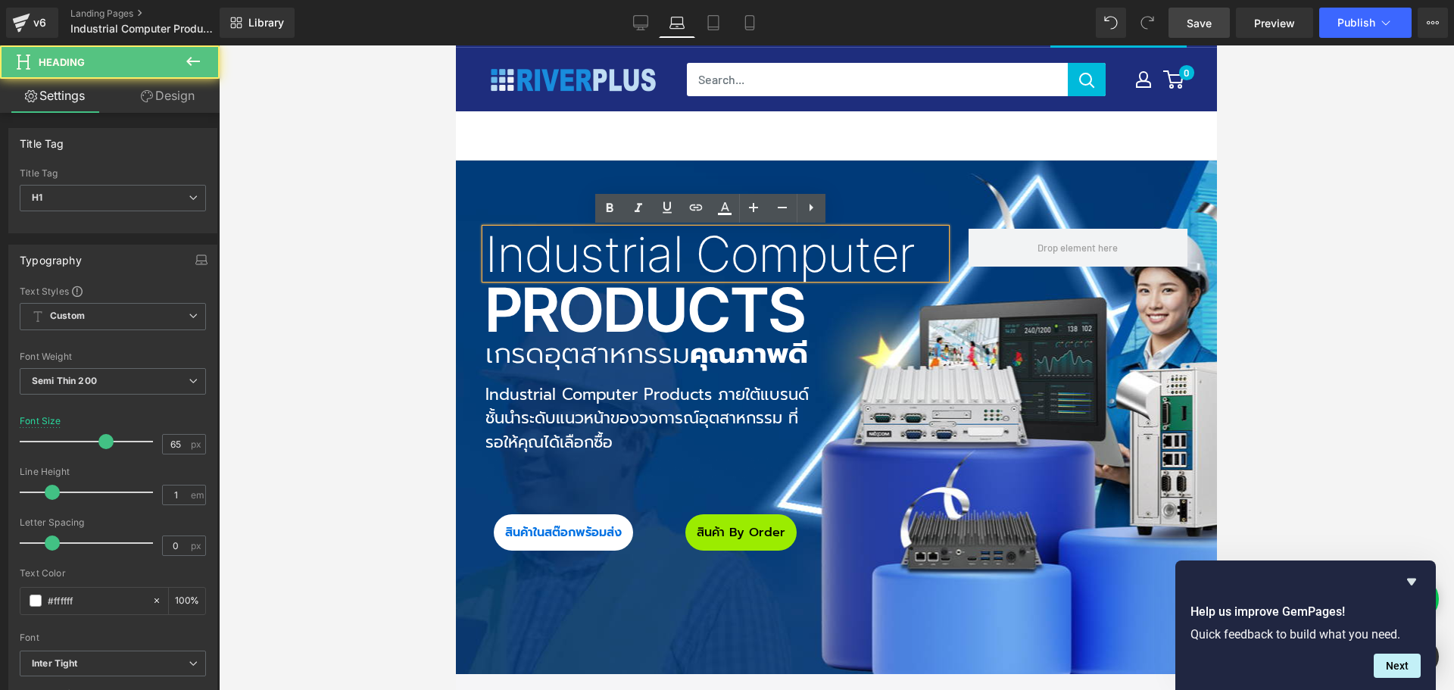
click at [564, 256] on h1 "Industrial Computer" at bounding box center [715, 253] width 460 height 49
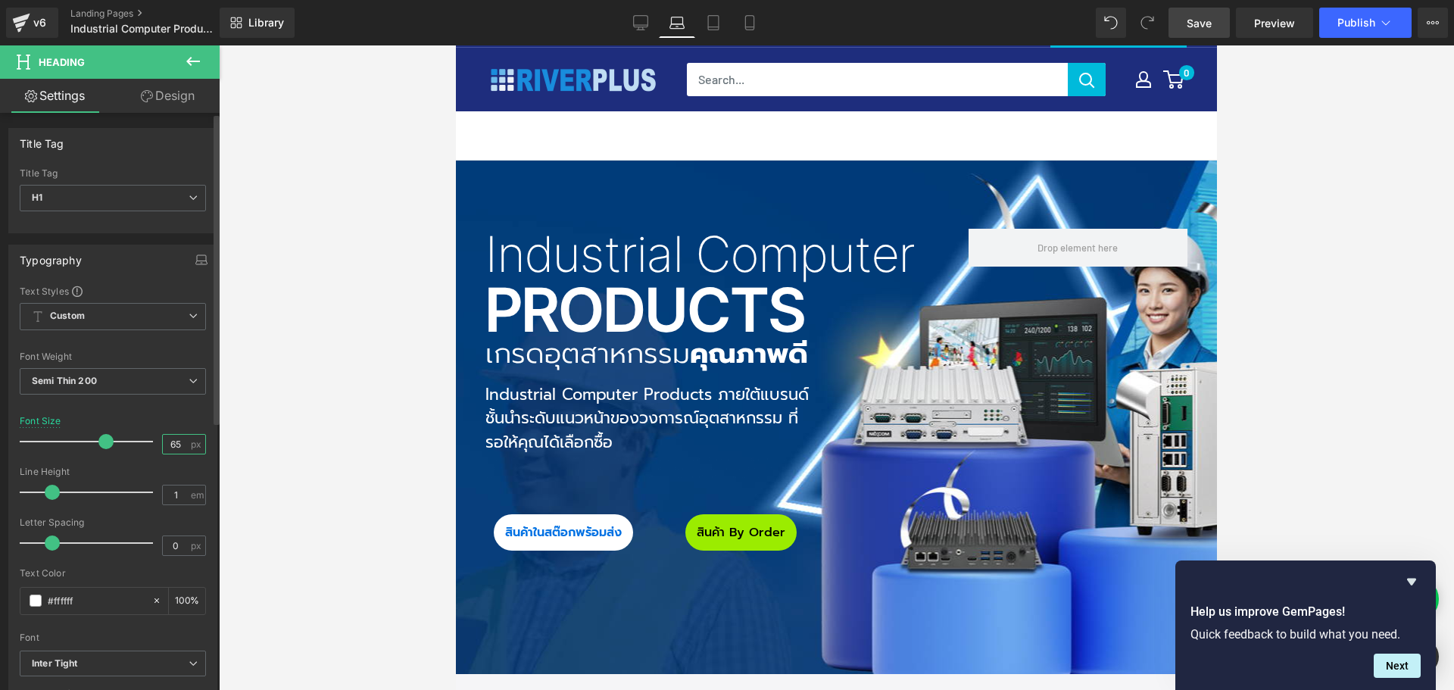
drag, startPoint x: 178, startPoint y: 445, endPoint x: 155, endPoint y: 445, distance: 23.5
click at [155, 445] on div "Font Size 65 px" at bounding box center [113, 441] width 186 height 51
type input "55"
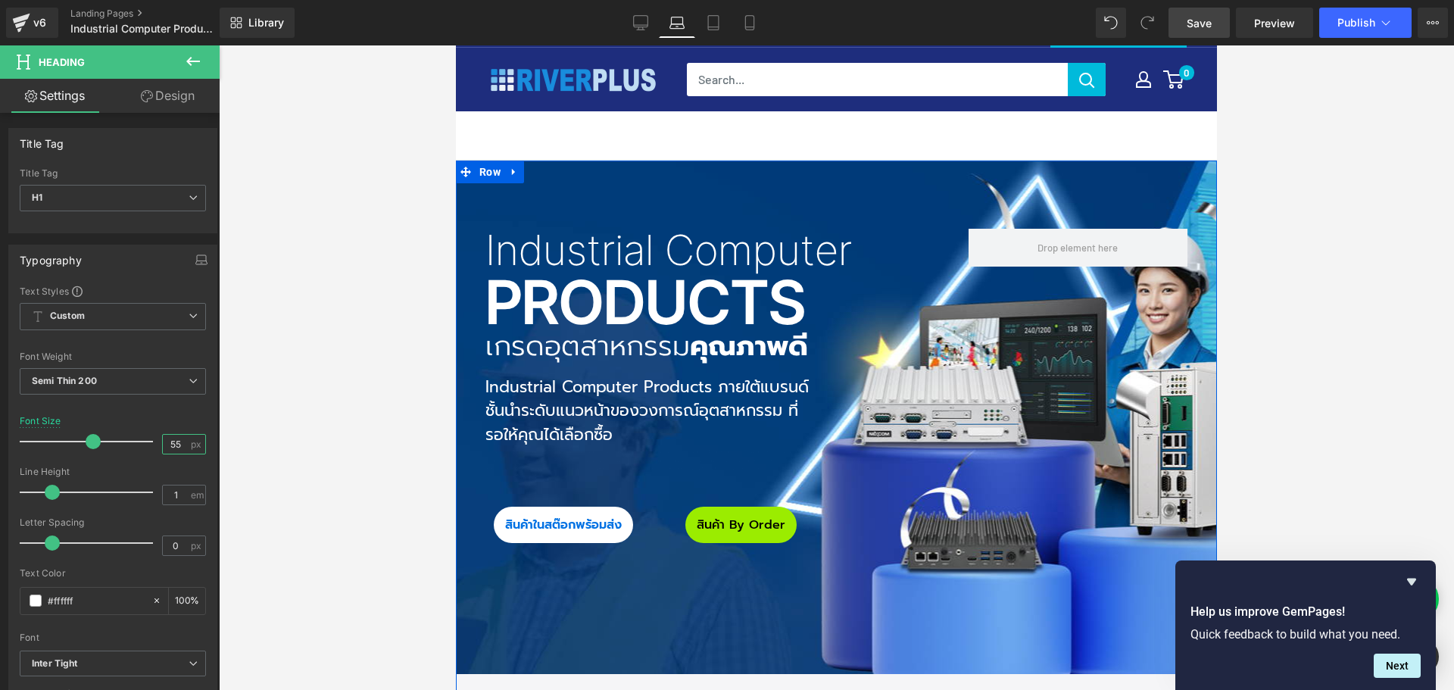
scroll to position [182, 0]
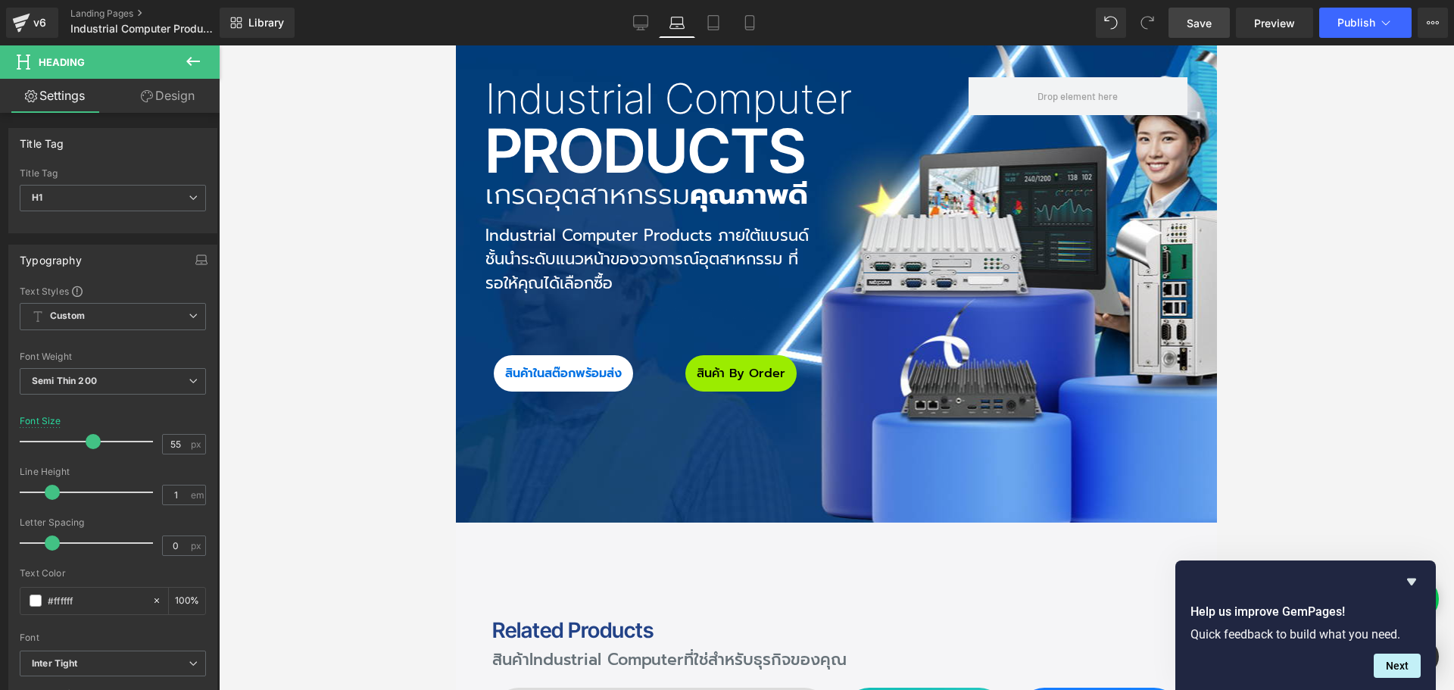
click at [703, 536] on div "Industrial Computer Heading Products Heading เกรดอุตสาหกรรม คุณภาพดี Heading In…" at bounding box center [836, 284] width 761 height 550
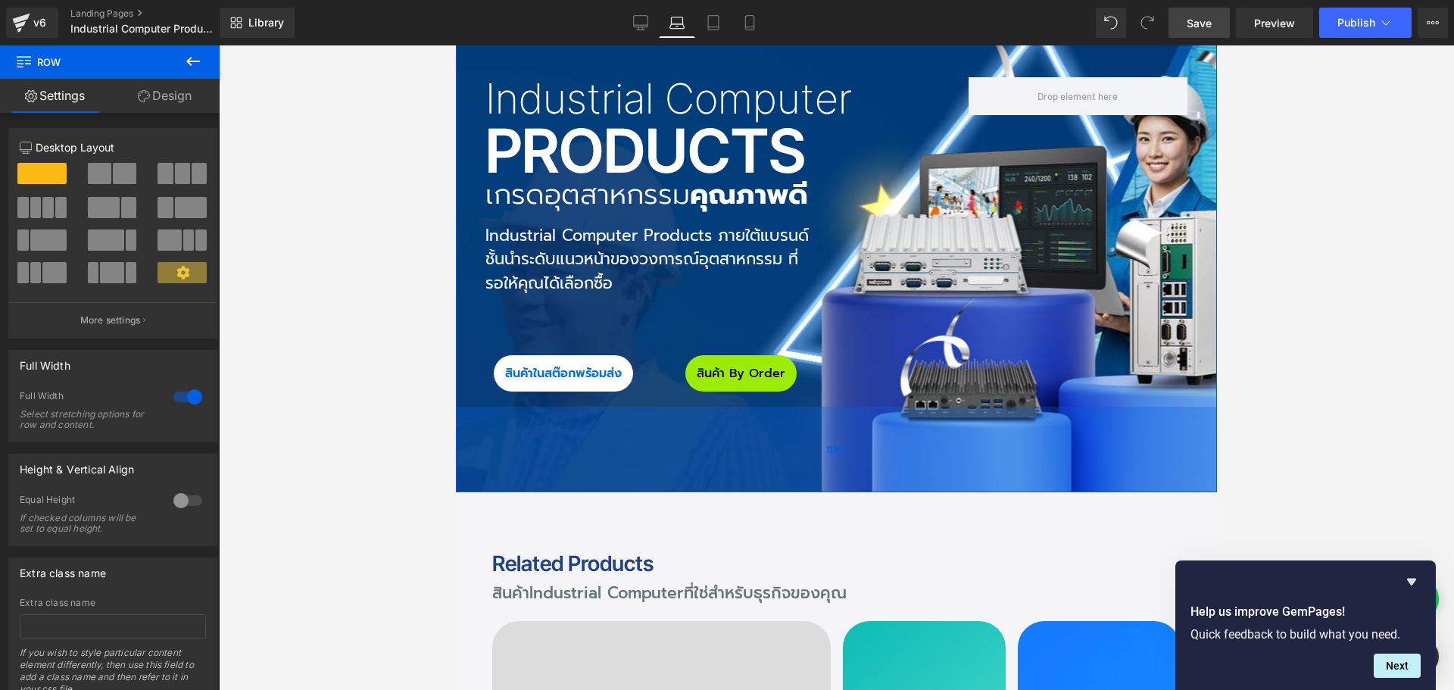
drag, startPoint x: 704, startPoint y: 496, endPoint x: 738, endPoint y: 429, distance: 74.9
click at [738, 429] on div "113px" at bounding box center [836, 450] width 761 height 86
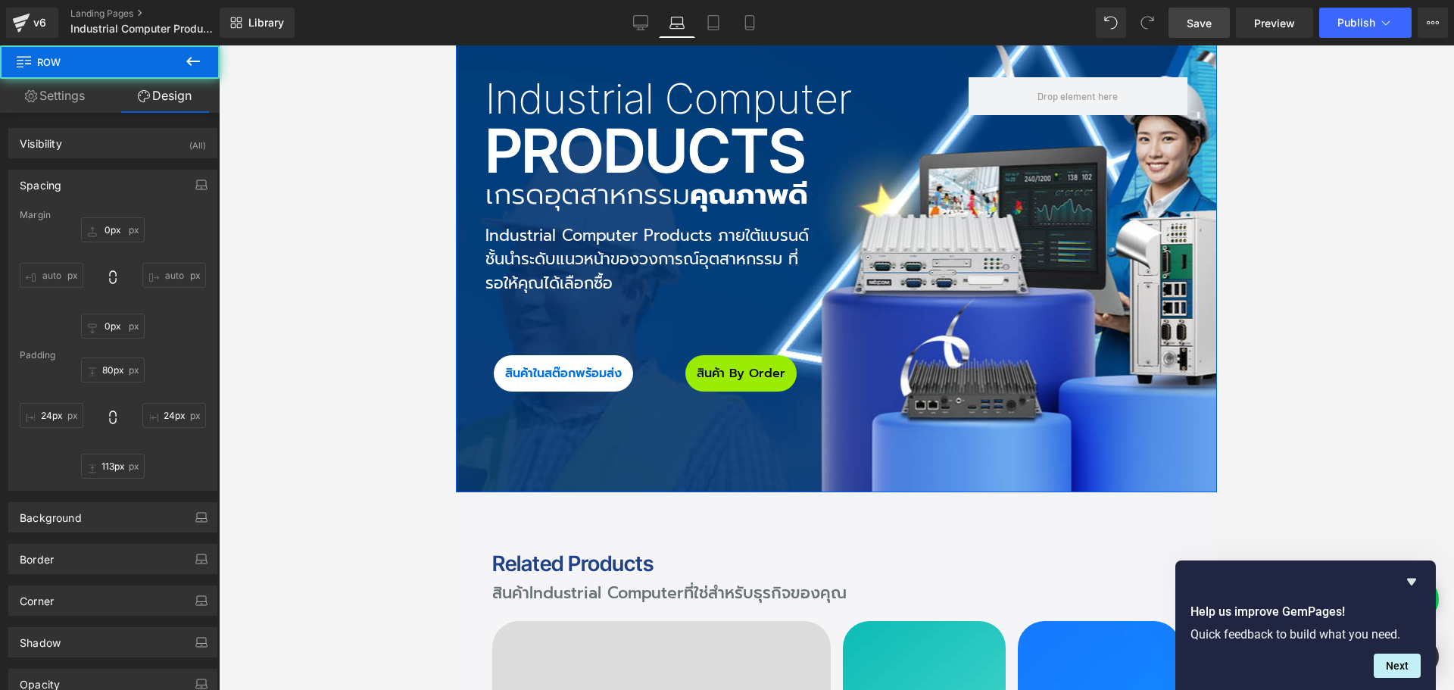
scroll to position [30, 0]
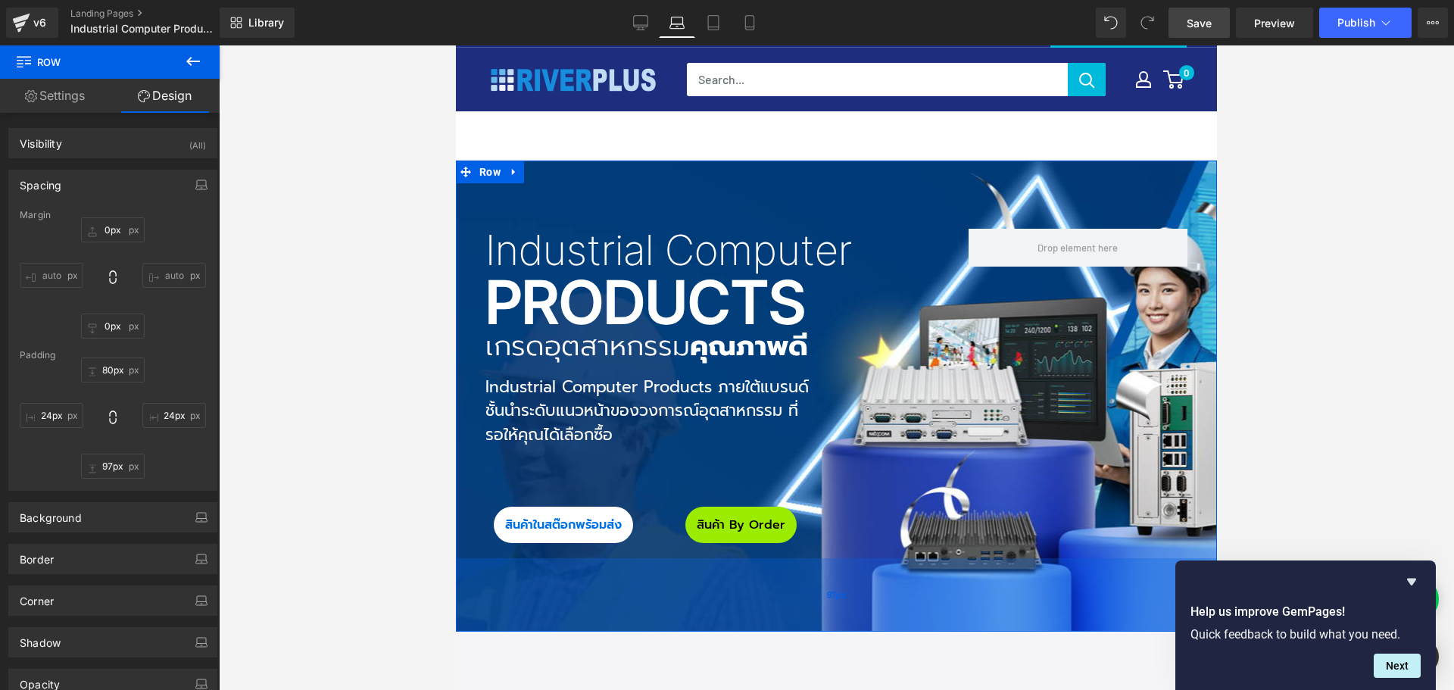
drag, startPoint x: 691, startPoint y: 598, endPoint x: 701, endPoint y: 586, distance: 15.1
click at [701, 586] on div "97px" at bounding box center [836, 594] width 761 height 73
click at [117, 466] on input "97px" at bounding box center [113, 466] width 64 height 25
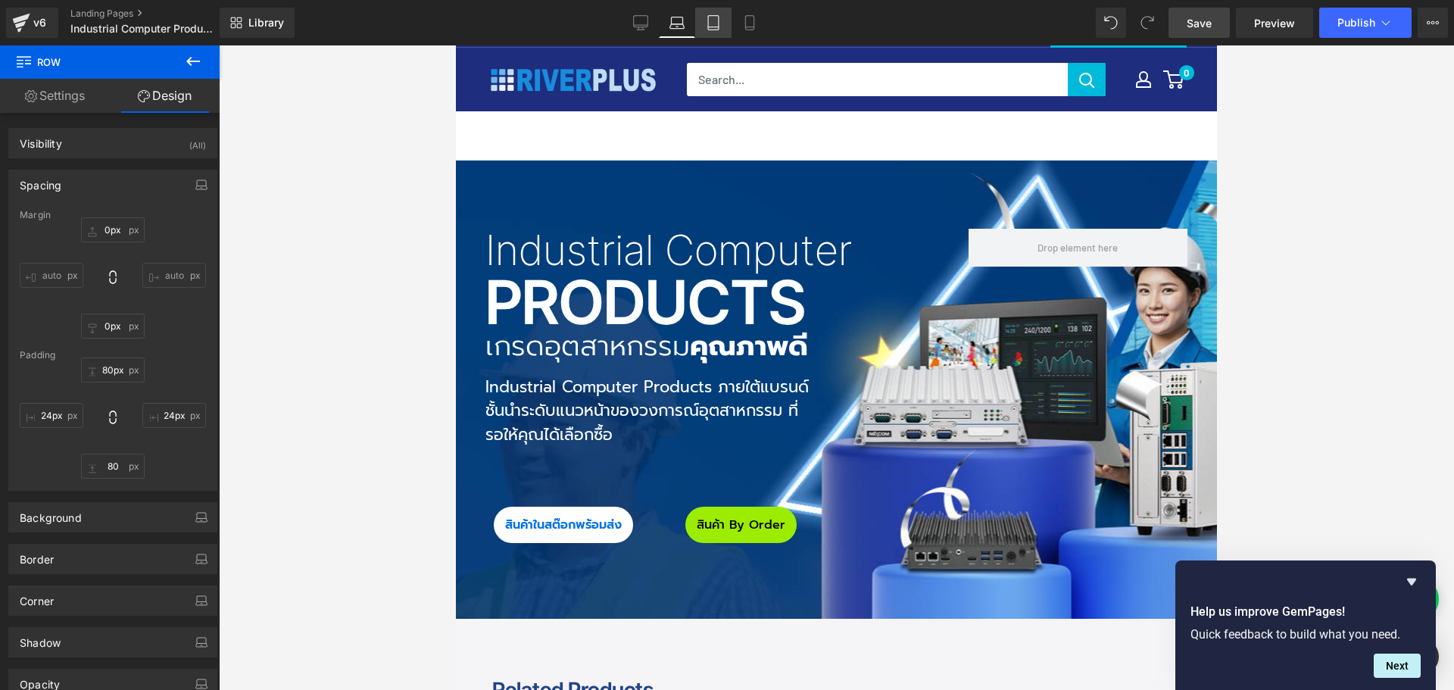
click at [712, 20] on icon at bounding box center [713, 22] width 15 height 15
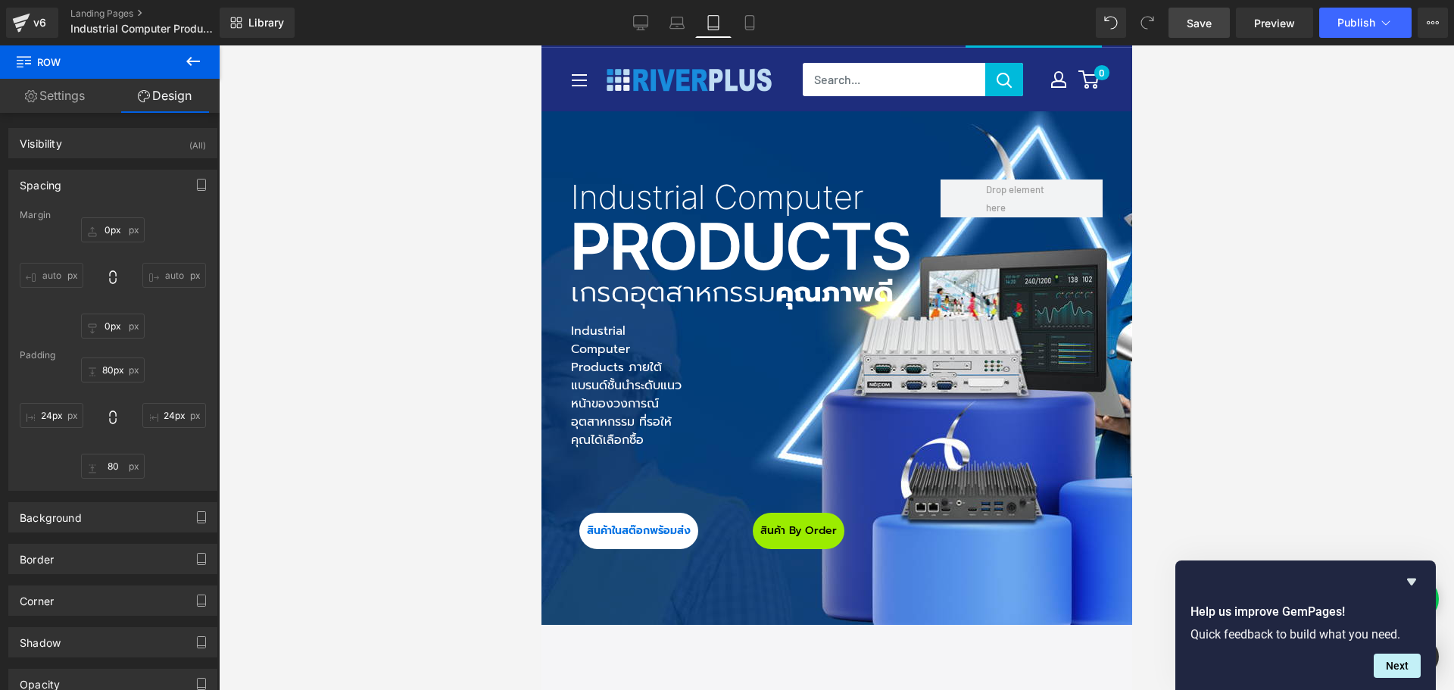
type input "266px"
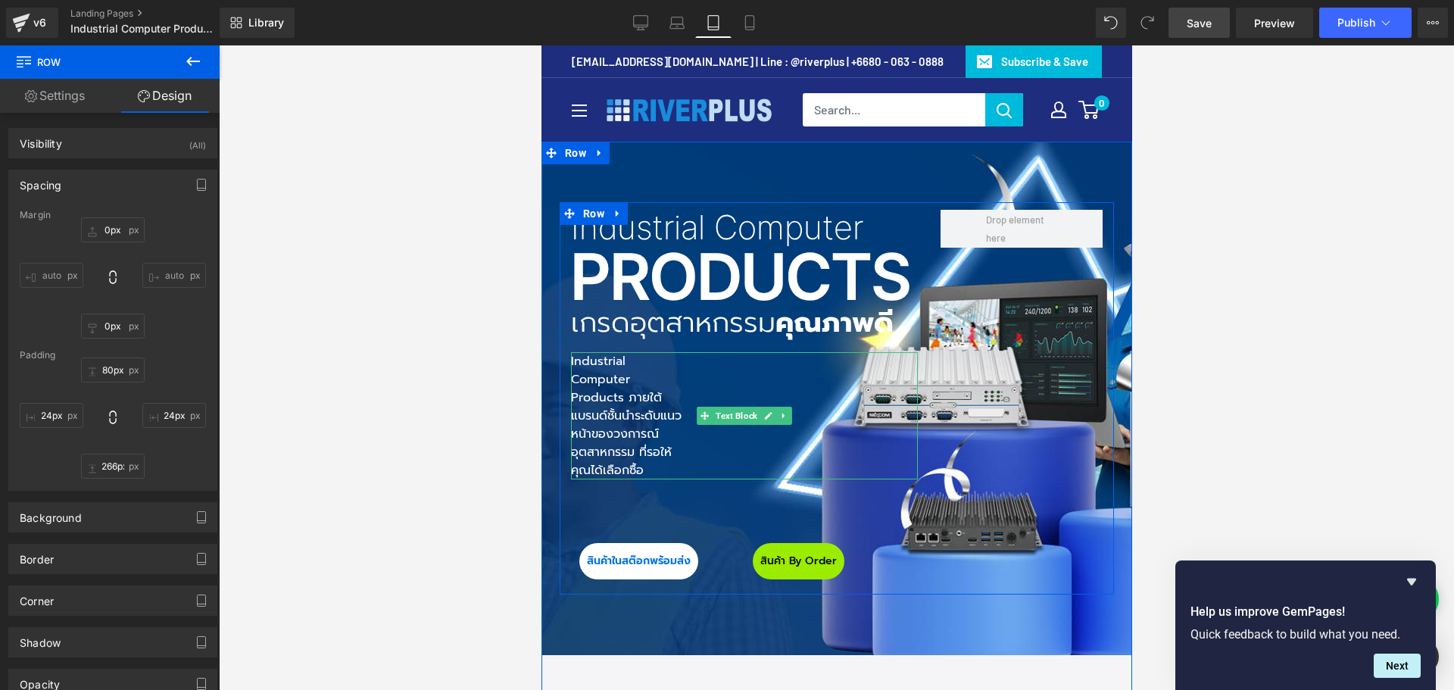
click at [632, 390] on p "Industrial Computer Products ภายใต้แบรนด์ชั้นนำระดับแนวหน้า ของวงการณ์อุตสาหกรร…" at bounding box center [627, 415] width 114 height 127
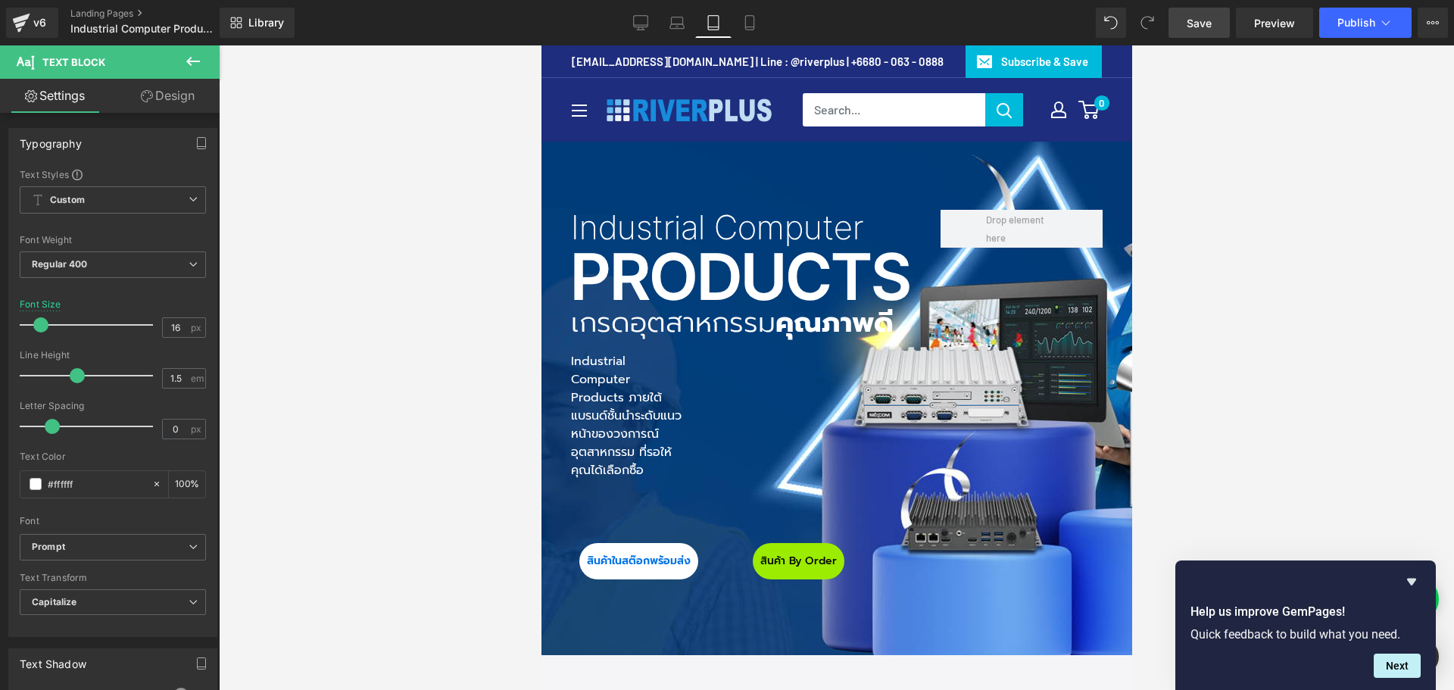
click at [178, 92] on link "Design" at bounding box center [168, 96] width 110 height 34
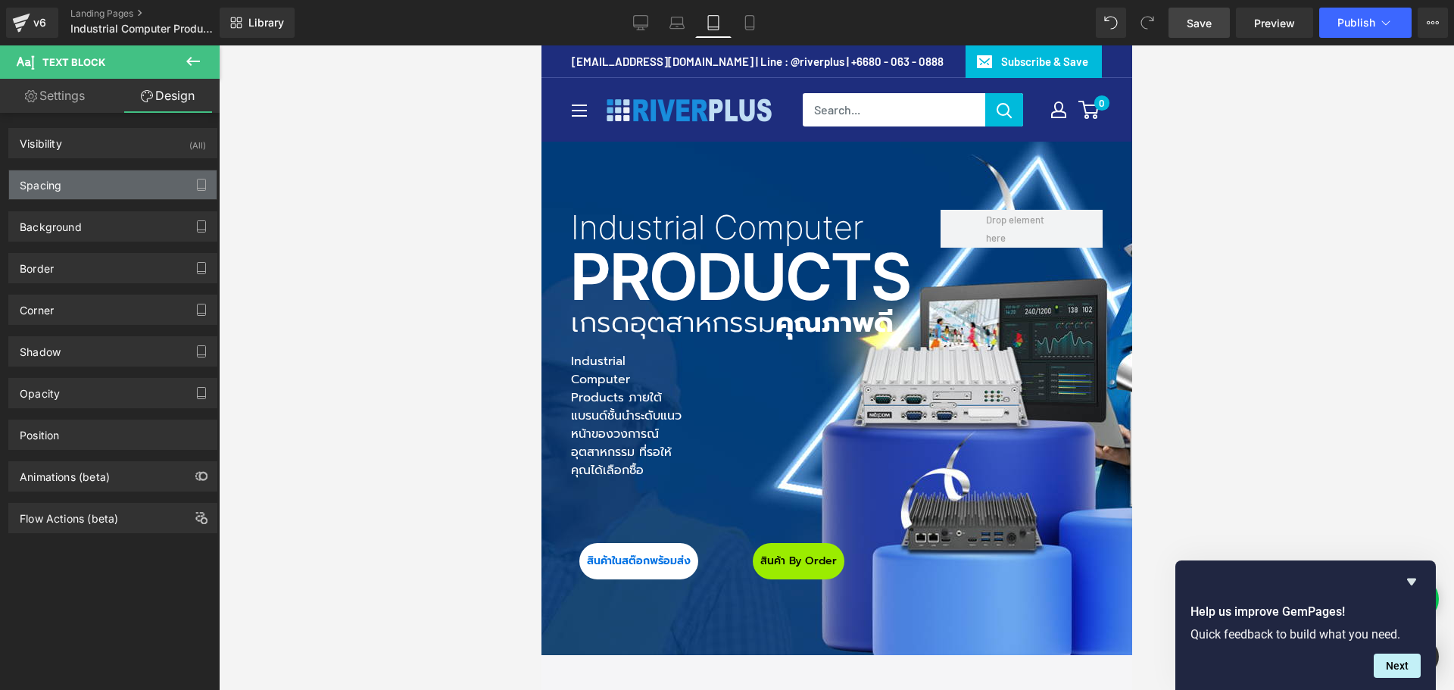
click at [86, 189] on div "Spacing" at bounding box center [113, 184] width 208 height 29
type input "20"
type input "0"
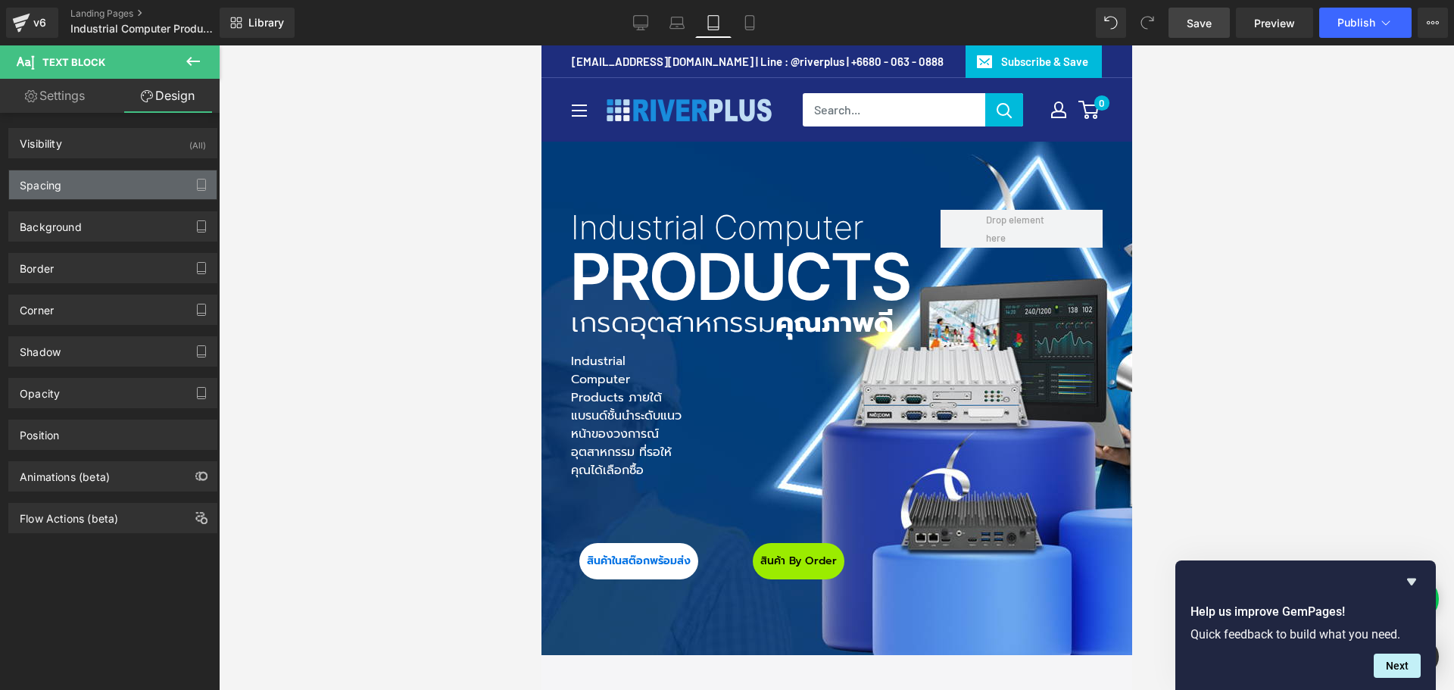
type input "0"
type input "308"
type input "0"
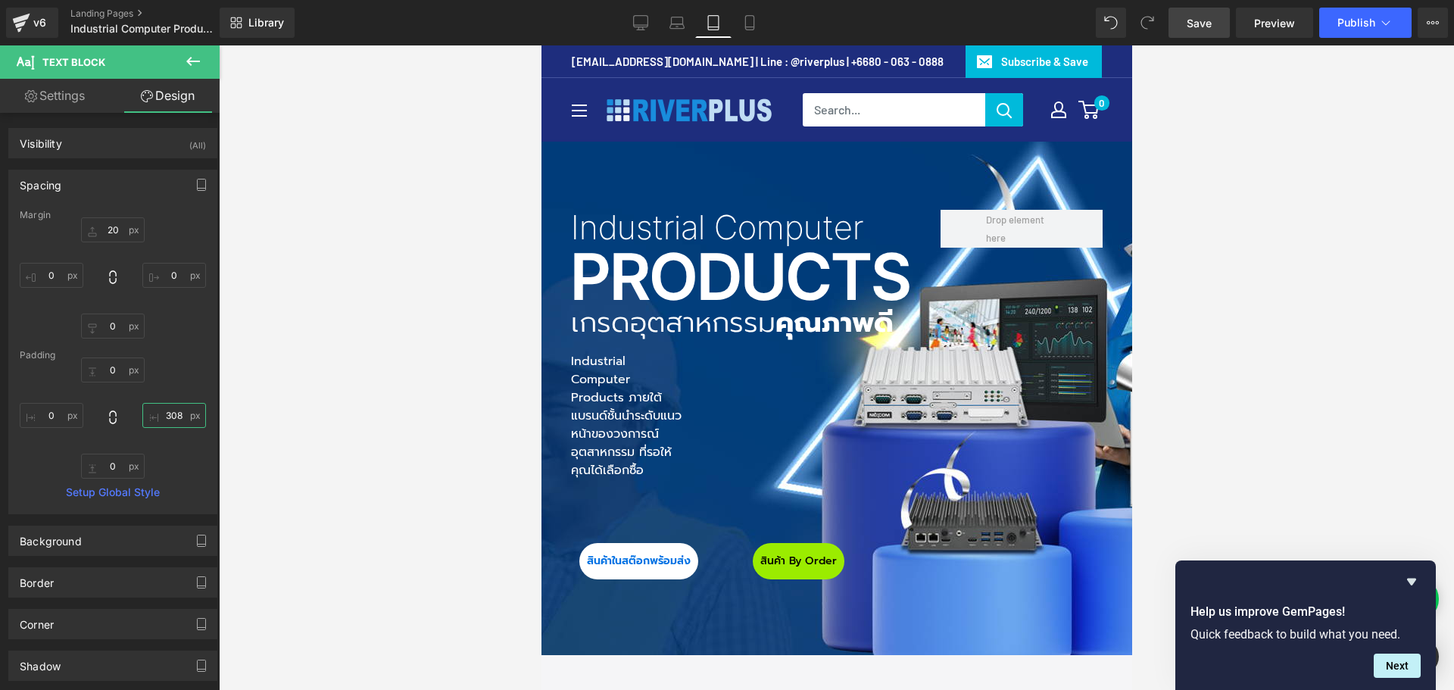
click at [170, 415] on input "308" at bounding box center [174, 415] width 64 height 25
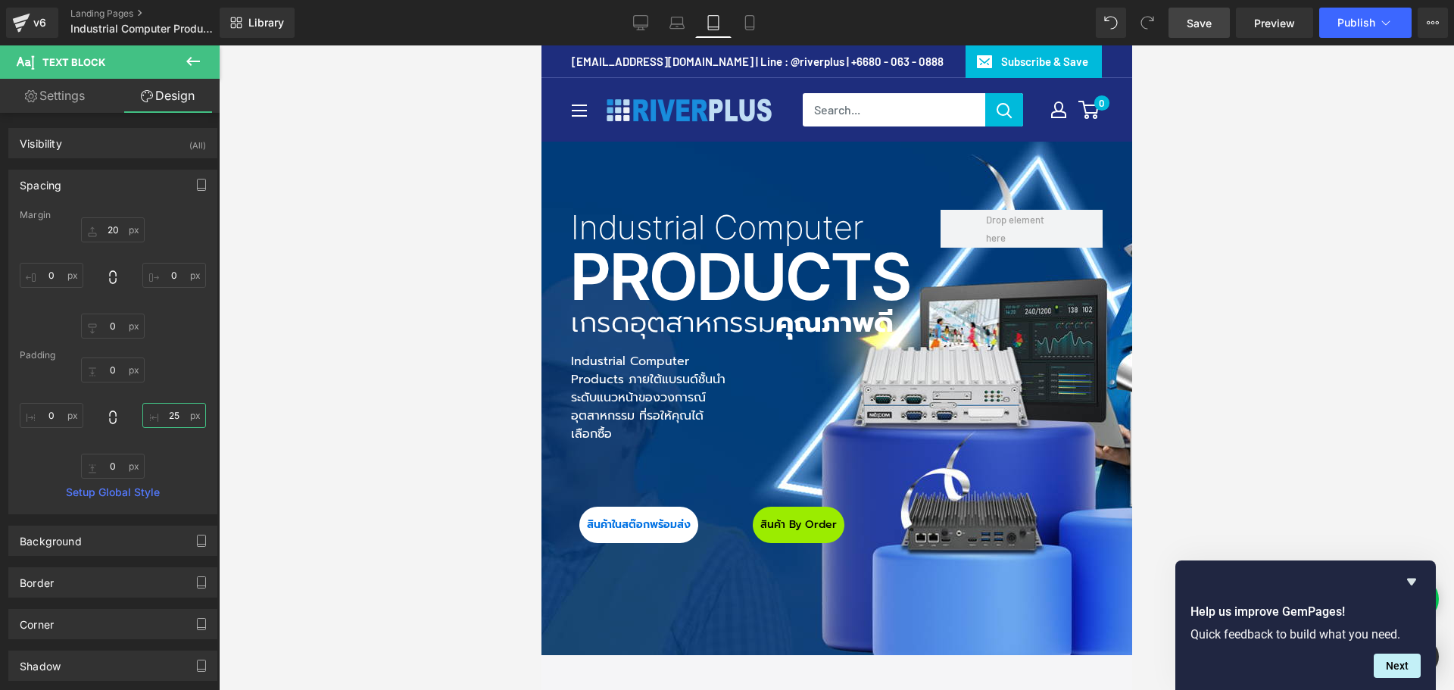
type input "2"
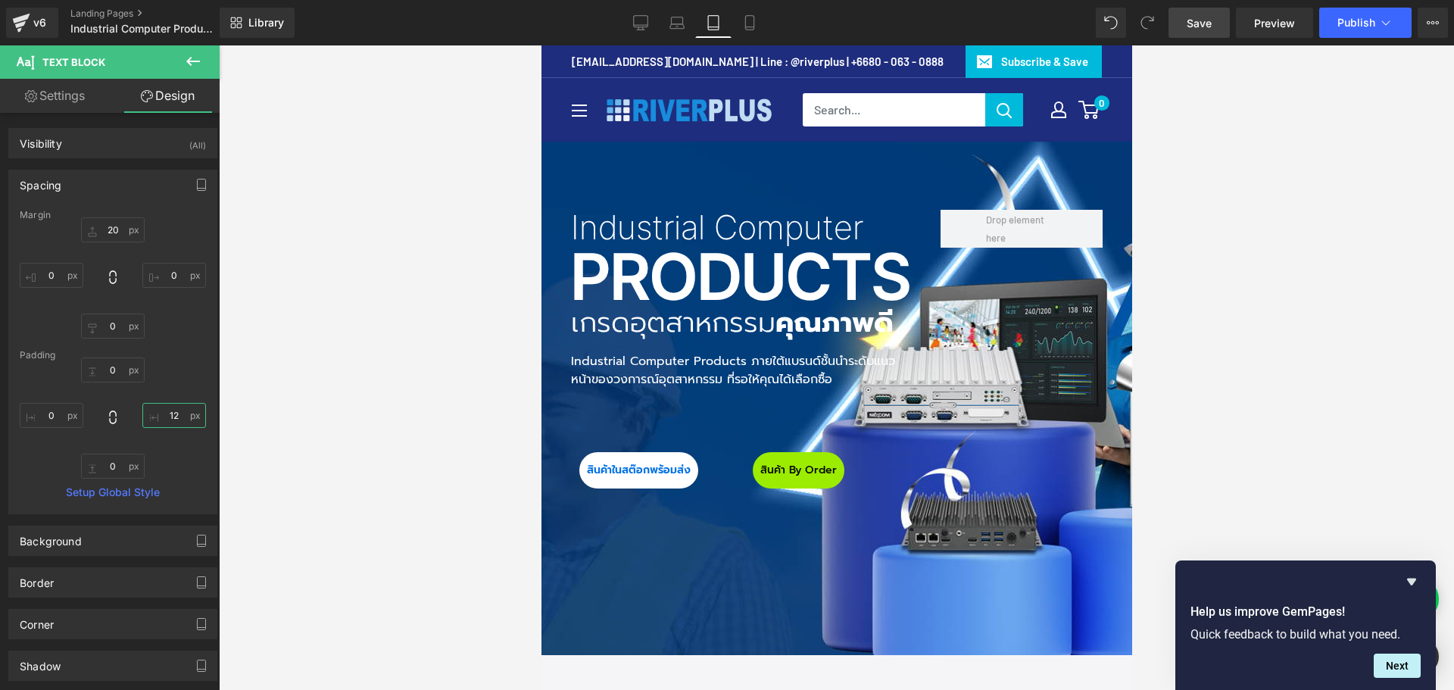
type input "120"
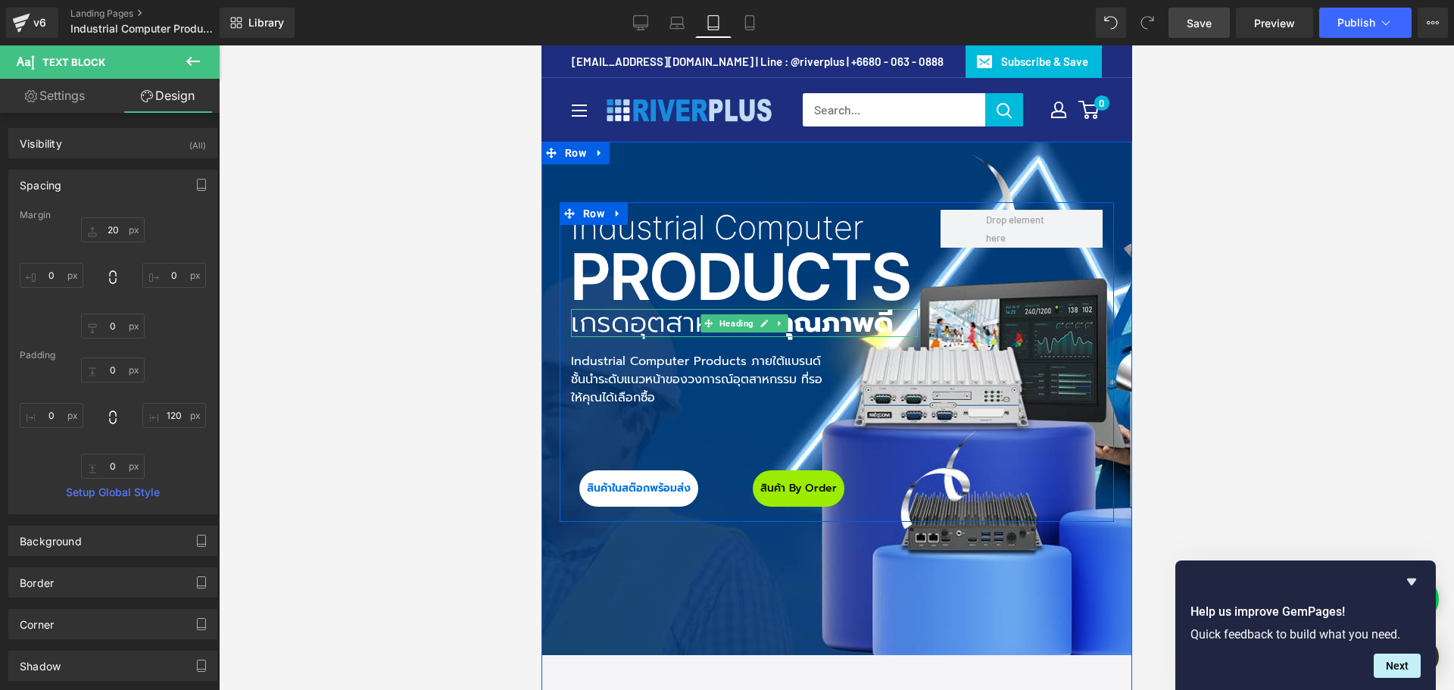
click at [629, 326] on h3 "เกรดอุตสาหกรรม คุณภาพดี" at bounding box center [743, 323] width 347 height 28
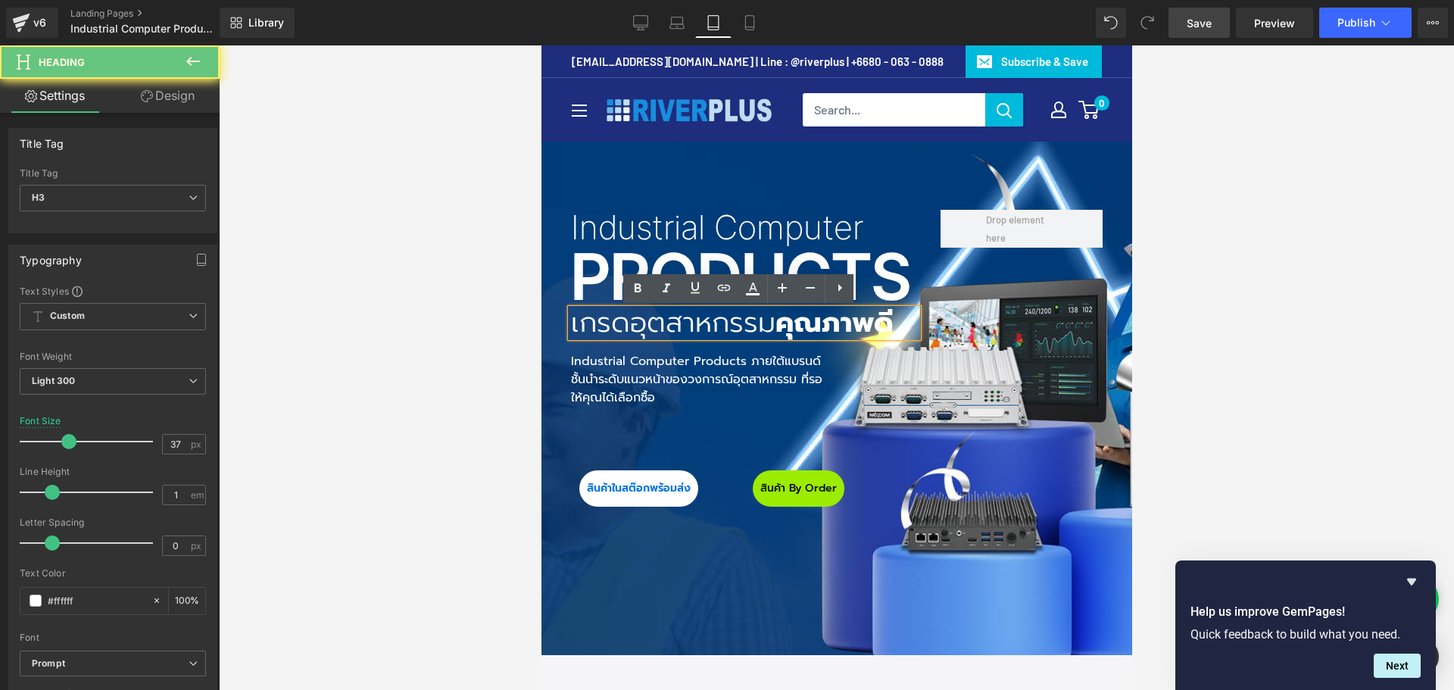
click at [613, 329] on h3 "เกรดอุตสาหกรรม คุณภาพดี" at bounding box center [743, 323] width 347 height 28
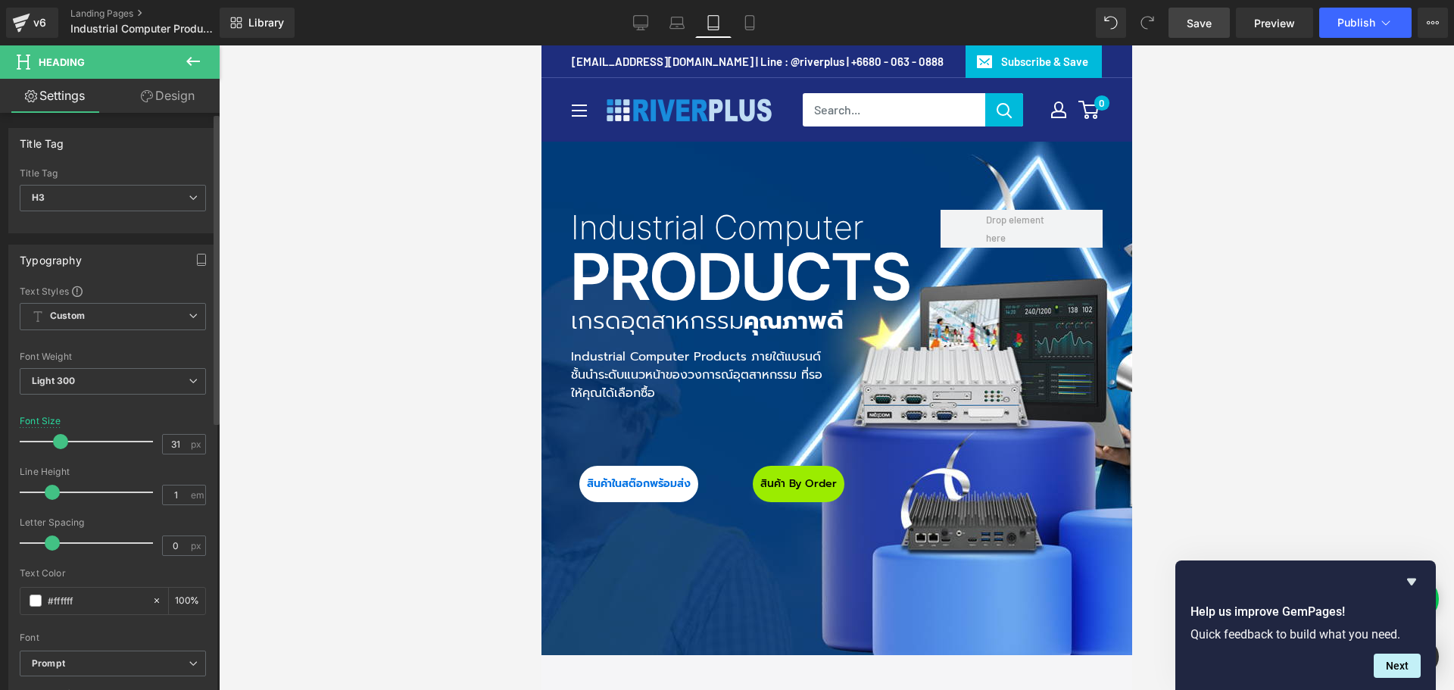
drag, startPoint x: 69, startPoint y: 445, endPoint x: 61, endPoint y: 443, distance: 7.7
click at [61, 443] on span at bounding box center [60, 441] width 15 height 15
drag, startPoint x: 178, startPoint y: 445, endPoint x: 100, endPoint y: 443, distance: 78.0
click at [100, 443] on div "Font Size 31 px" at bounding box center [113, 441] width 186 height 51
type input "30"
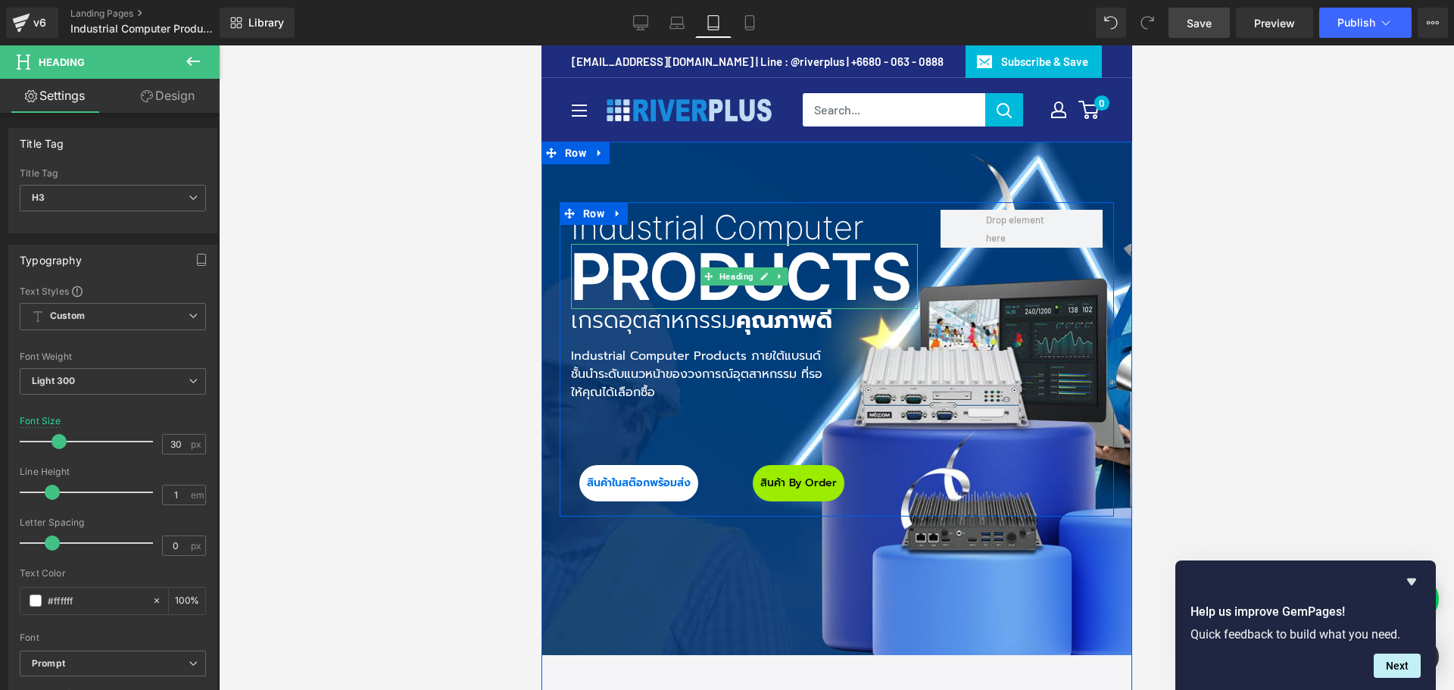
drag, startPoint x: 641, startPoint y: 286, endPoint x: 566, endPoint y: 280, distance: 75.2
click at [638, 285] on h2 "Products" at bounding box center [743, 277] width 347 height 64
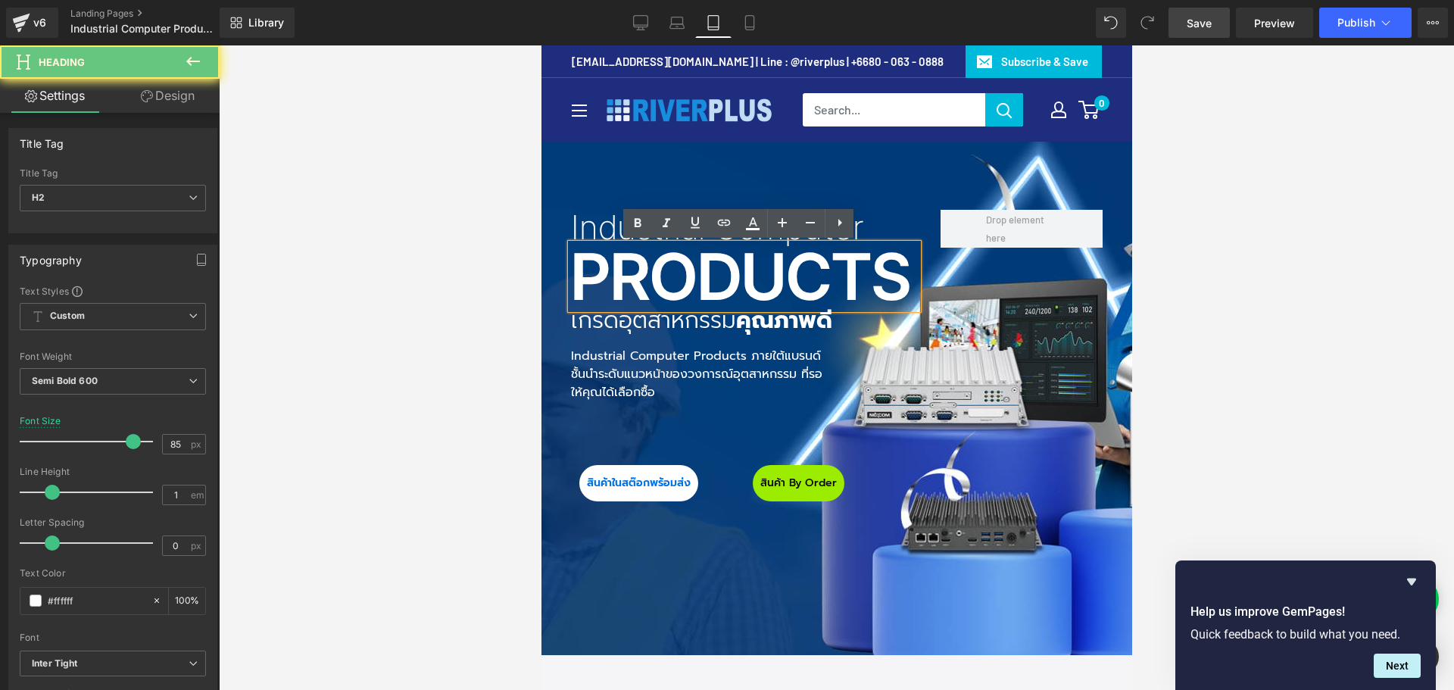
click at [570, 280] on h2 "Products" at bounding box center [743, 277] width 347 height 64
click at [587, 277] on h2 "Products" at bounding box center [743, 277] width 347 height 64
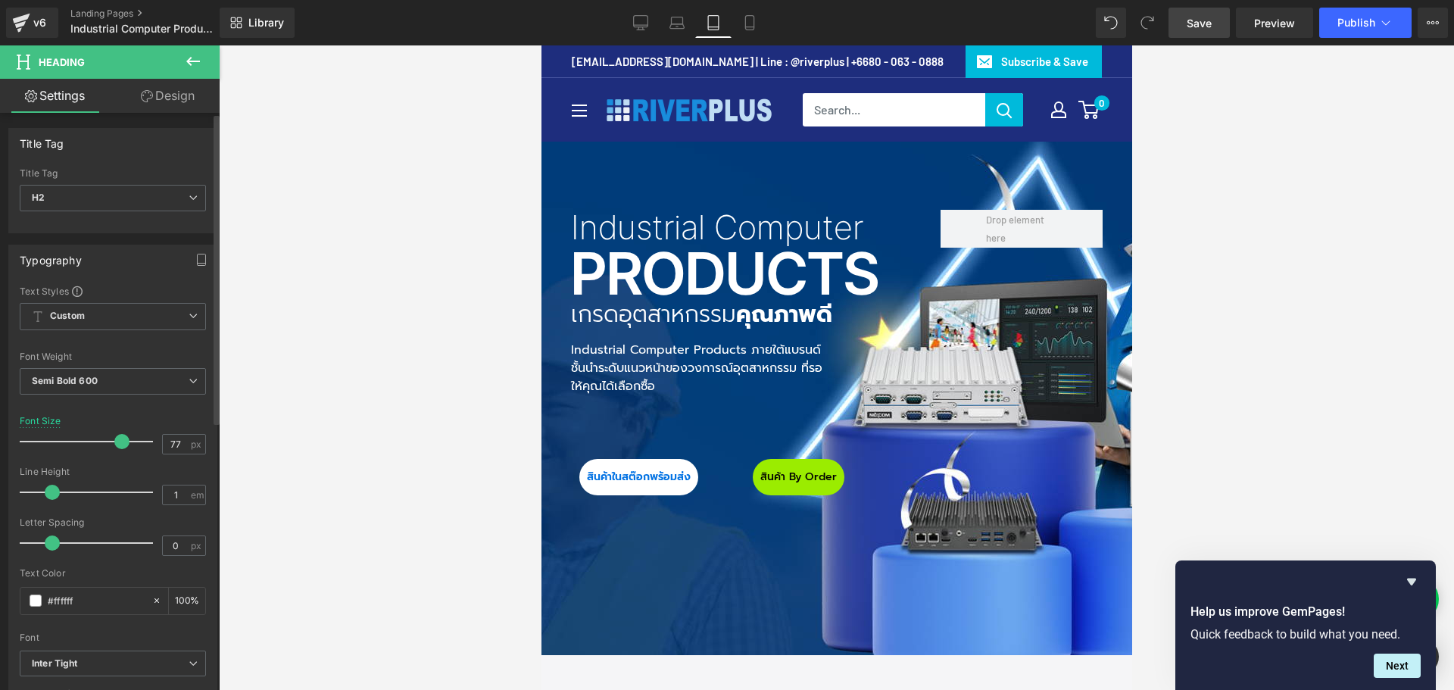
drag, startPoint x: 128, startPoint y: 435, endPoint x: 117, endPoint y: 439, distance: 11.0
click at [117, 439] on span at bounding box center [121, 441] width 15 height 15
drag, startPoint x: 182, startPoint y: 446, endPoint x: 138, endPoint y: 438, distance: 44.7
click at [135, 445] on div "Font Size 77 px" at bounding box center [113, 441] width 186 height 51
type input "70"
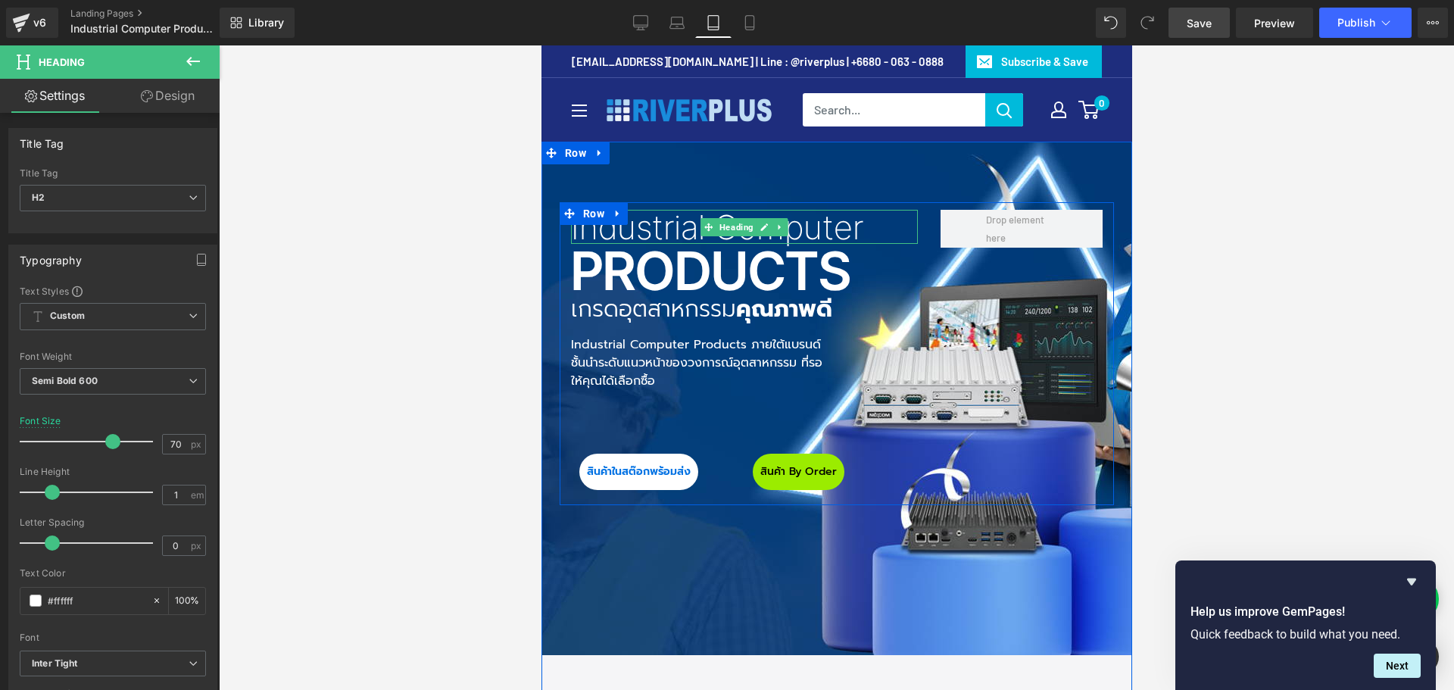
click at [640, 233] on h1 "Industrial Computer" at bounding box center [743, 227] width 347 height 33
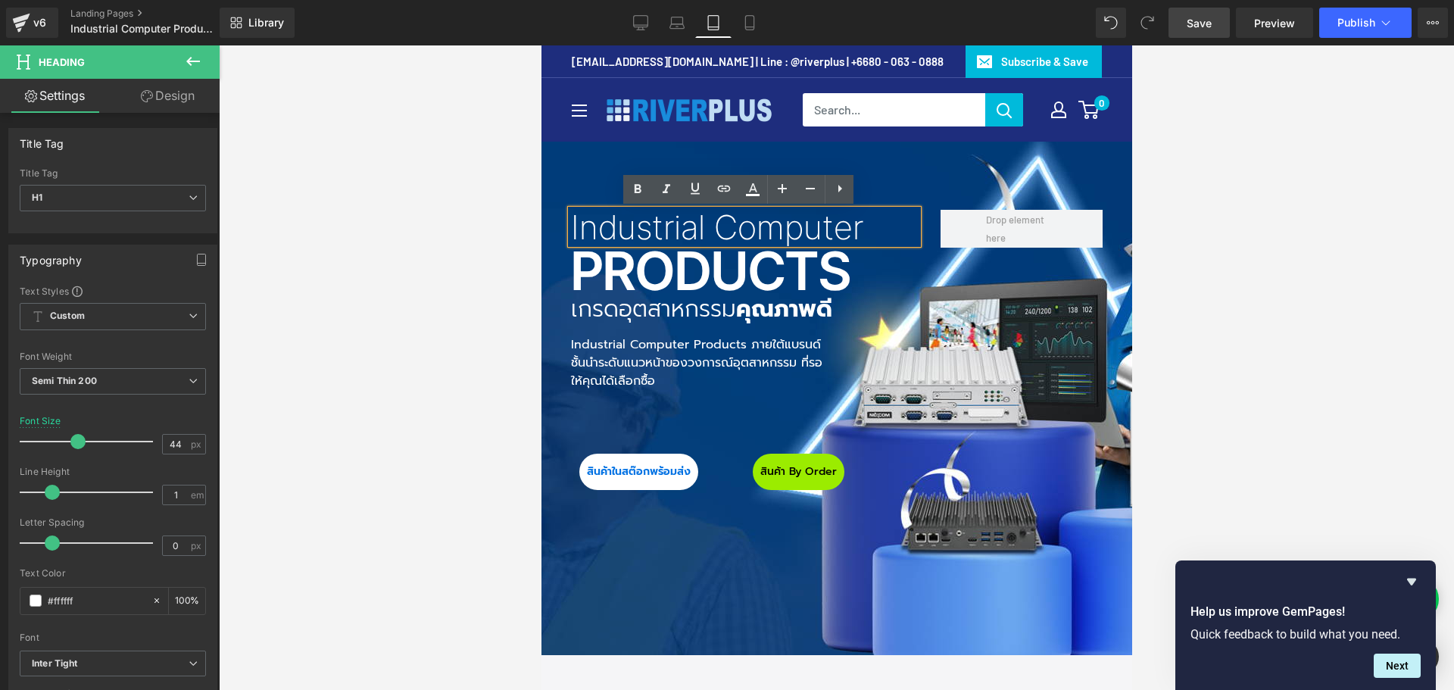
click at [685, 604] on div "Industrial Computer Heading Products Heading เกรดอุตสาหกรรม คุณภาพดี Heading In…" at bounding box center [836, 424] width 591 height 565
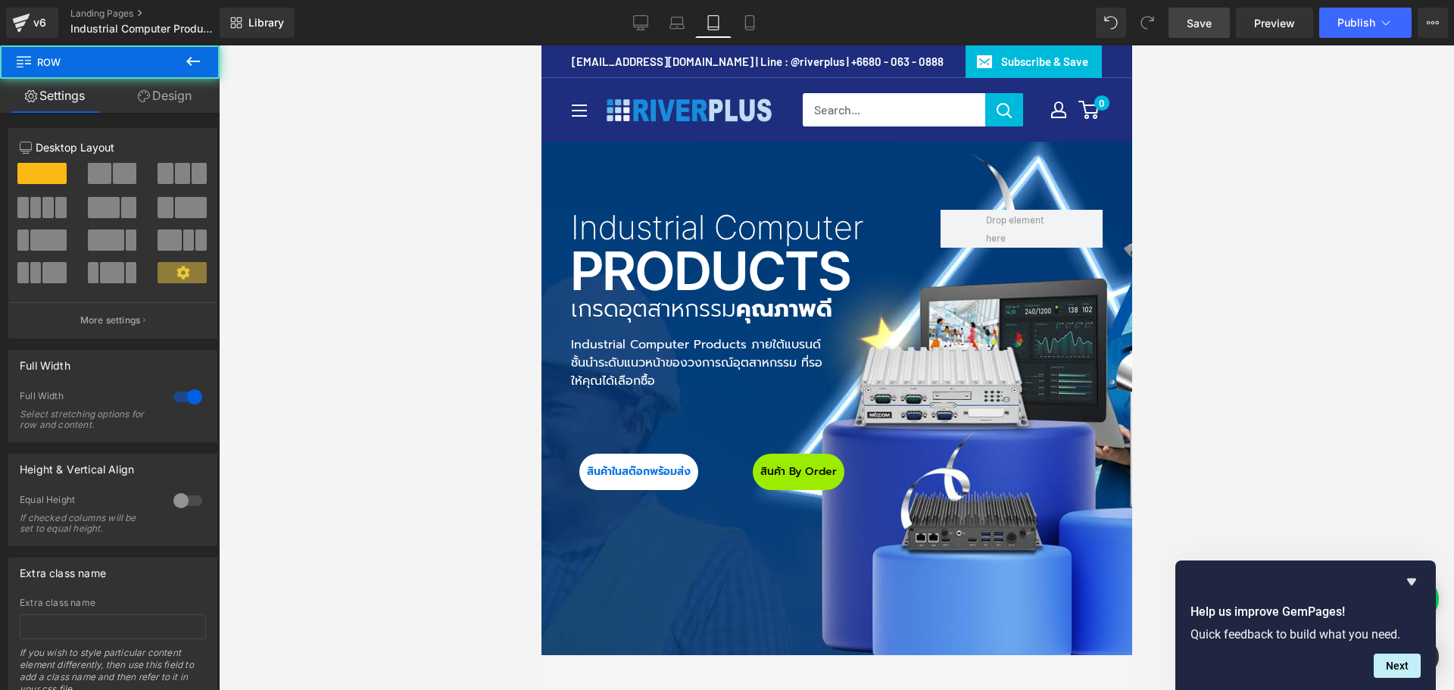
click at [685, 615] on div "Industrial Computer Heading Products Heading เกรดอุตสาหกรรม คุณภาพดี Heading In…" at bounding box center [836, 424] width 591 height 565
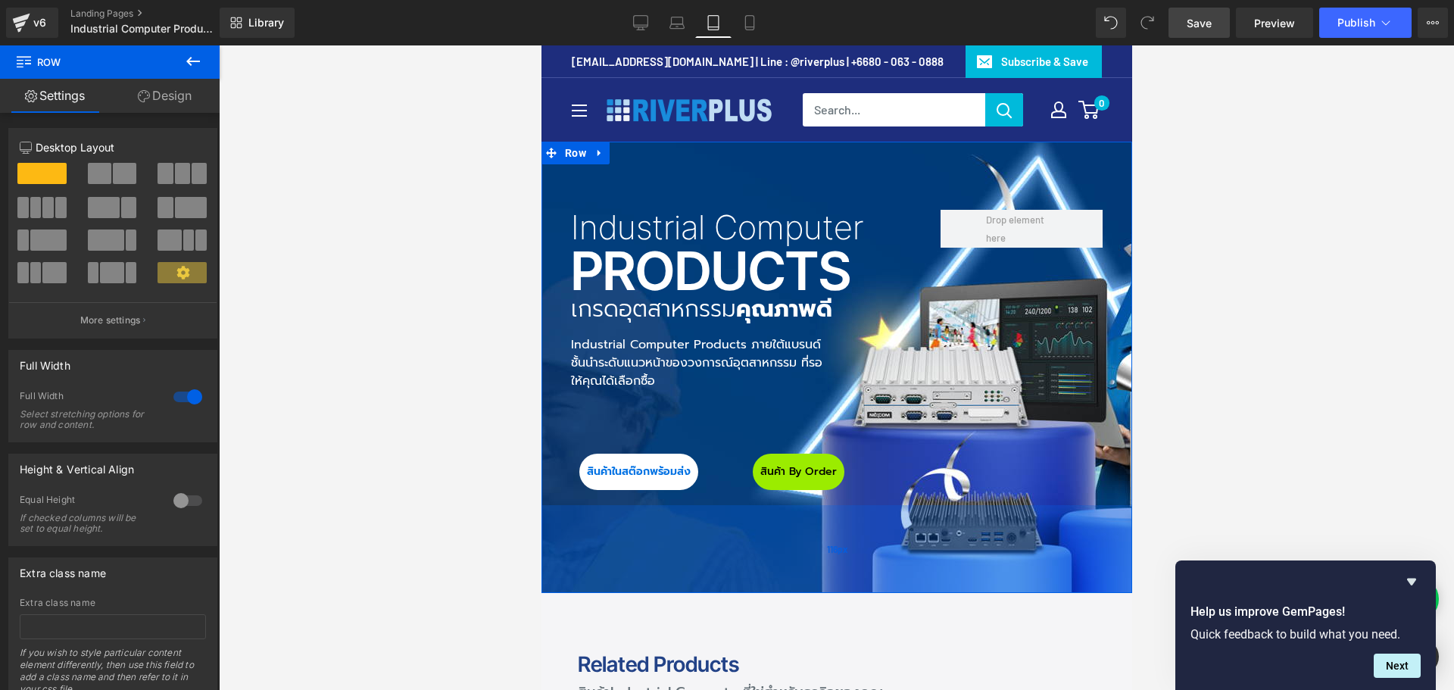
drag, startPoint x: 677, startPoint y: 655, endPoint x: 686, endPoint y: 542, distance: 114.0
click at [686, 542] on div "116px" at bounding box center [836, 549] width 591 height 88
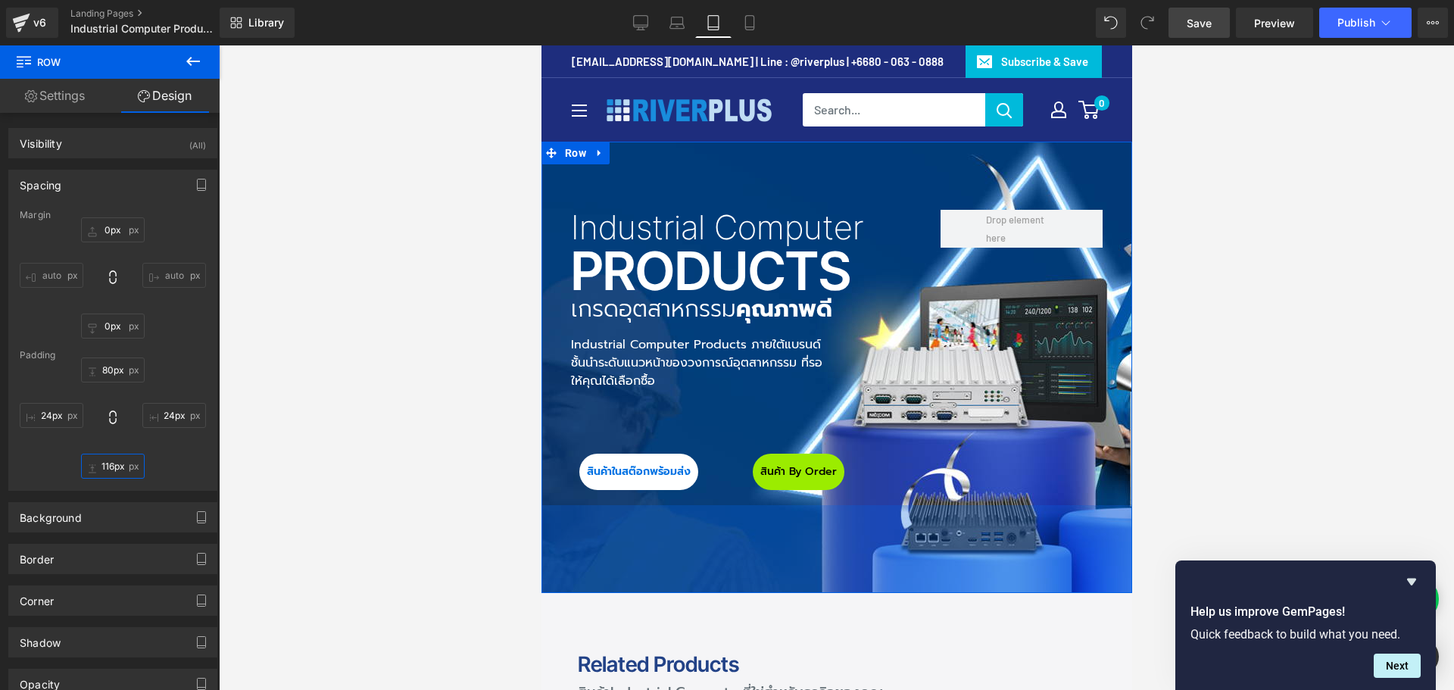
click at [104, 469] on input "116px" at bounding box center [113, 466] width 64 height 25
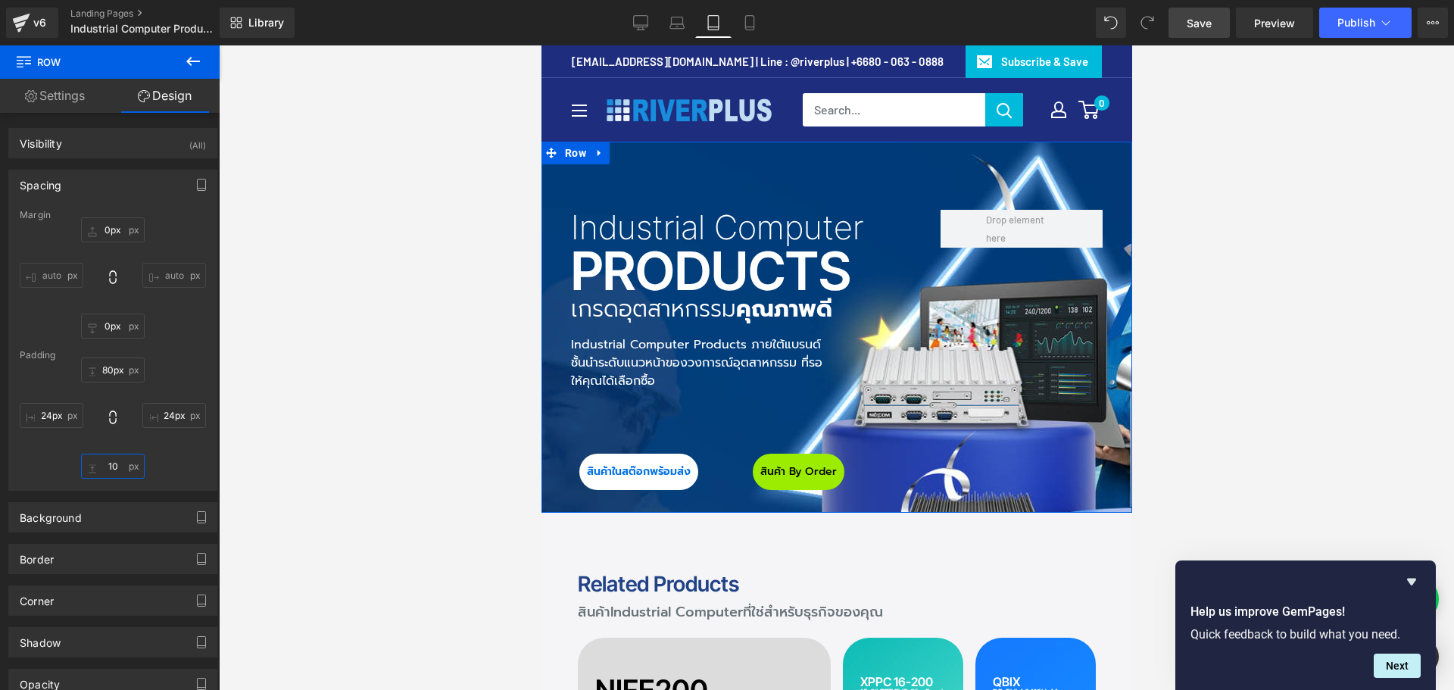
type input "100"
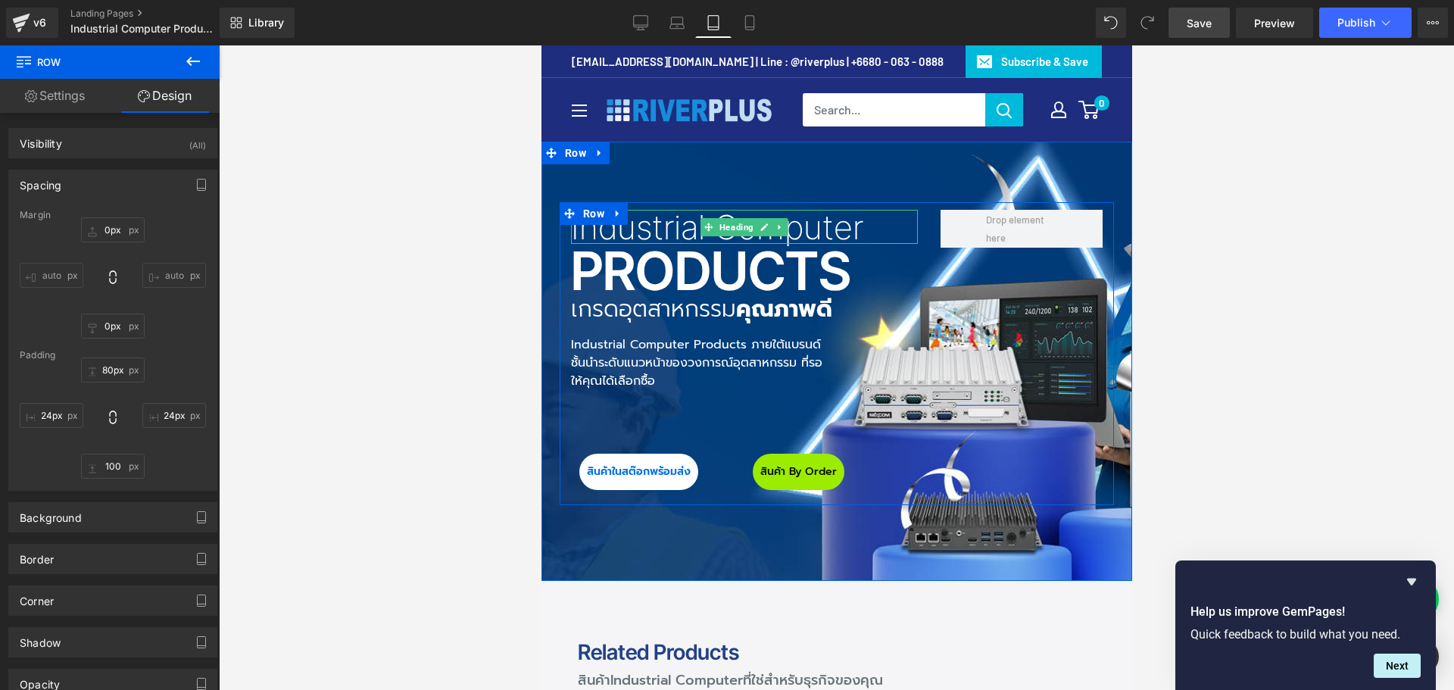
click at [685, 226] on h1 "Industrial Computer" at bounding box center [743, 227] width 347 height 33
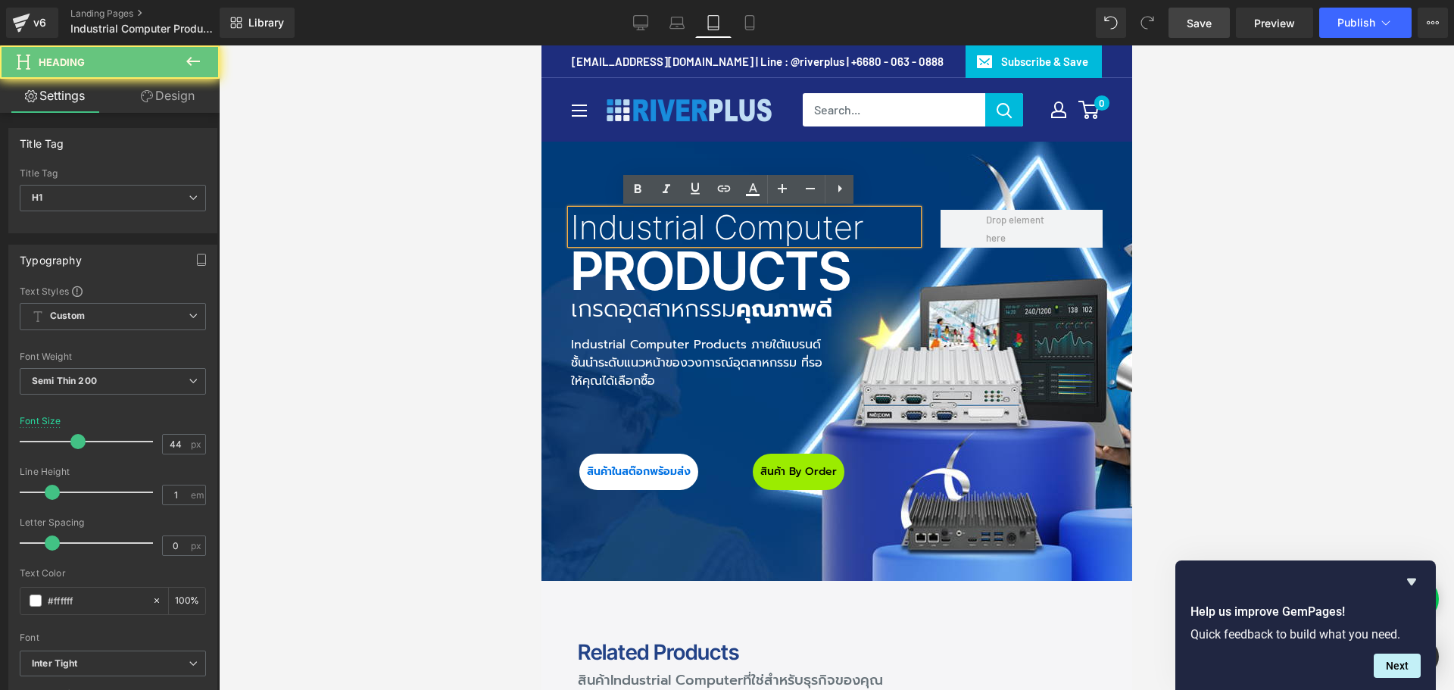
click at [664, 226] on h1 "Industrial Computer" at bounding box center [743, 227] width 347 height 33
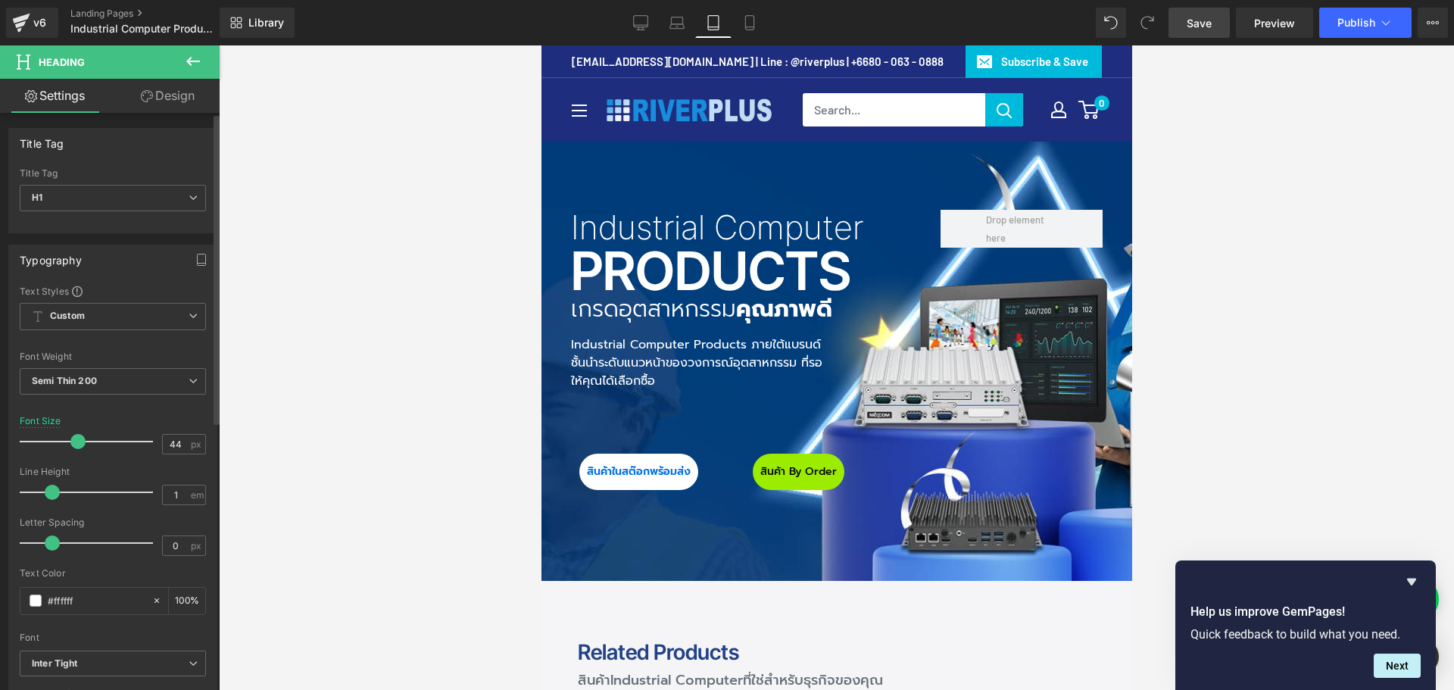
drag, startPoint x: 177, startPoint y: 442, endPoint x: 126, endPoint y: 441, distance: 50.7
click at [126, 441] on div "Font Size 44 px" at bounding box center [113, 441] width 186 height 51
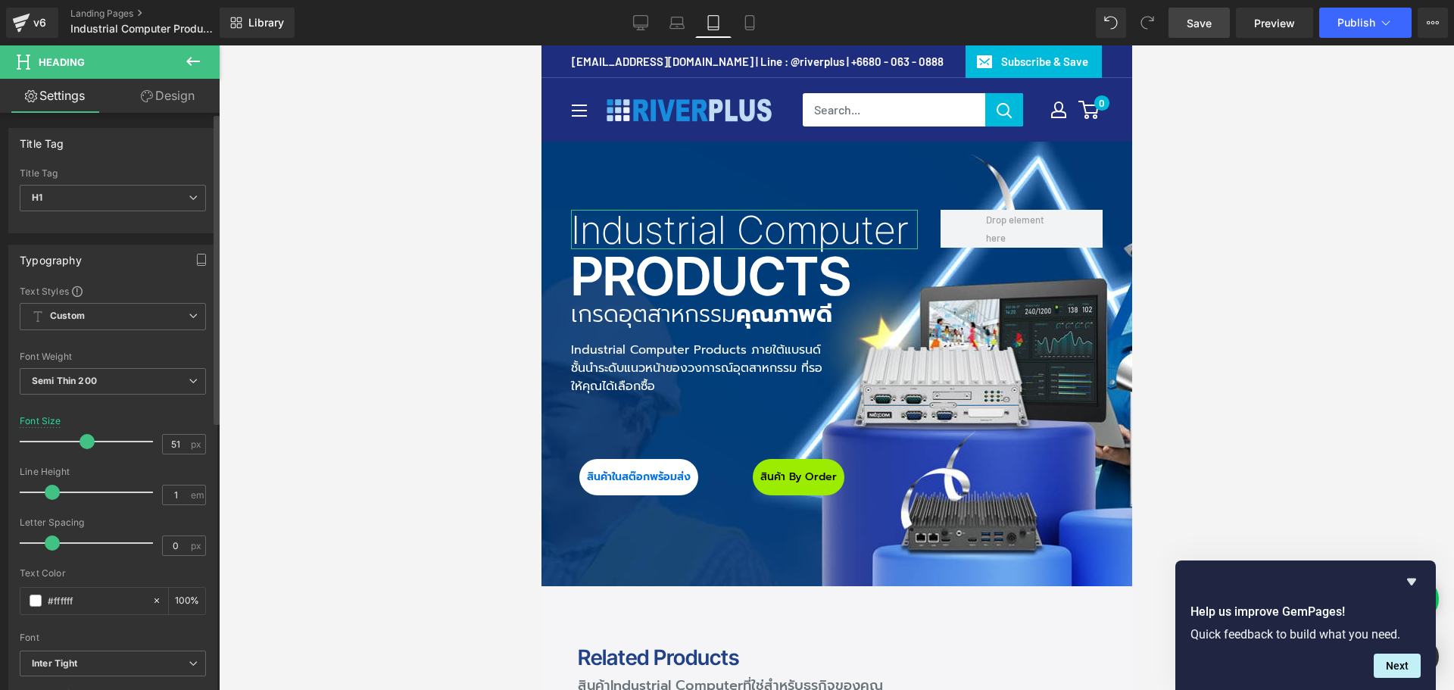
click at [86, 441] on span at bounding box center [87, 441] width 15 height 15
drag, startPoint x: 177, startPoint y: 442, endPoint x: 87, endPoint y: 442, distance: 90.1
click at [87, 442] on div "Font Size 51 px" at bounding box center [113, 441] width 186 height 51
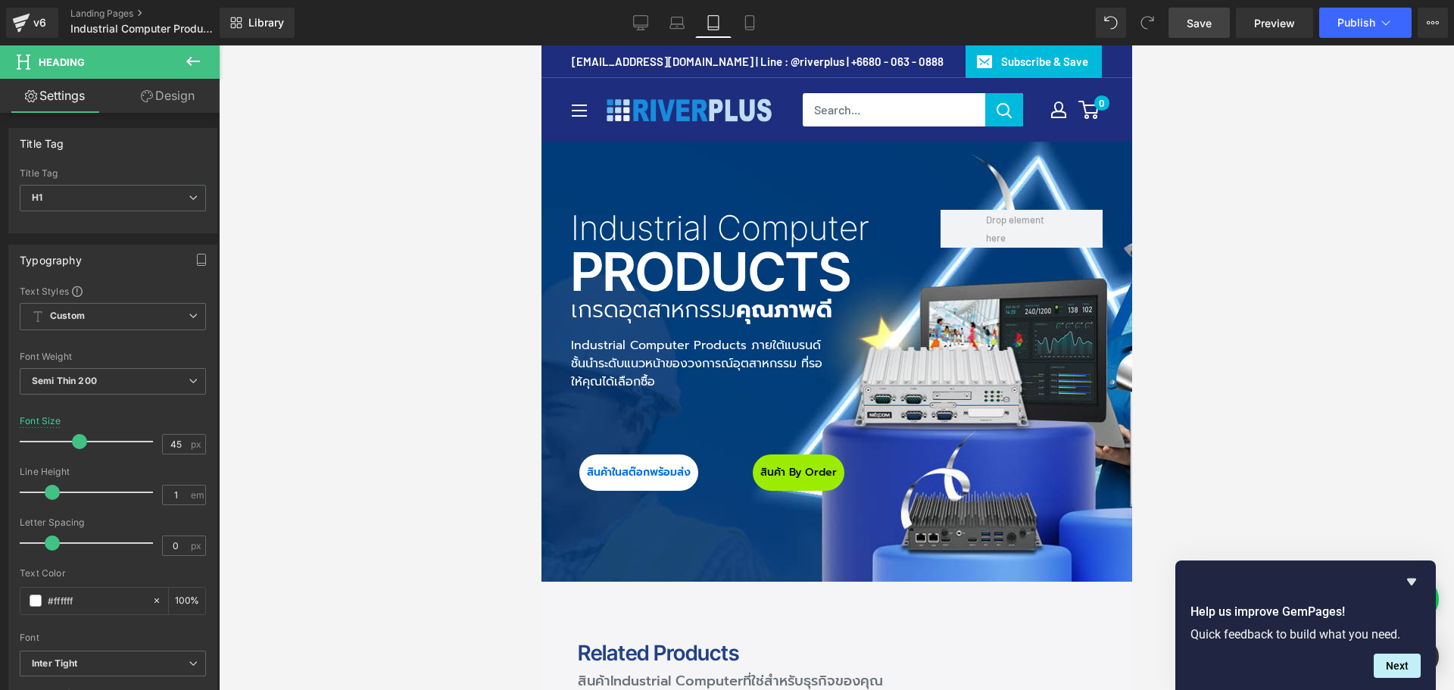
click at [1189, 26] on span "Save" at bounding box center [1199, 23] width 25 height 16
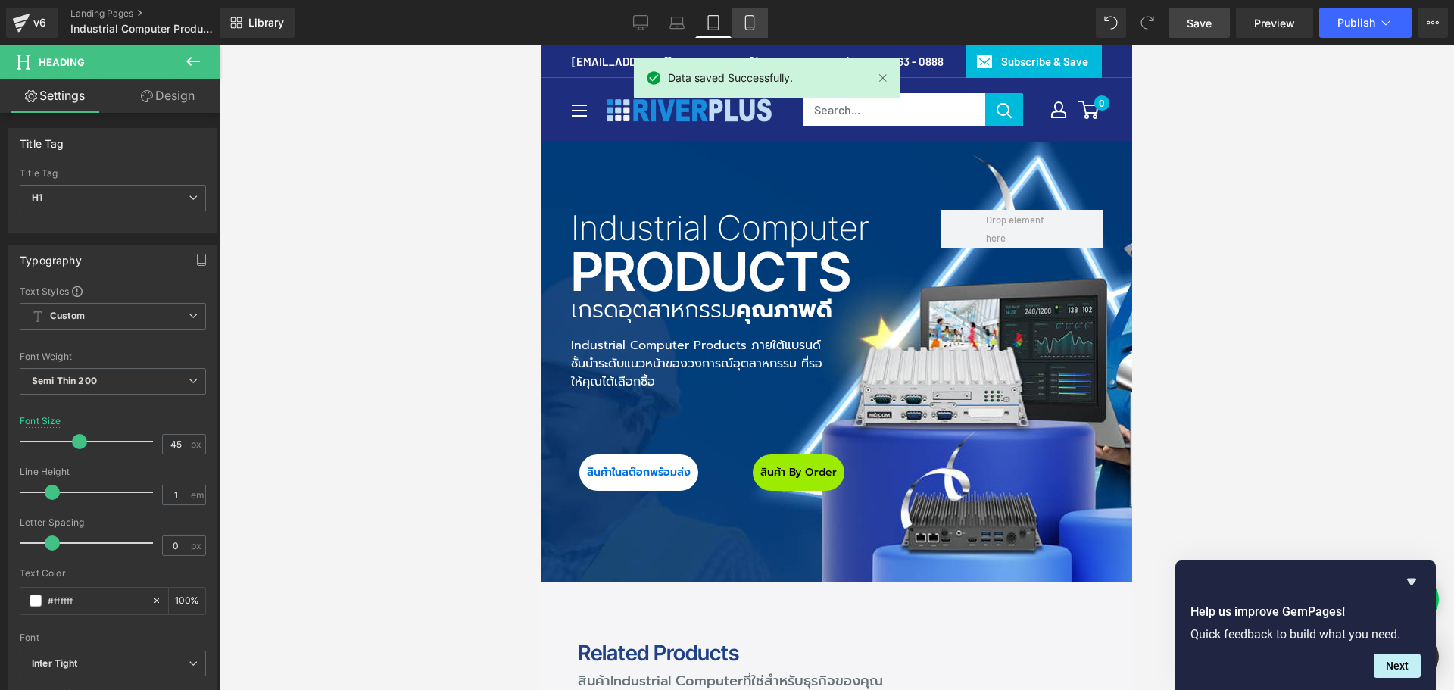
click at [738, 27] on link "Mobile" at bounding box center [750, 23] width 36 height 30
type input "38"
type input "100"
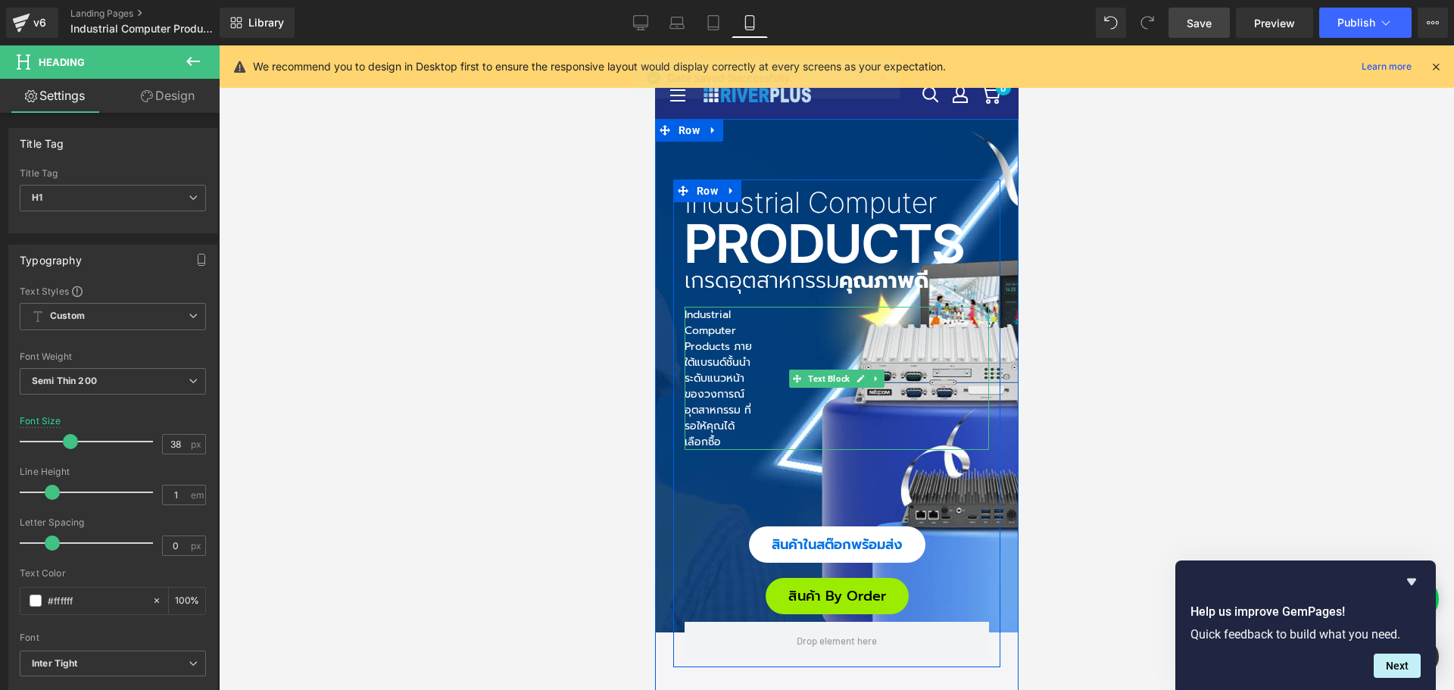
click at [826, 351] on div "Industrial Computer Products ภายใต้แบรนด์ชั้นนำระดับแนวหน้า ของวงการณ์อุตสาหกรร…" at bounding box center [836, 378] width 304 height 143
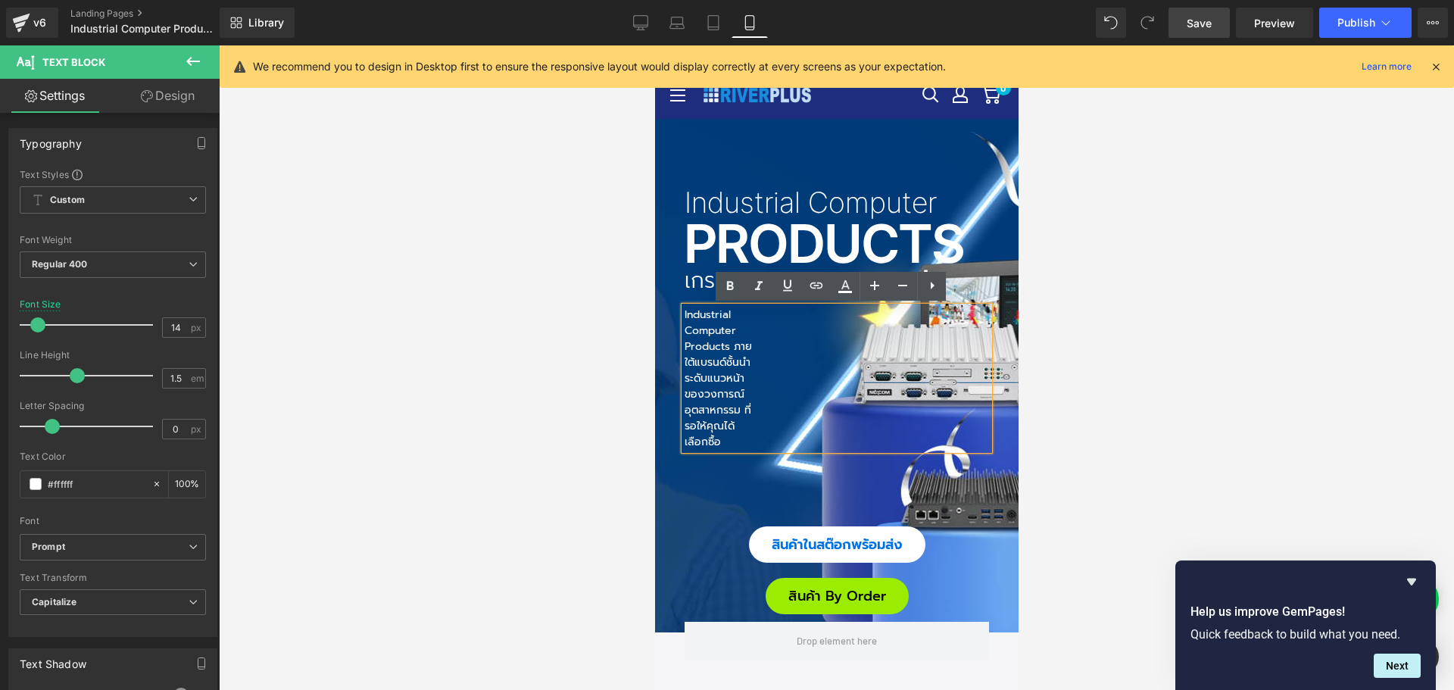
click at [763, 145] on div "Industrial Computer Heading Products Heading เกรดอุตสาหกรรม คุณภาพดี Heading In…" at bounding box center [836, 443] width 364 height 648
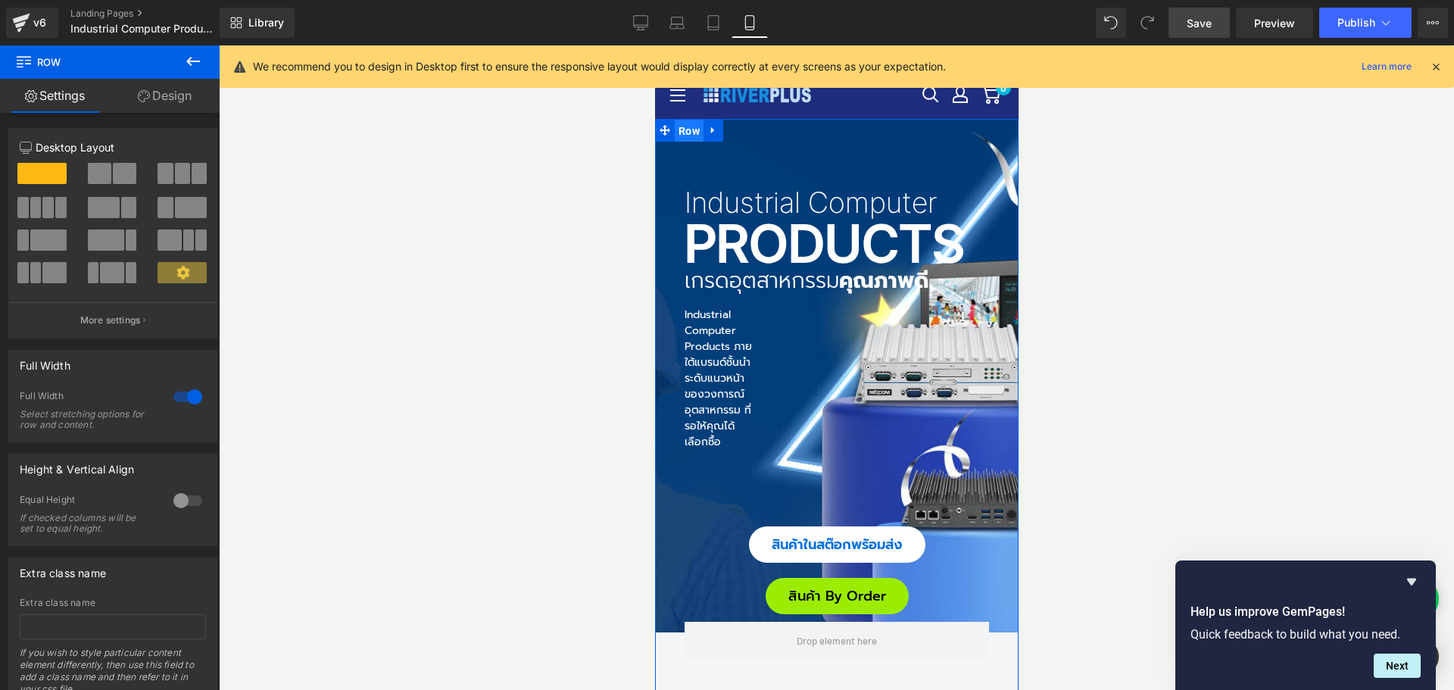
click at [688, 139] on span "Row" at bounding box center [688, 131] width 29 height 23
click at [189, 90] on link "Design" at bounding box center [165, 96] width 110 height 34
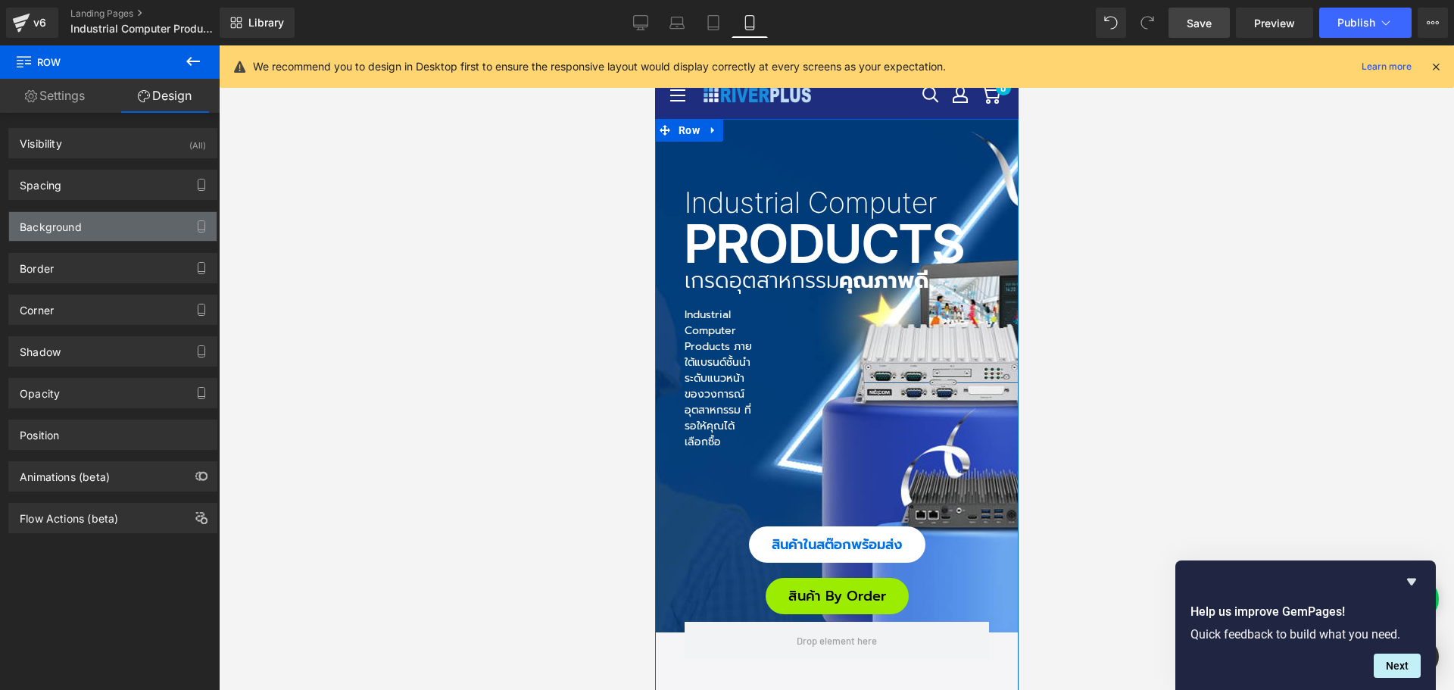
type input "#f5f5f7"
type input "100"
click at [80, 226] on div "Background" at bounding box center [51, 222] width 62 height 21
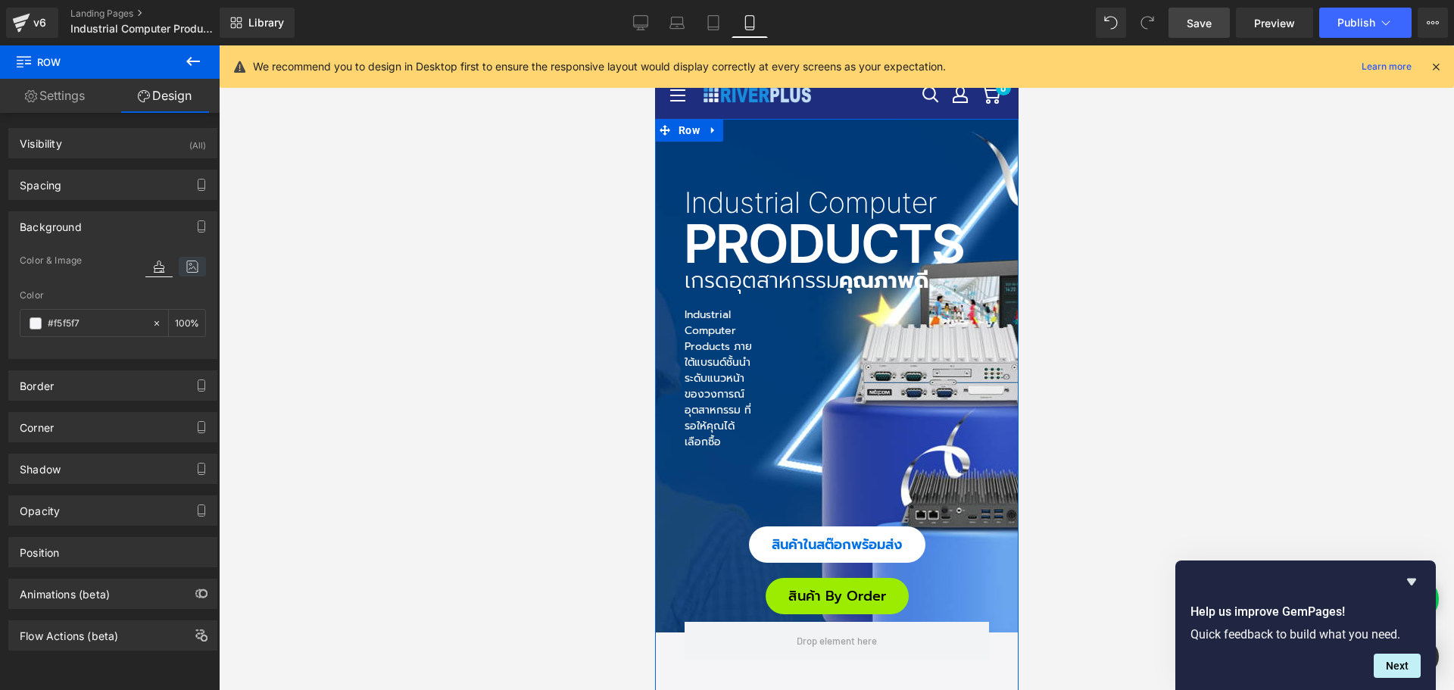
click at [199, 260] on icon at bounding box center [192, 267] width 27 height 20
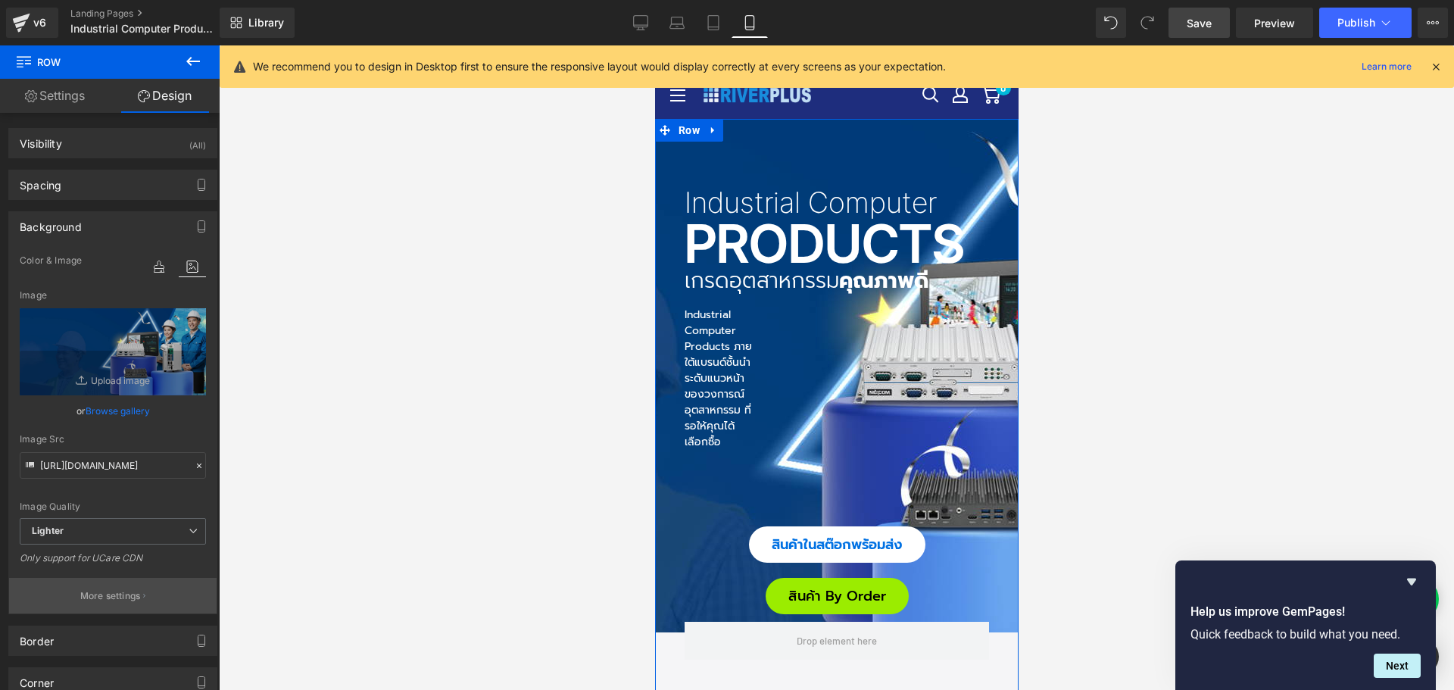
click at [116, 589] on p "More settings" at bounding box center [110, 596] width 61 height 14
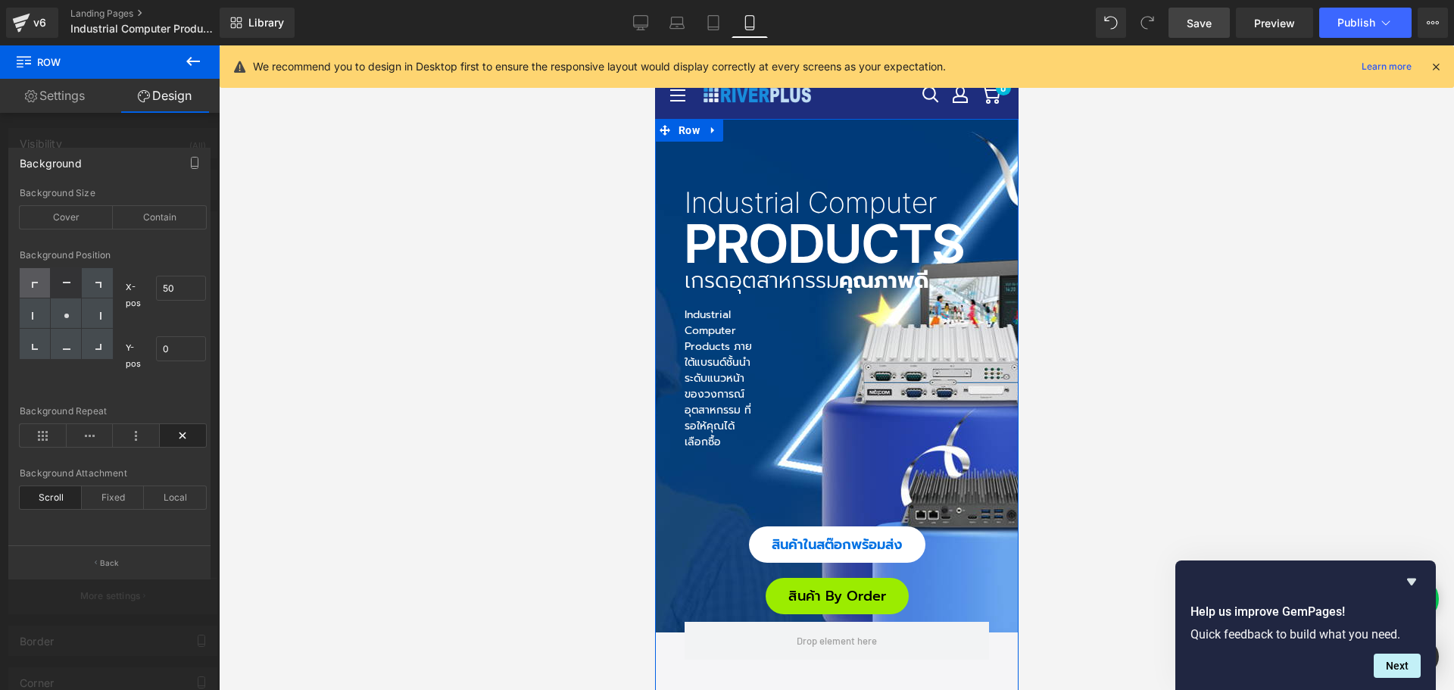
click at [33, 288] on icon at bounding box center [36, 286] width 8 height 8
type input "0"
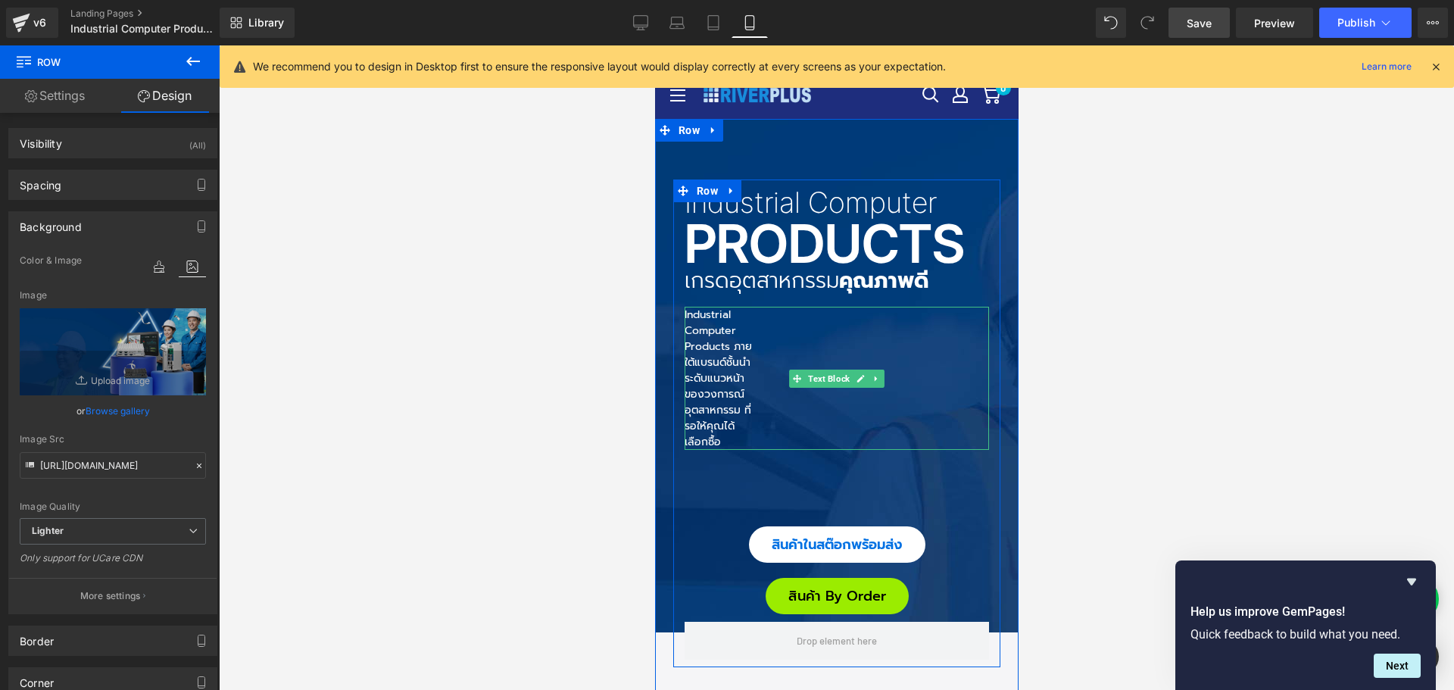
click at [710, 356] on p "Industrial Computer Products ภายใต้แบรนด์ชั้นนำระดับแนวหน้า ของวงการณ์อุตสาหกรร…" at bounding box center [719, 378] width 71 height 143
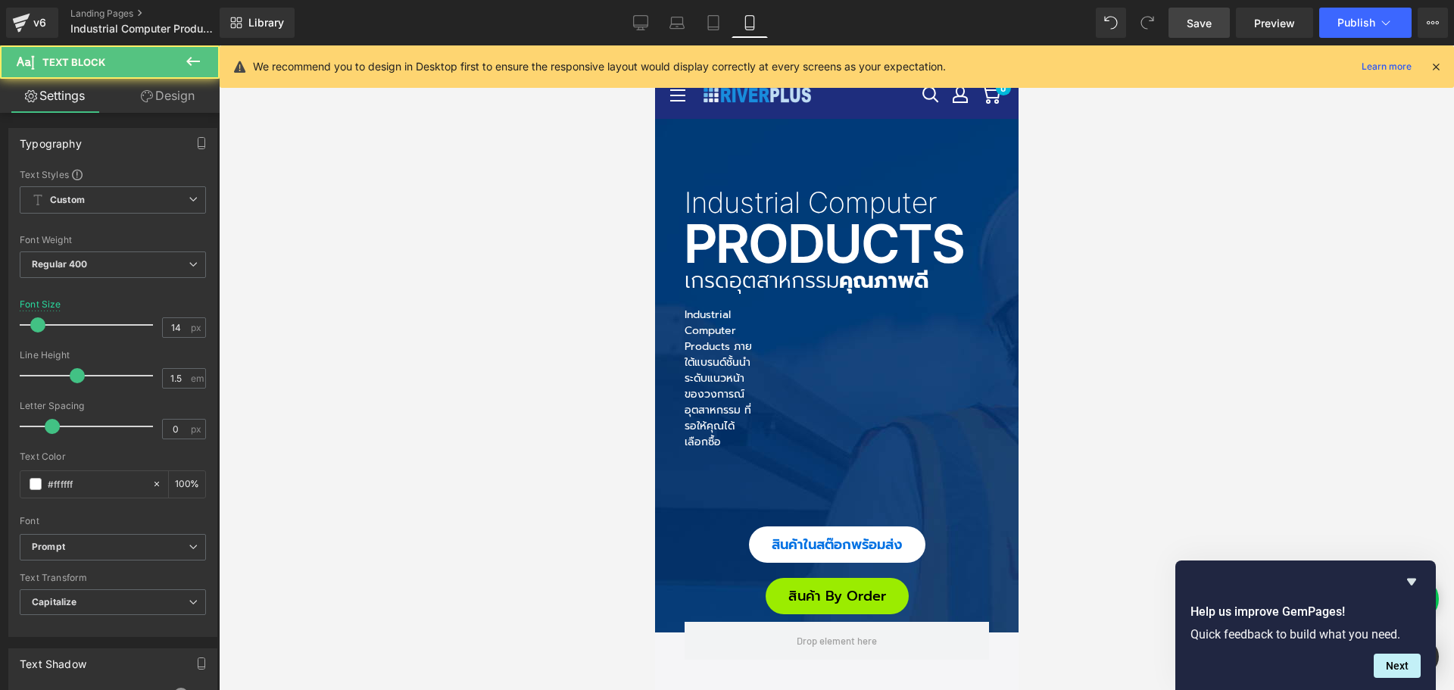
click at [176, 96] on link "Design" at bounding box center [168, 96] width 110 height 34
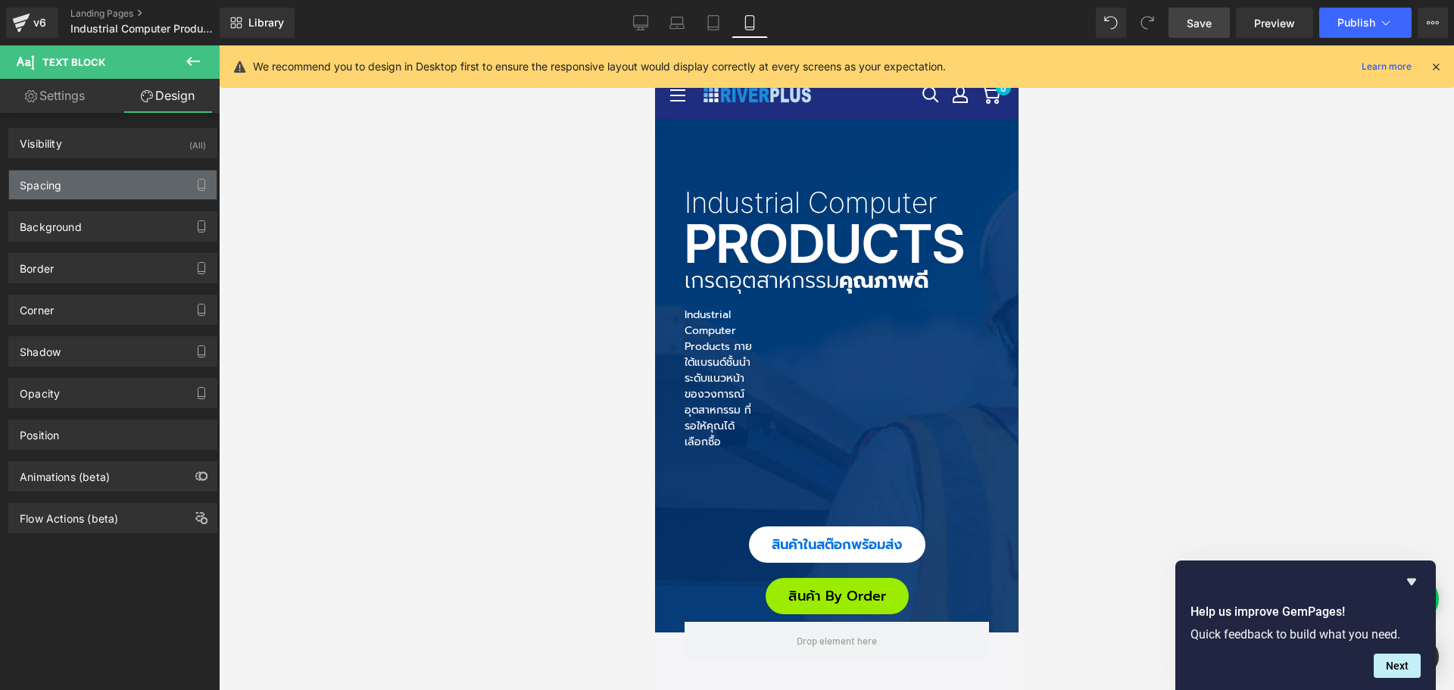
type input "20"
type input "0"
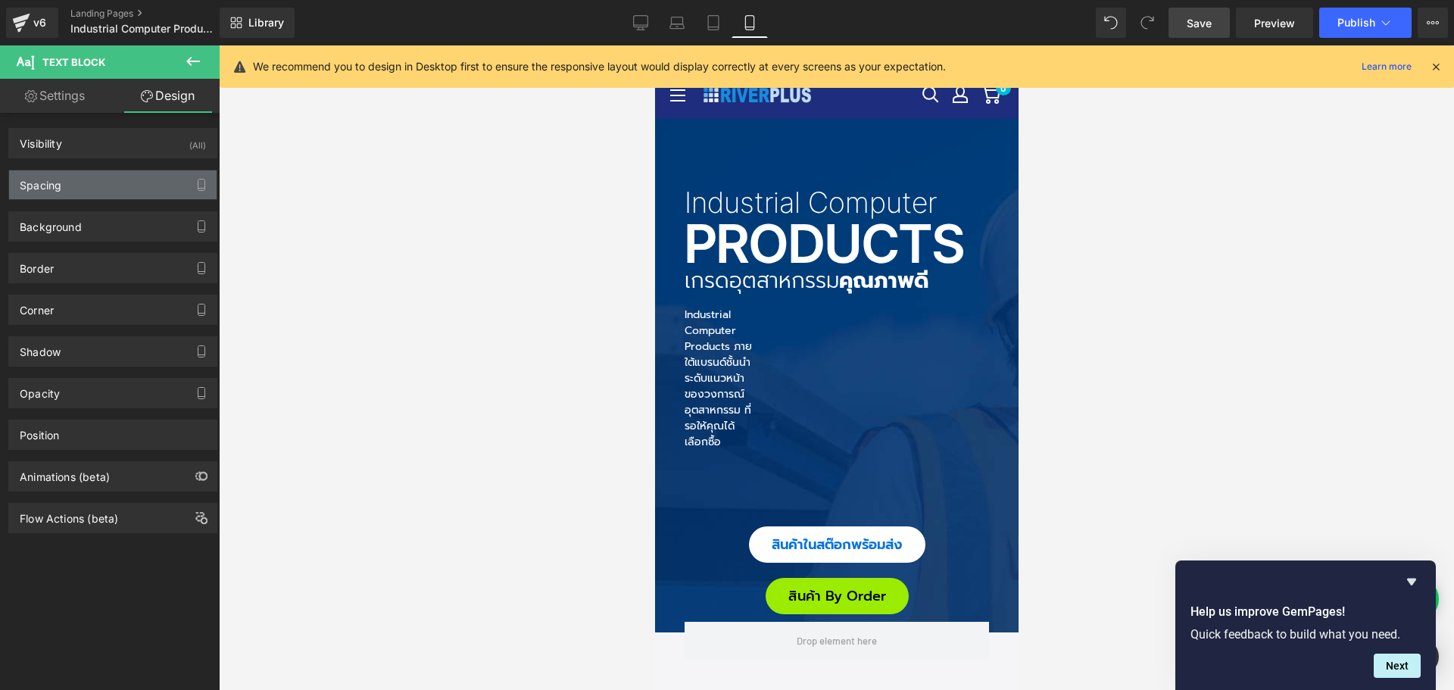
type input "308"
type input "0"
click at [94, 186] on div "Spacing" at bounding box center [113, 184] width 208 height 29
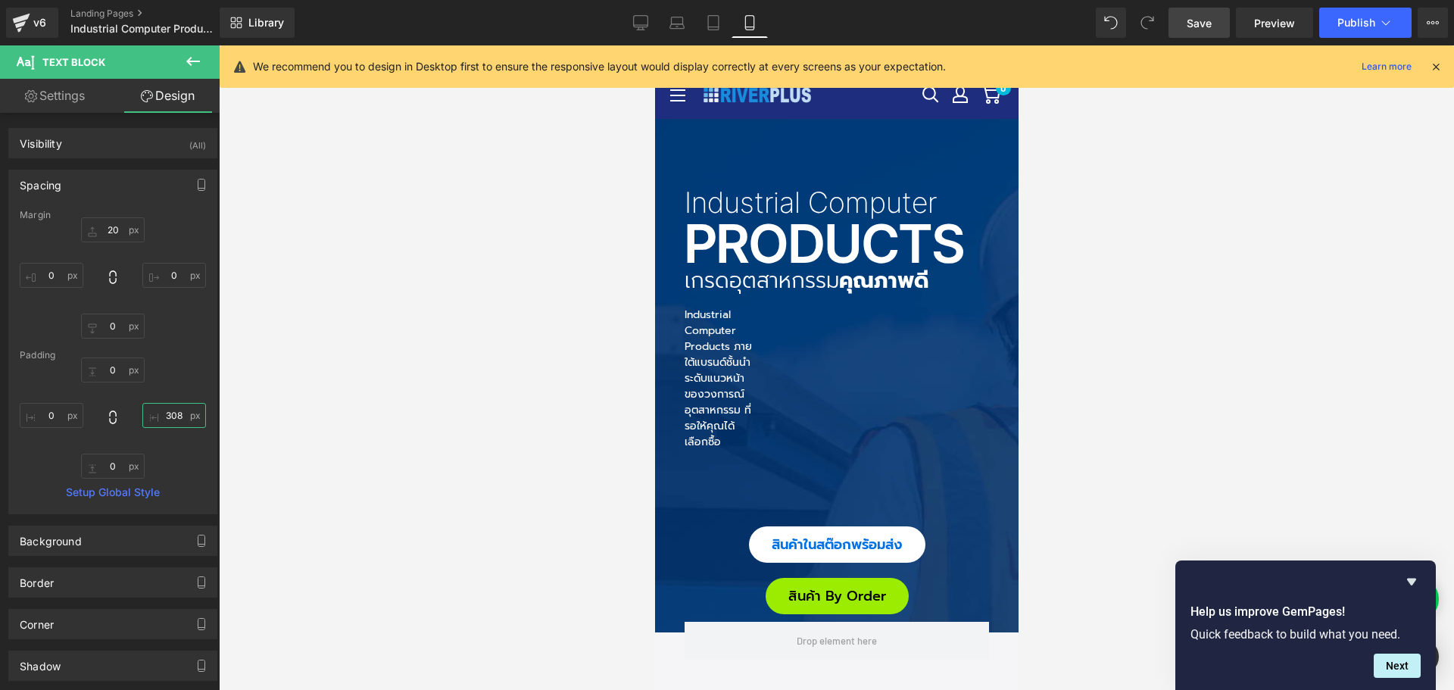
click at [173, 416] on input "308" at bounding box center [174, 415] width 64 height 25
type input "0"
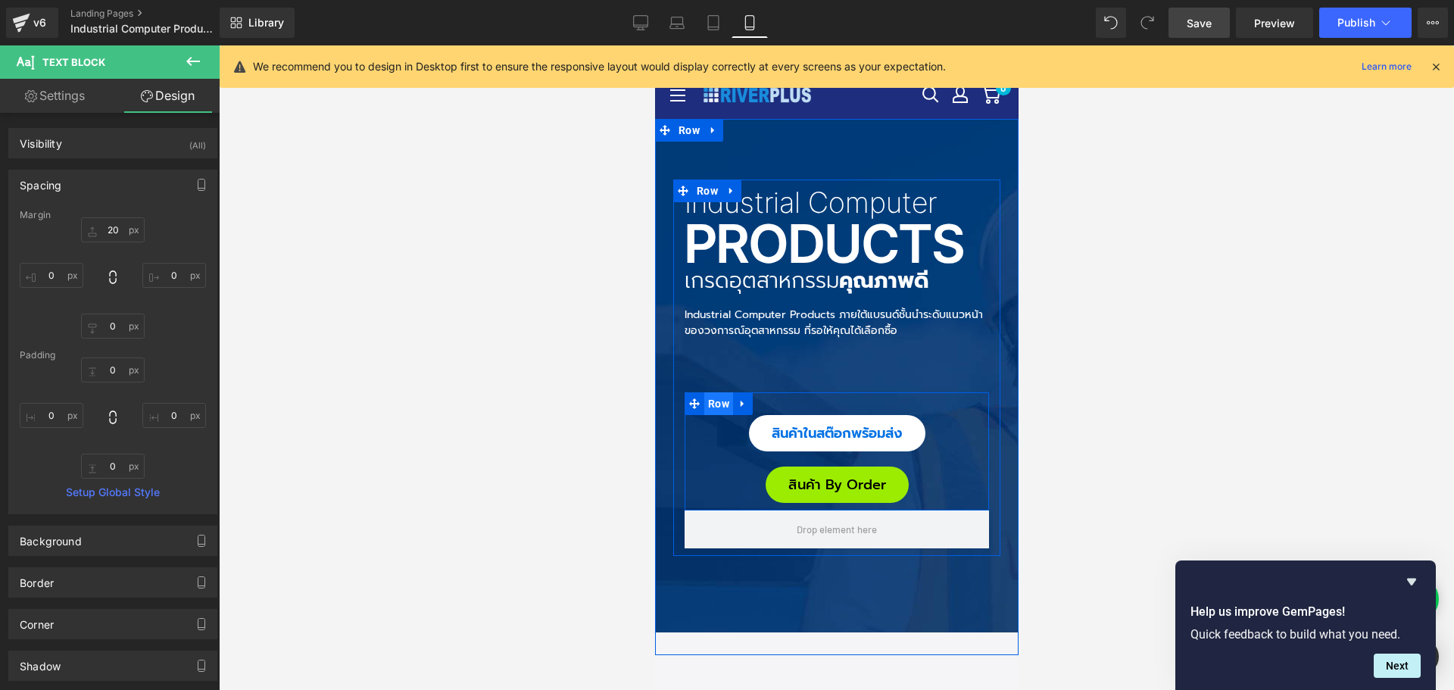
click at [713, 404] on span "Row" at bounding box center [718, 403] width 29 height 23
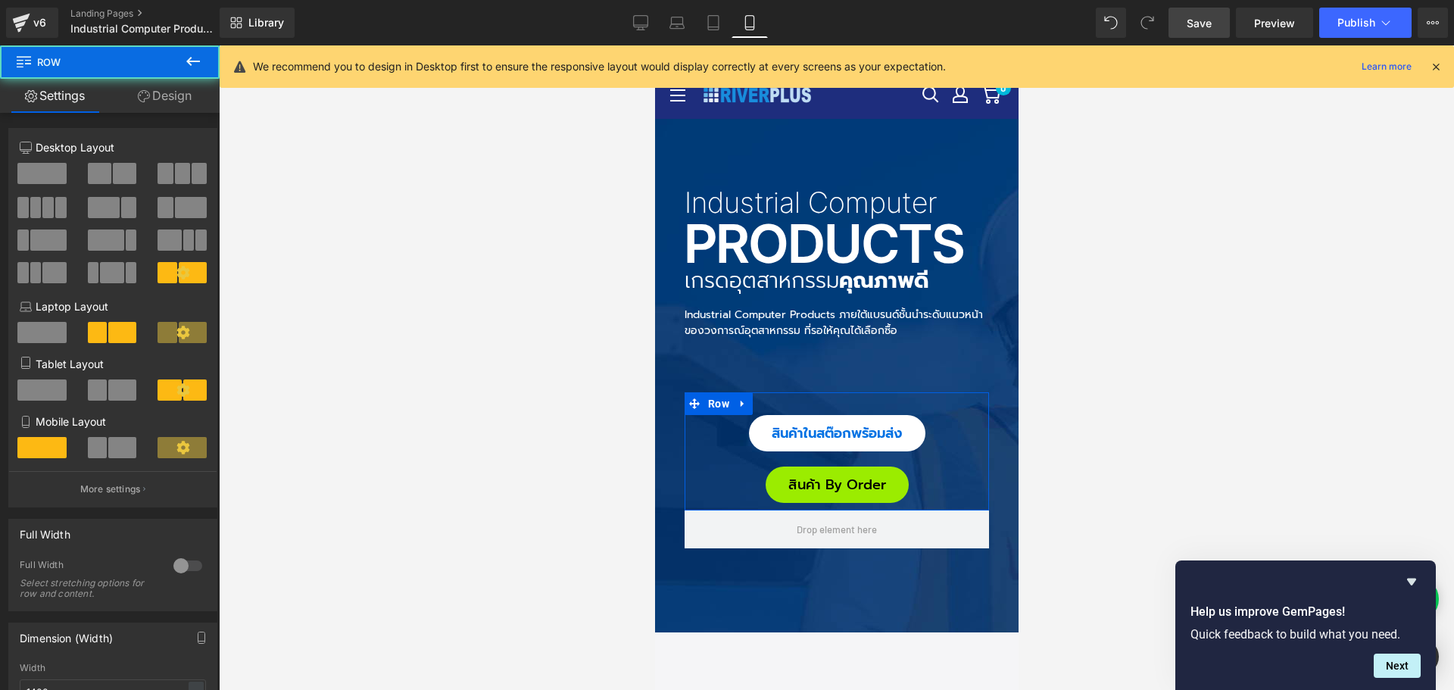
click at [183, 91] on link "Design" at bounding box center [165, 96] width 110 height 34
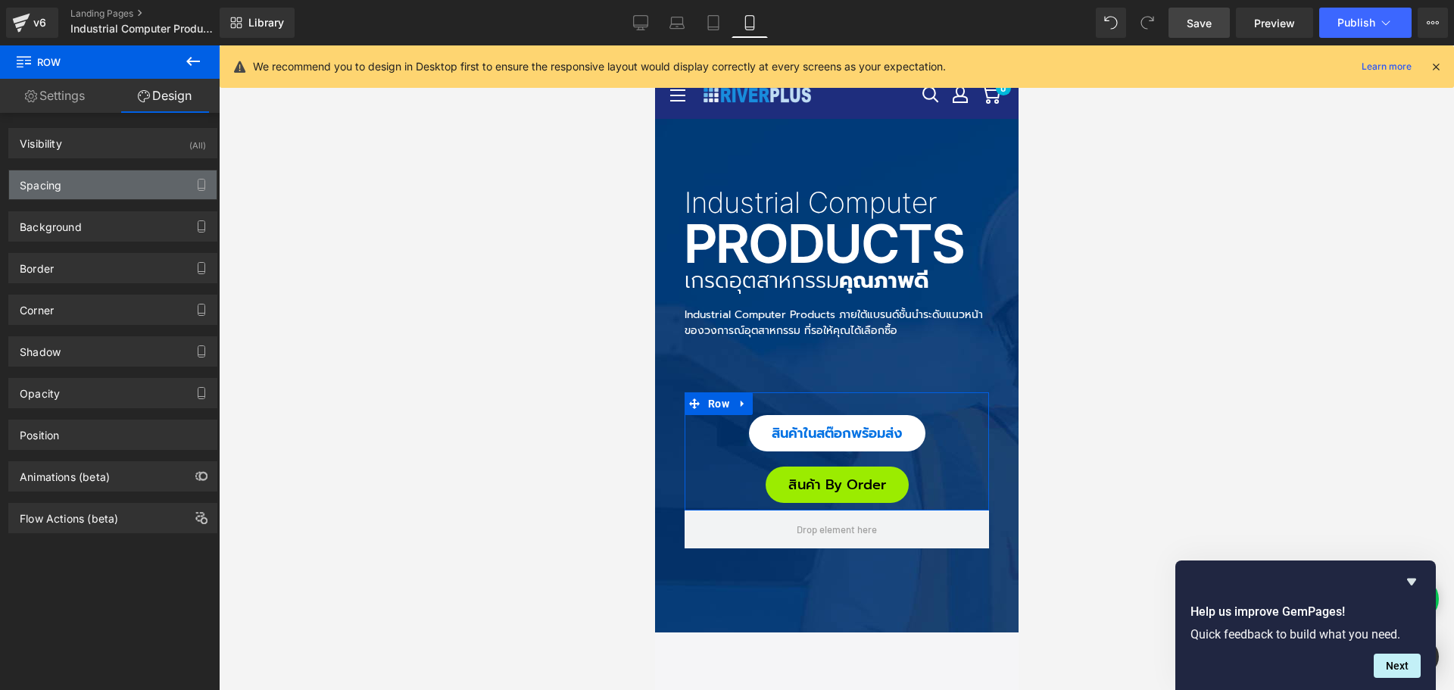
type input "15"
type input "0"
type input "30"
type input "0"
type input "10"
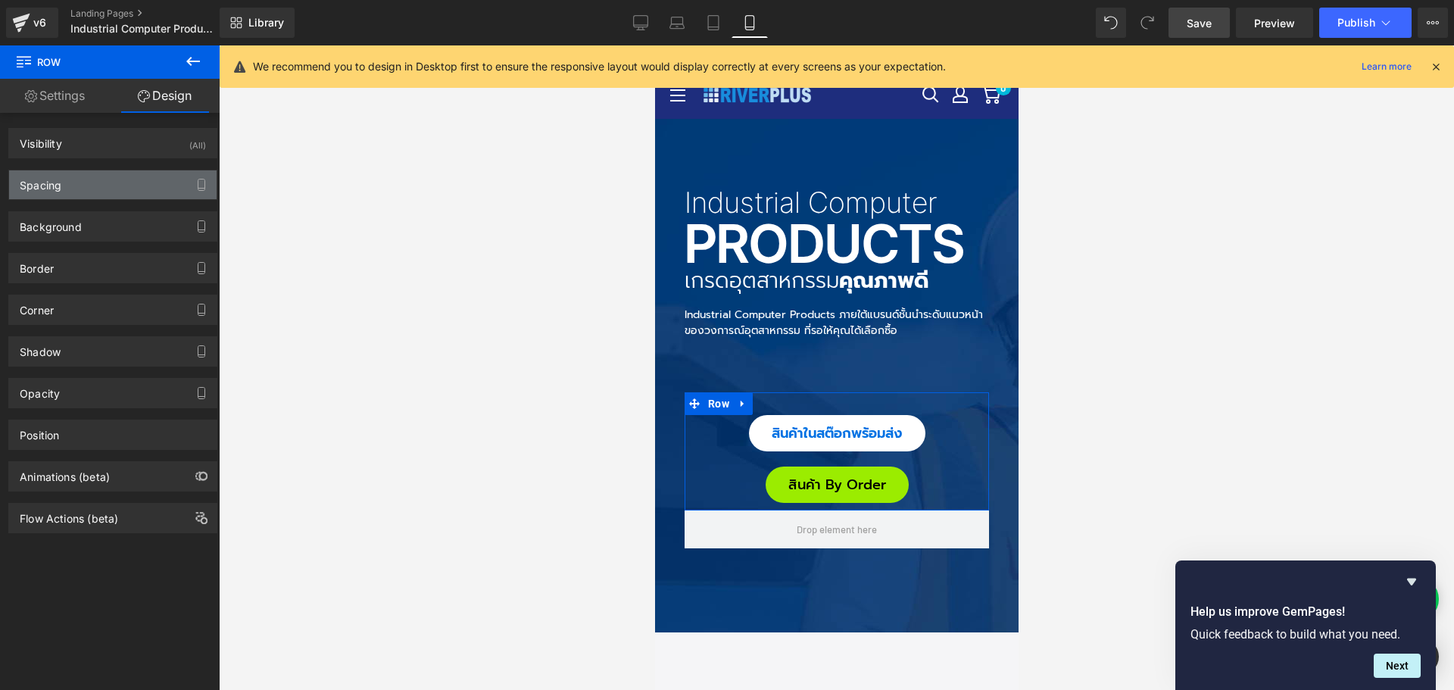
type input "0"
click at [99, 188] on div "Spacing" at bounding box center [113, 184] width 208 height 29
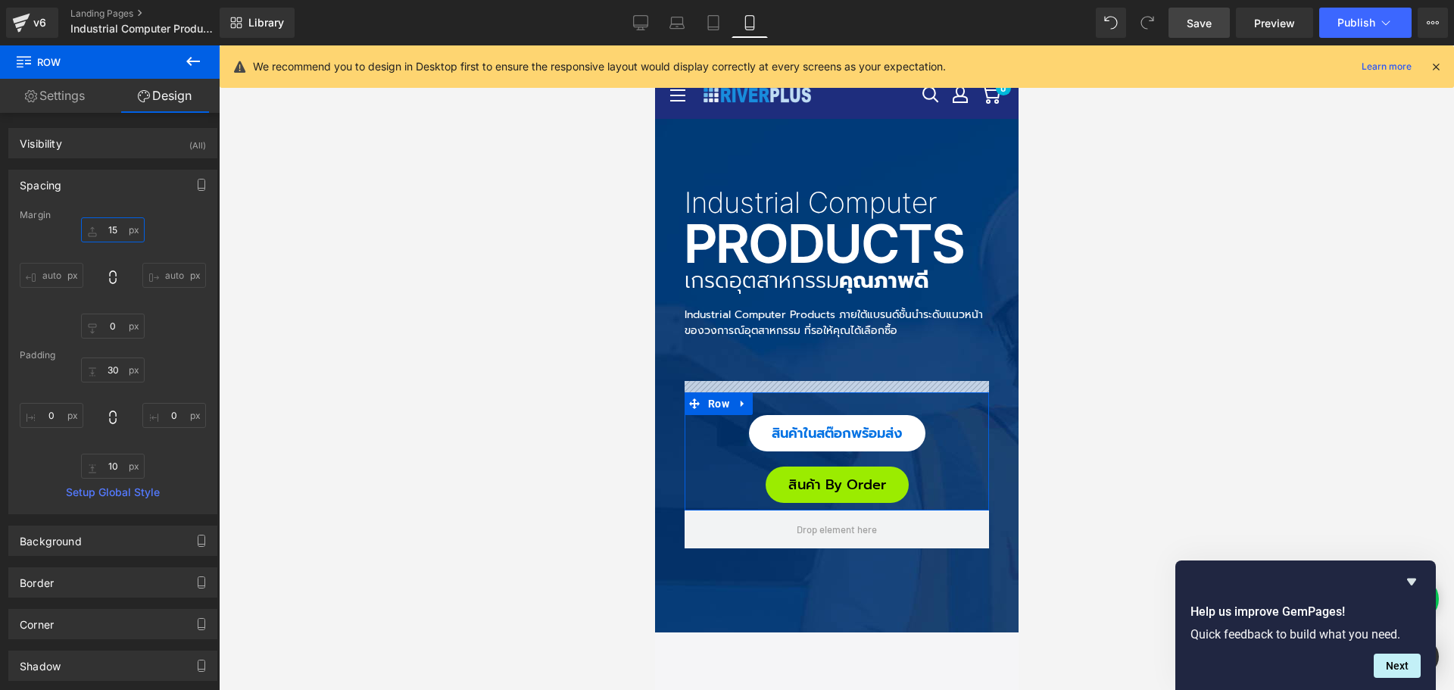
click at [121, 233] on input "15" at bounding box center [113, 229] width 64 height 25
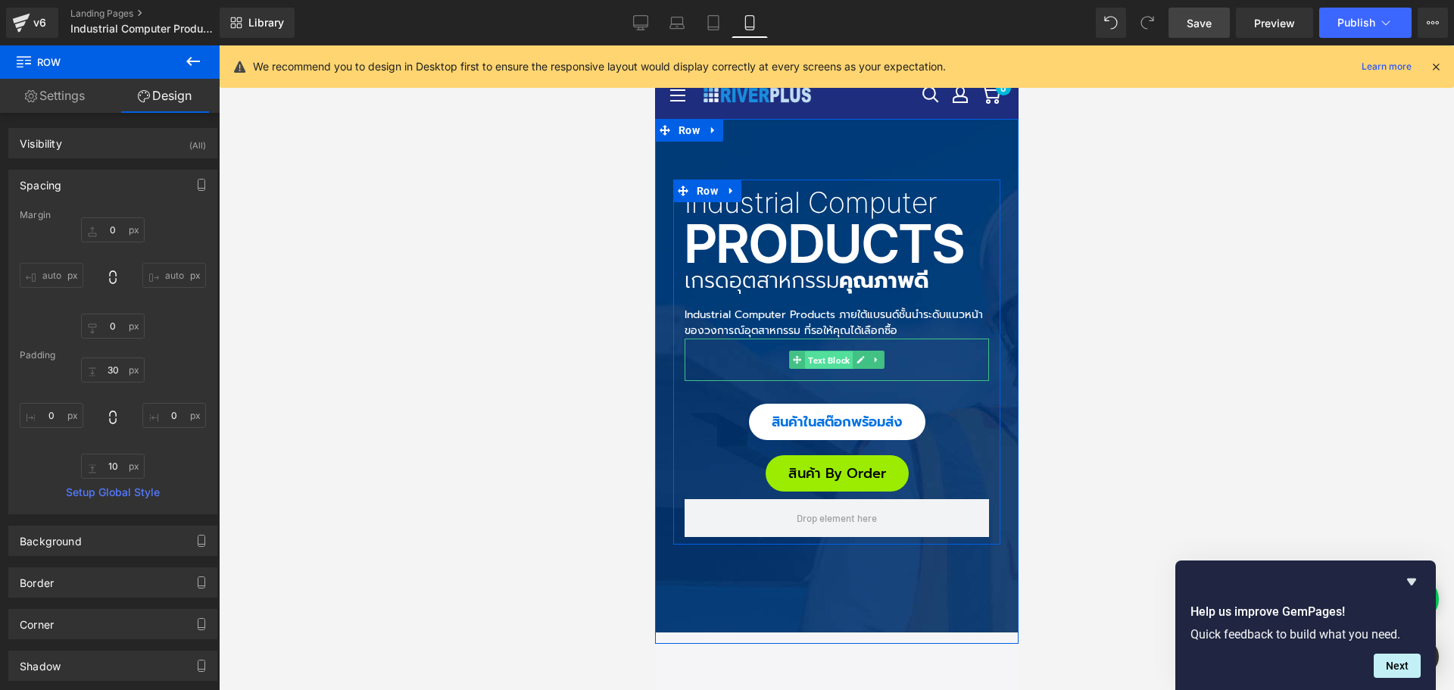
click at [817, 362] on span "Text Block" at bounding box center [828, 360] width 48 height 18
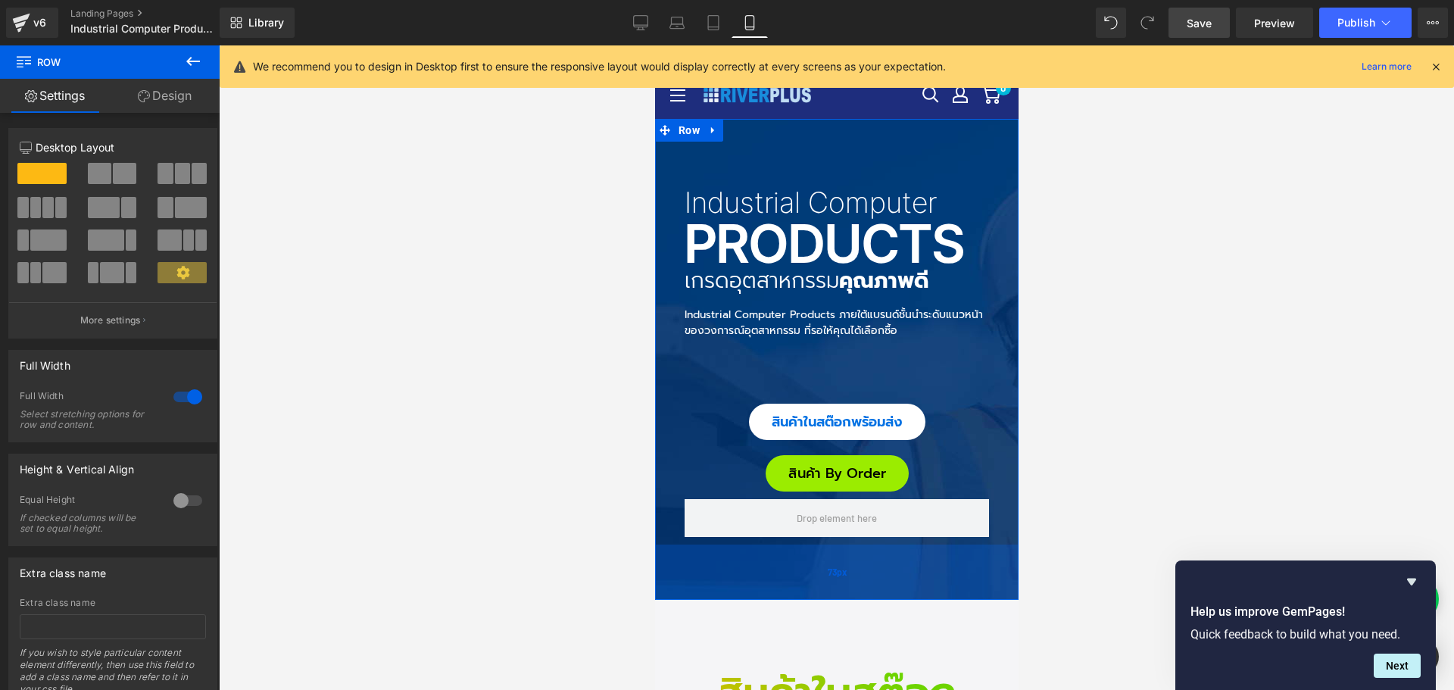
drag, startPoint x: 836, startPoint y: 622, endPoint x: 849, endPoint y: 578, distance: 45.8
click at [849, 578] on div "73px" at bounding box center [836, 572] width 364 height 55
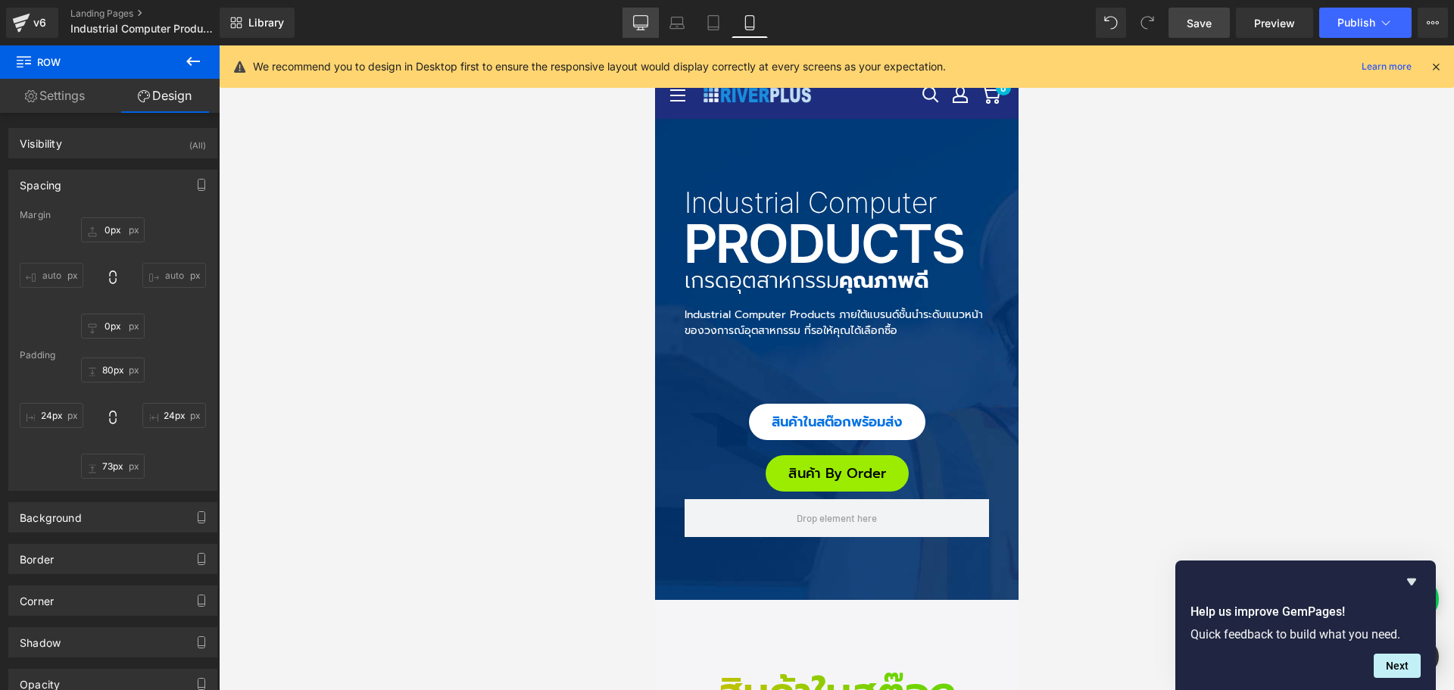
click at [630, 20] on link "Desktop" at bounding box center [641, 23] width 36 height 30
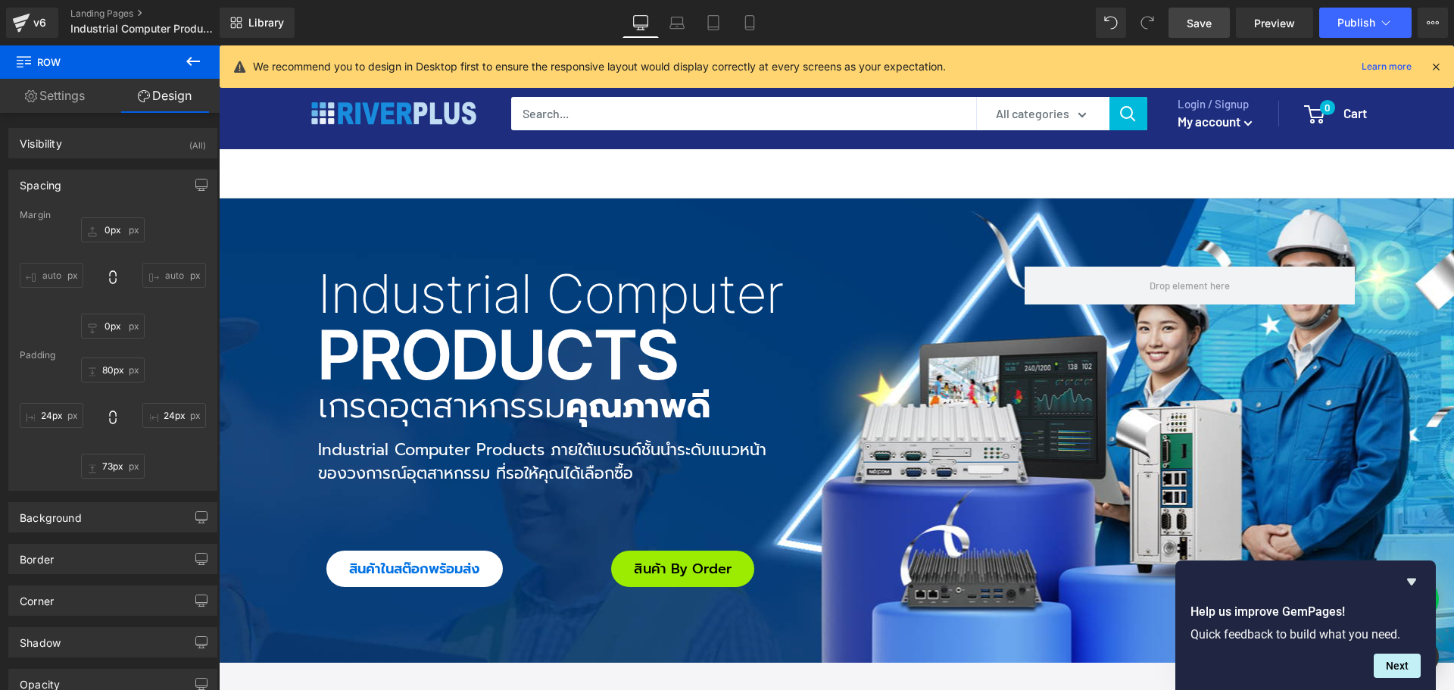
type input "40px"
type input "80px"
type input "40px"
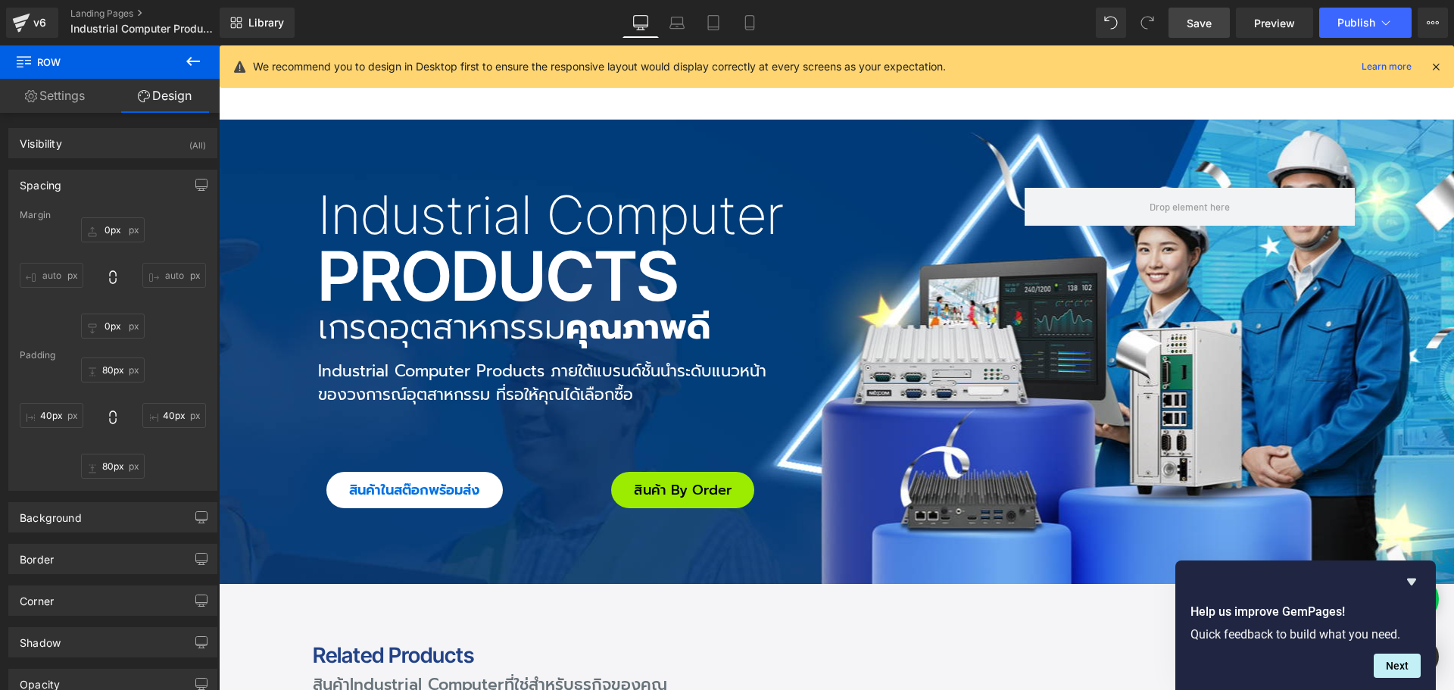
click at [1198, 25] on span "Save" at bounding box center [1199, 23] width 25 height 16
click at [1434, 67] on icon at bounding box center [1436, 67] width 14 height 14
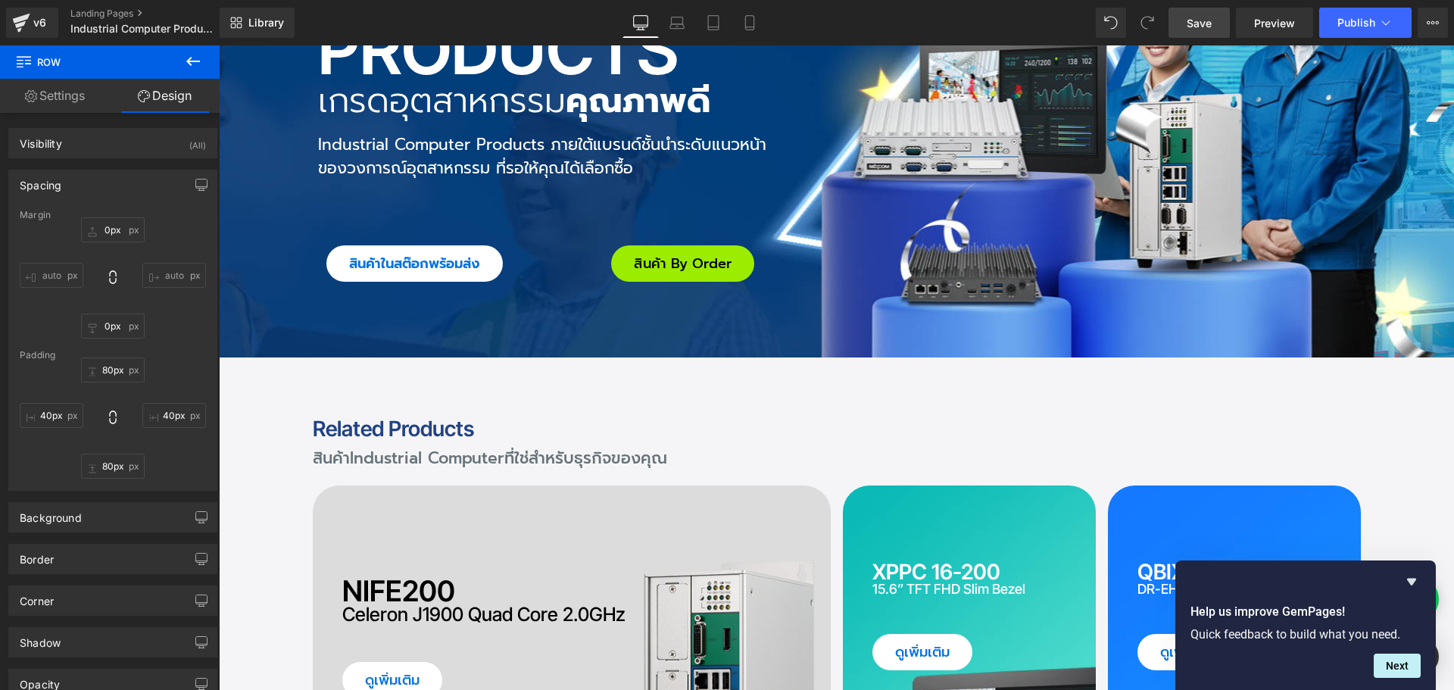
scroll to position [530, 0]
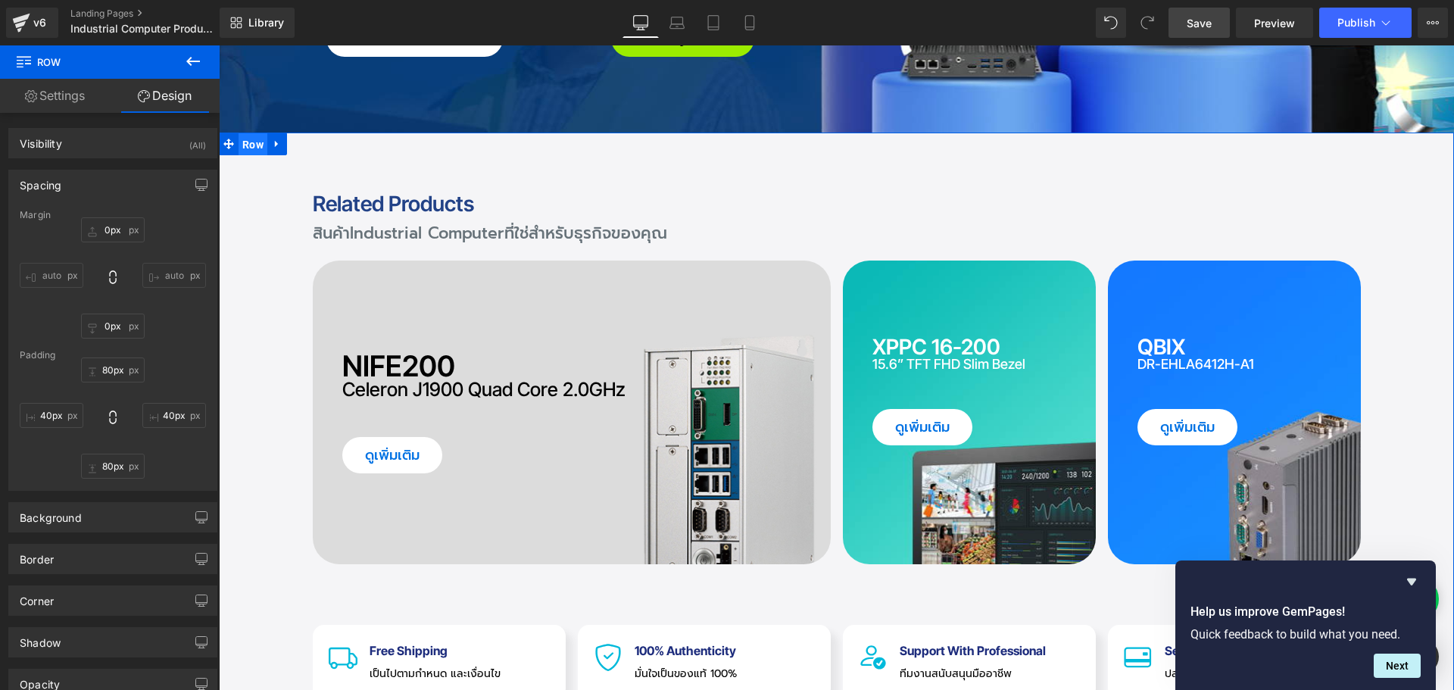
click at [246, 151] on span "Row" at bounding box center [253, 144] width 29 height 23
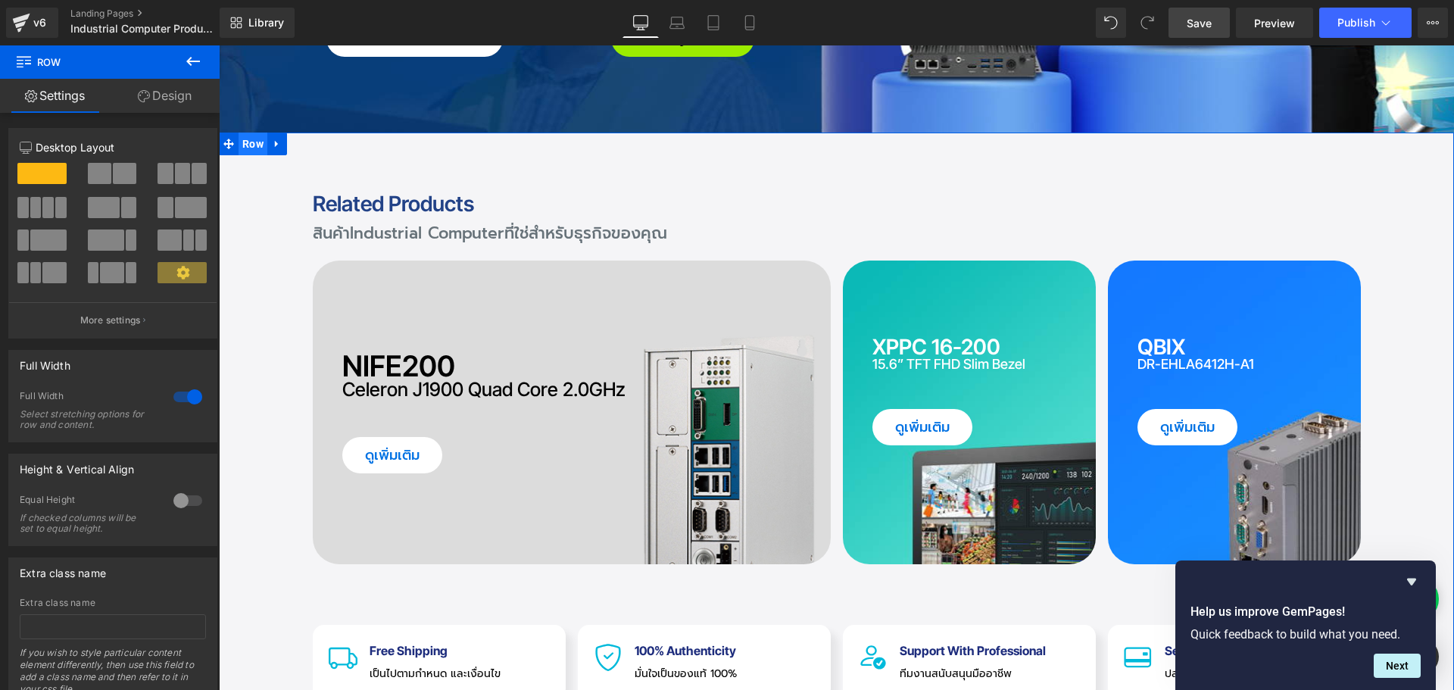
click at [247, 148] on span "Row" at bounding box center [253, 144] width 29 height 23
click at [176, 101] on link "Design" at bounding box center [165, 96] width 110 height 34
